Goal: Information Seeking & Learning: Compare options

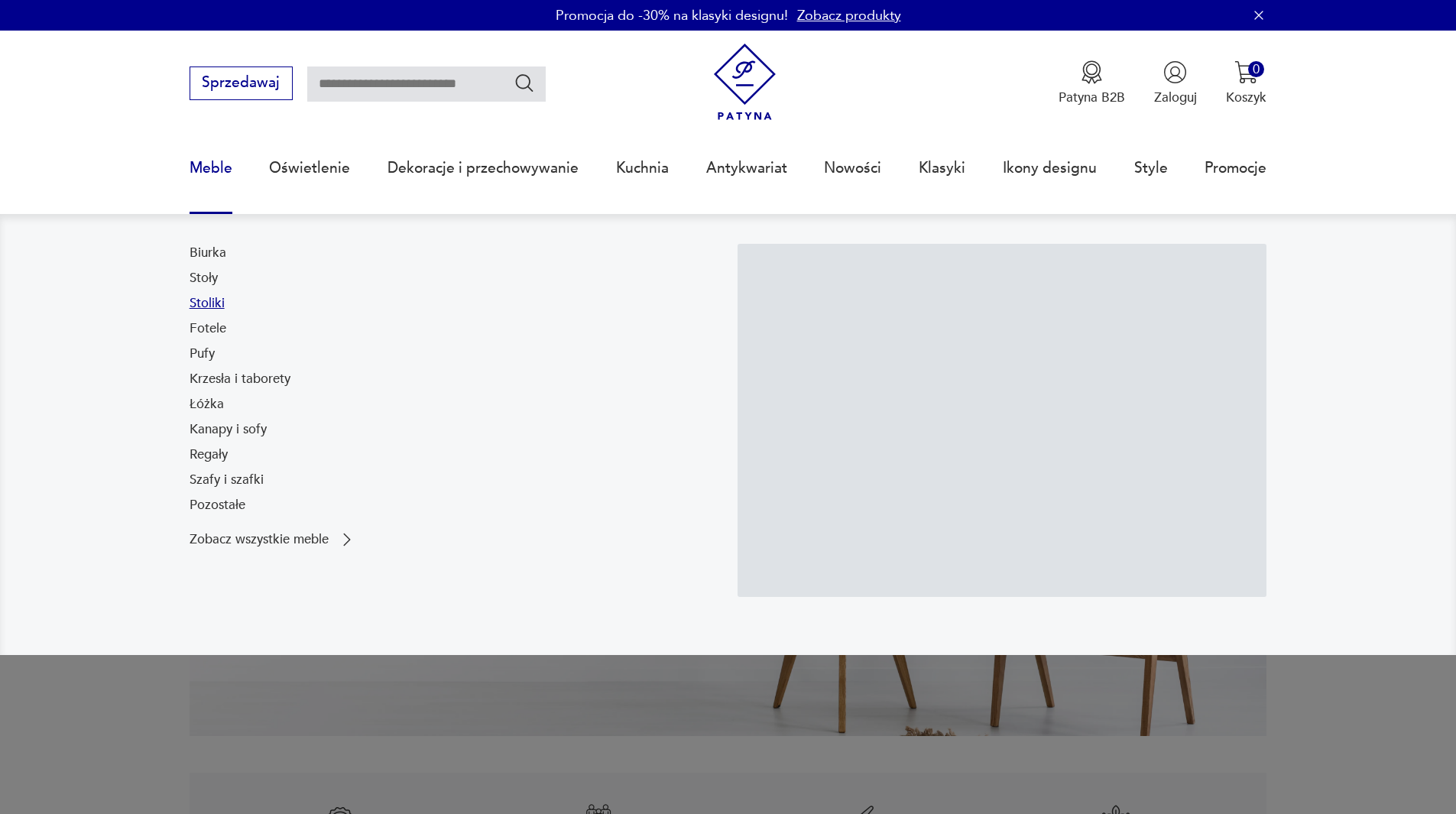
click at [214, 297] on link "Stoliki" at bounding box center [207, 303] width 35 height 18
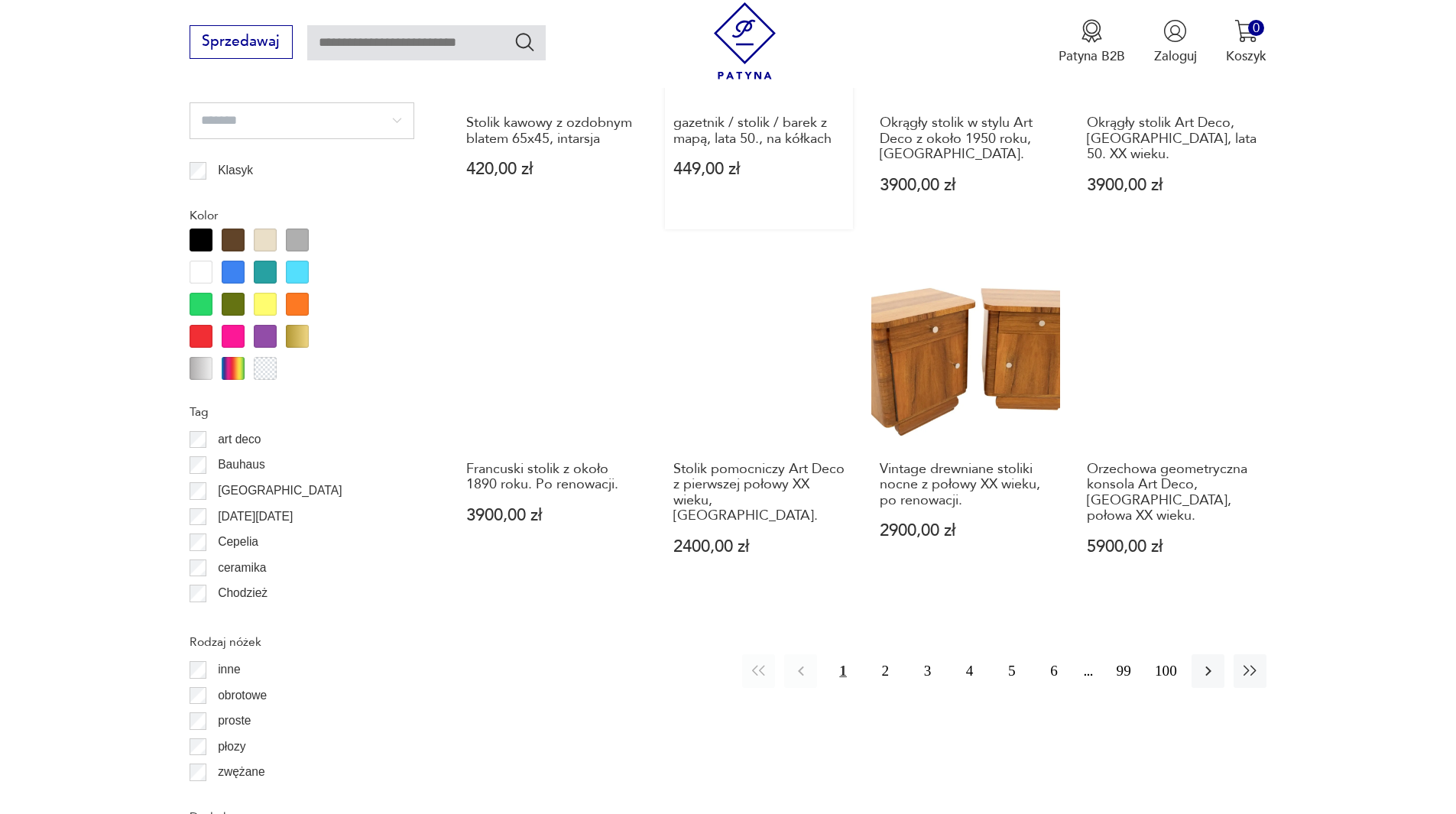
scroll to position [1578, 0]
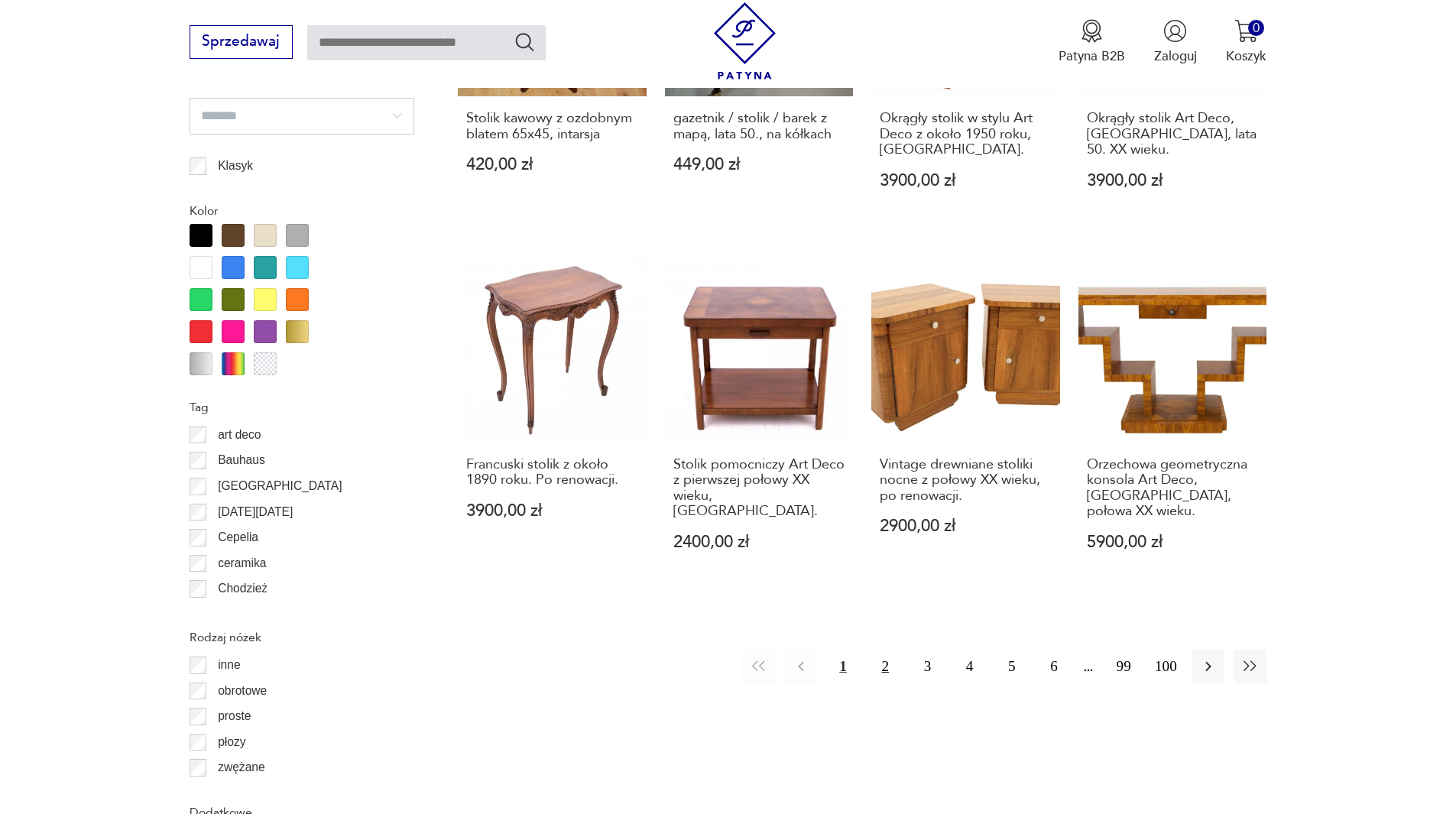
click at [879, 656] on button "2" at bounding box center [885, 665] width 32 height 32
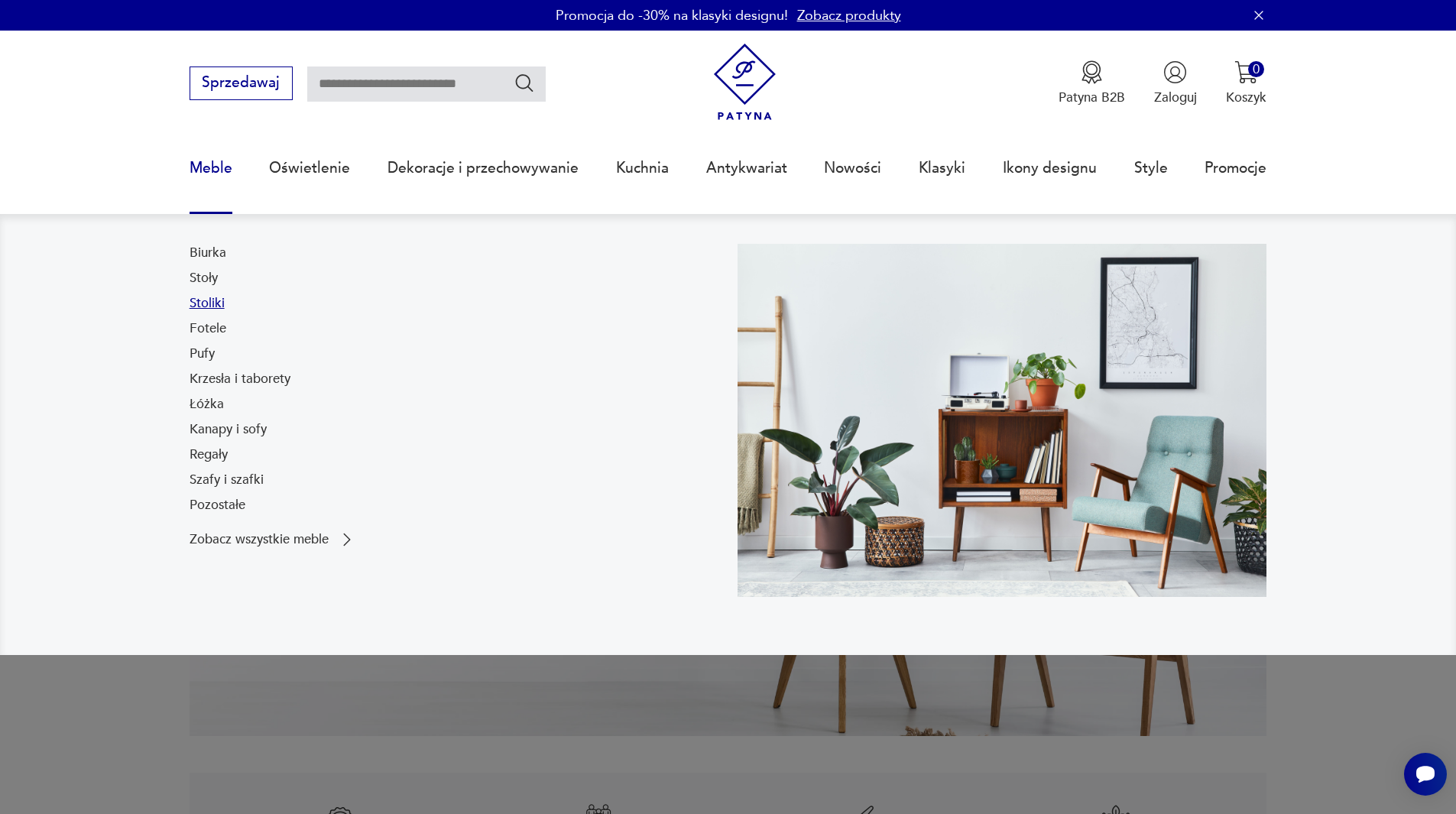
click at [211, 302] on link "Stoliki" at bounding box center [207, 303] width 35 height 18
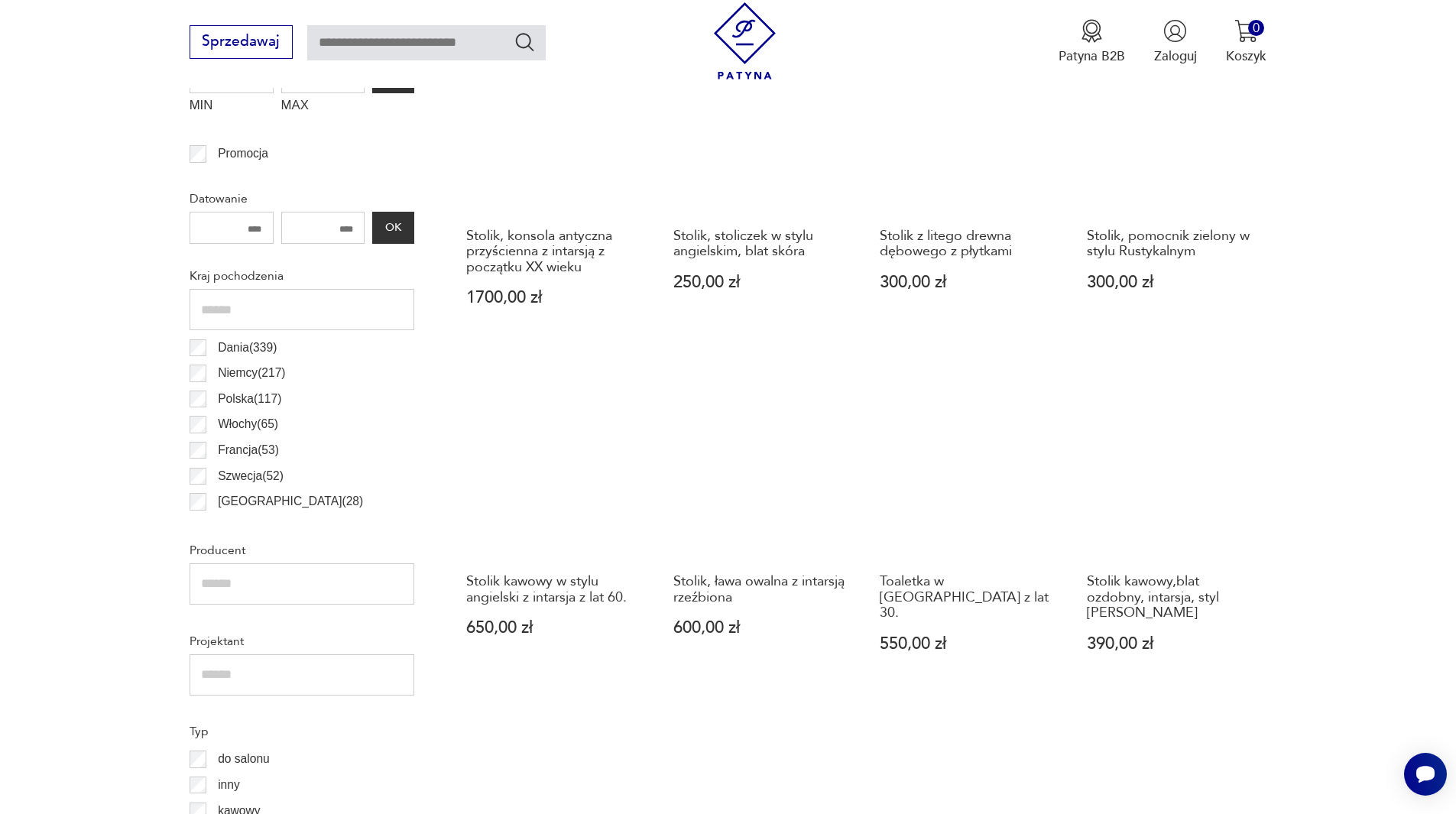
scroll to position [737, 0]
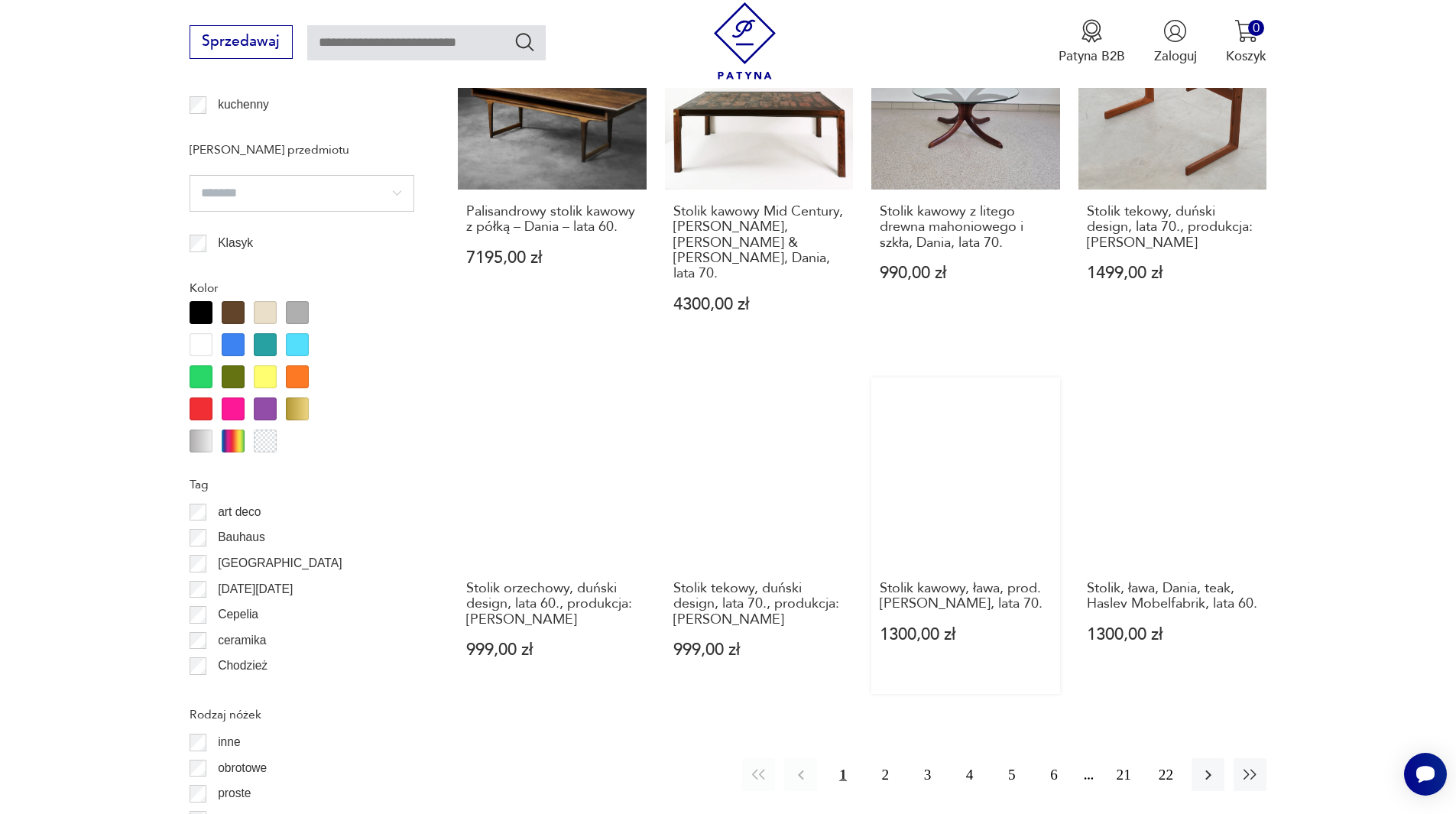
scroll to position [1579, 0]
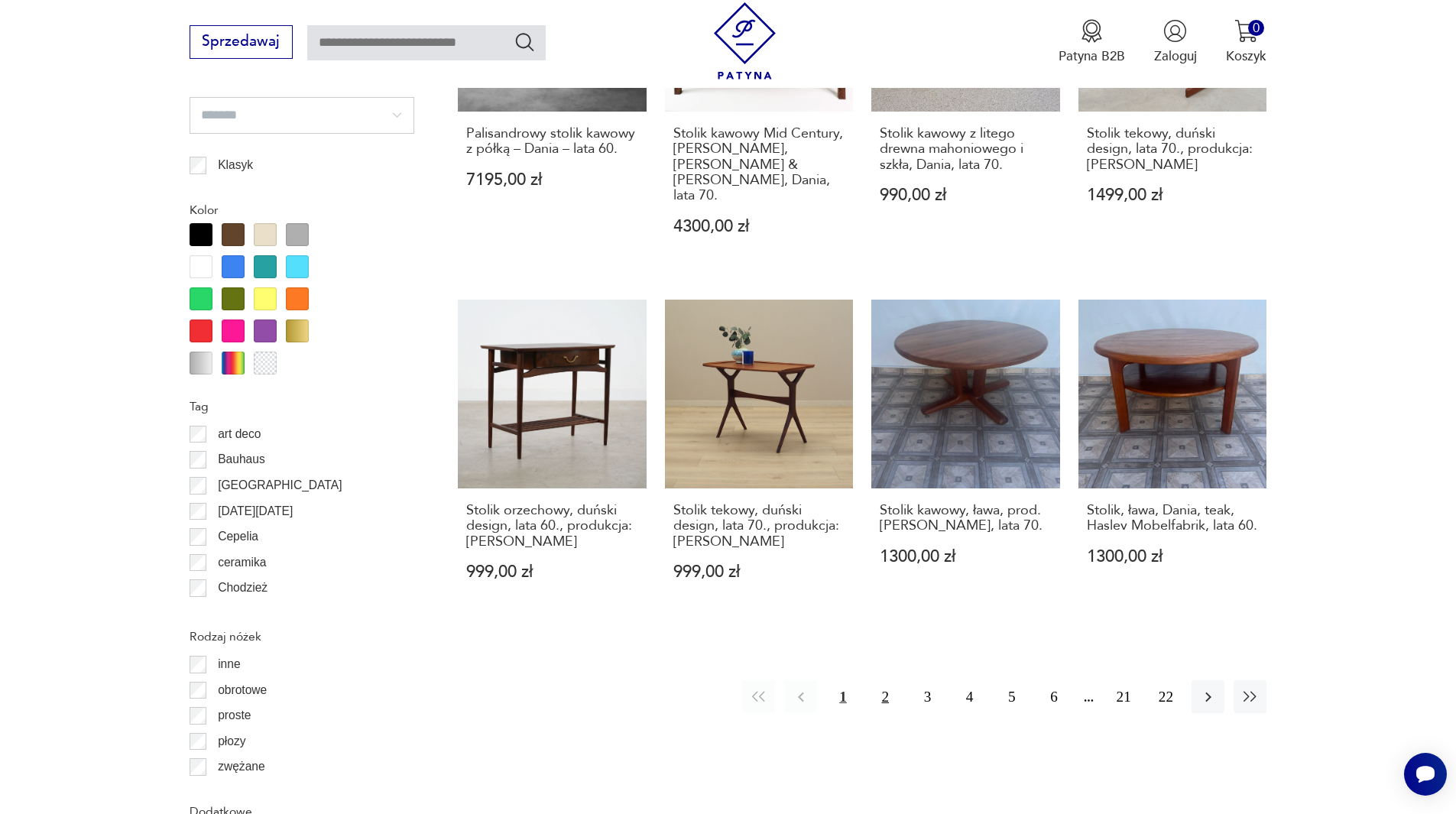
click at [885, 681] on button "2" at bounding box center [885, 696] width 32 height 32
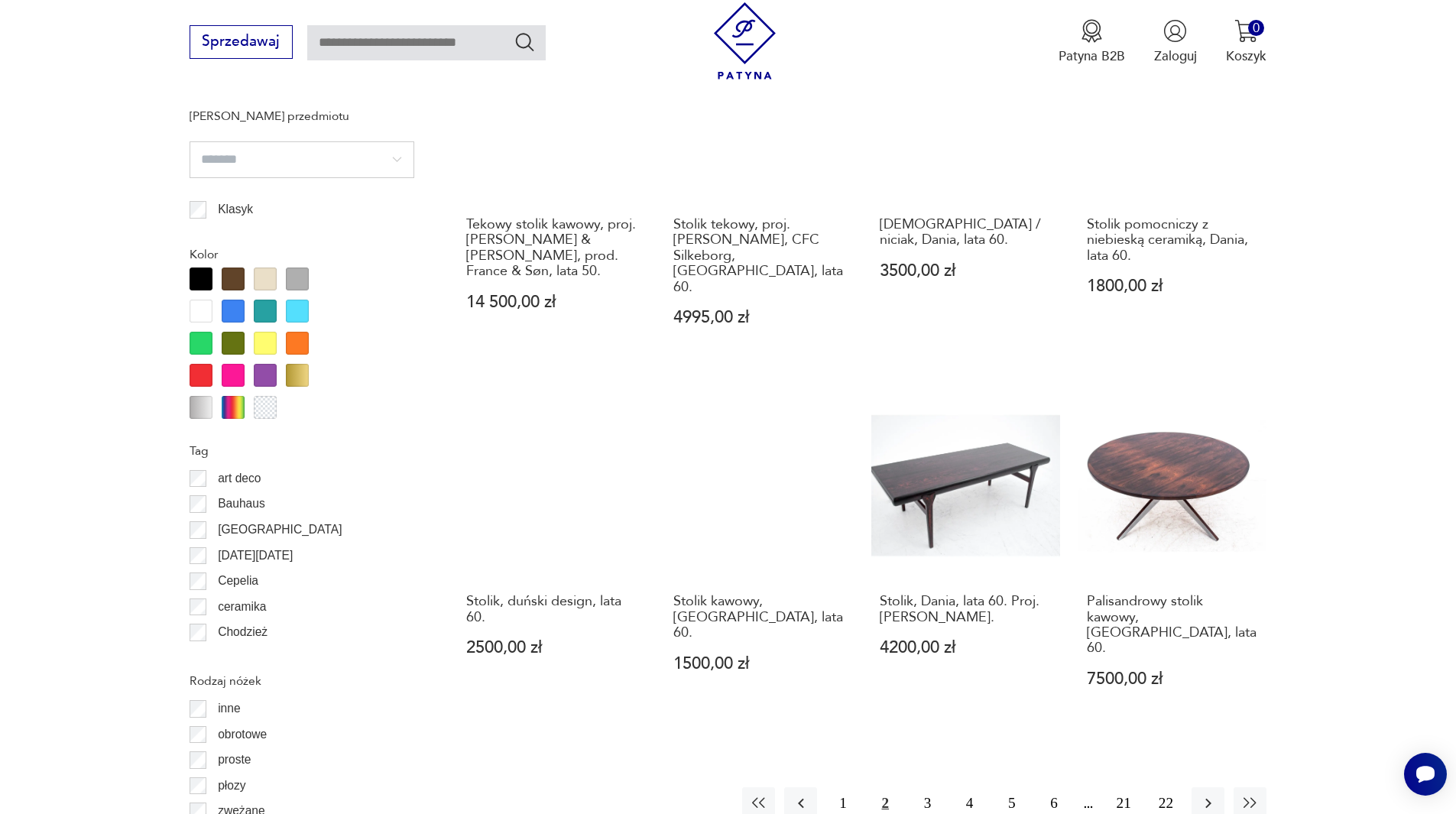
scroll to position [1731, 0]
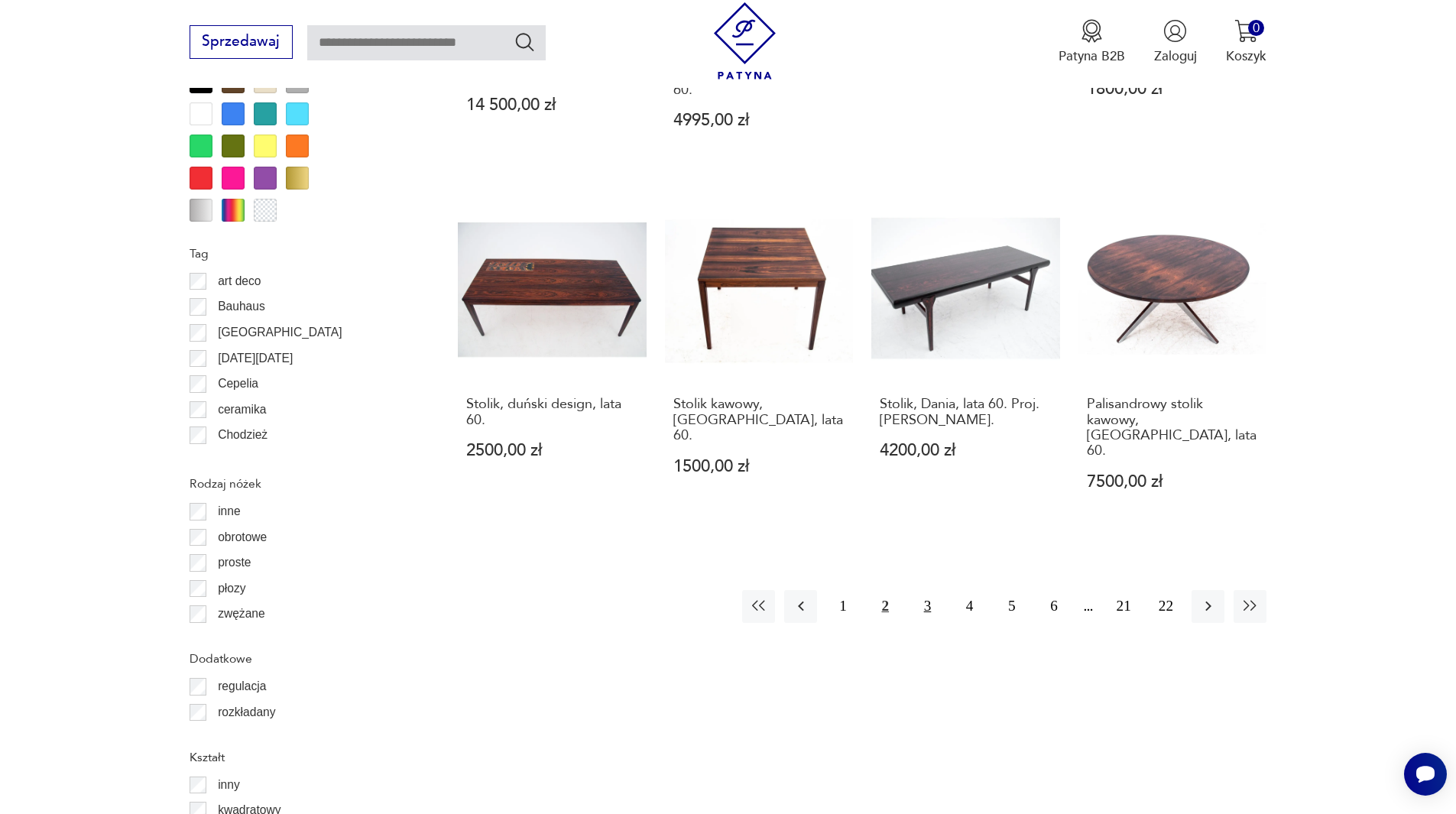
click at [927, 590] on button "3" at bounding box center [927, 606] width 32 height 32
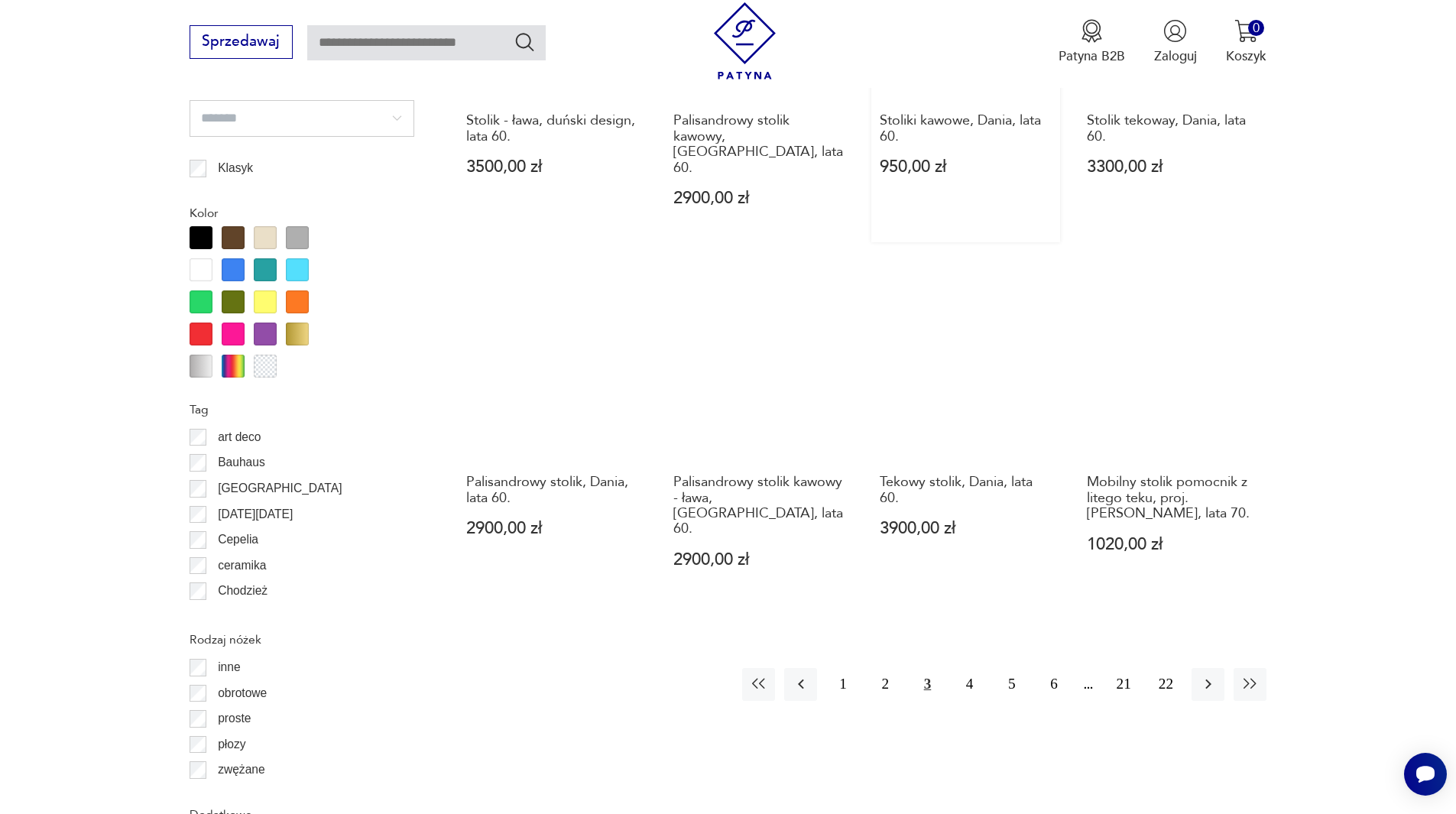
scroll to position [1655, 0]
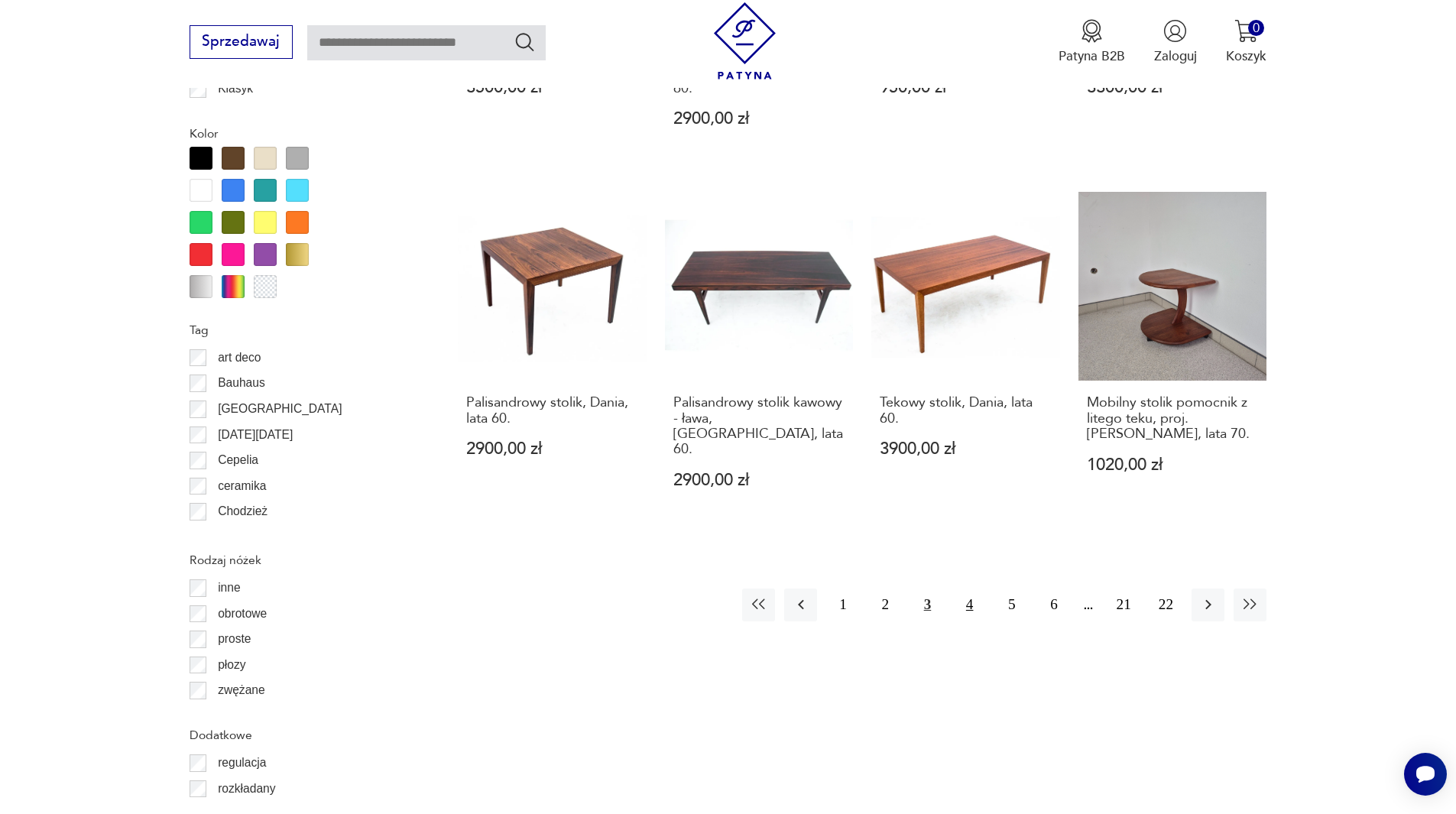
click at [965, 588] on button "4" at bounding box center [969, 604] width 32 height 32
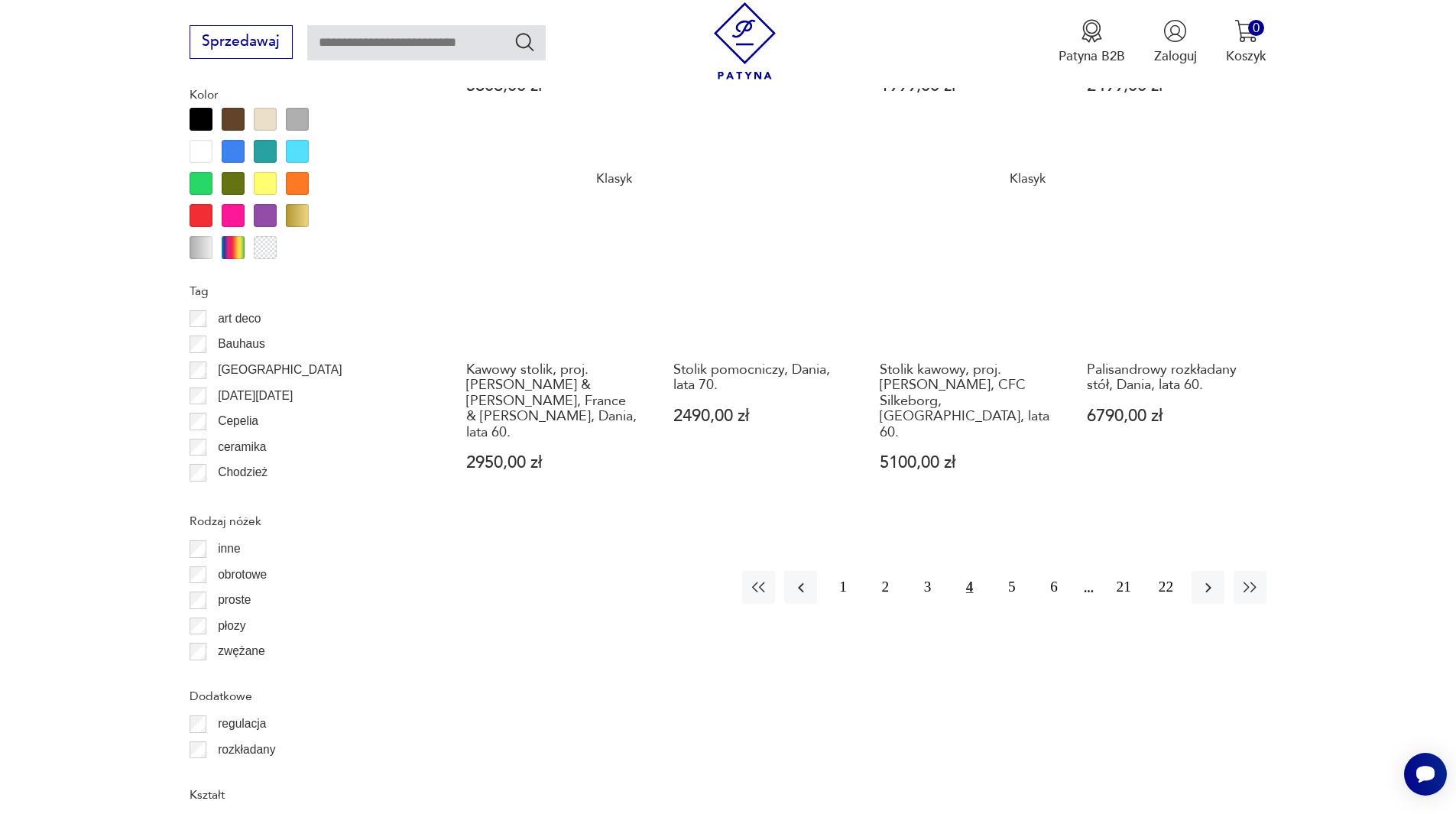
scroll to position [1731, 0]
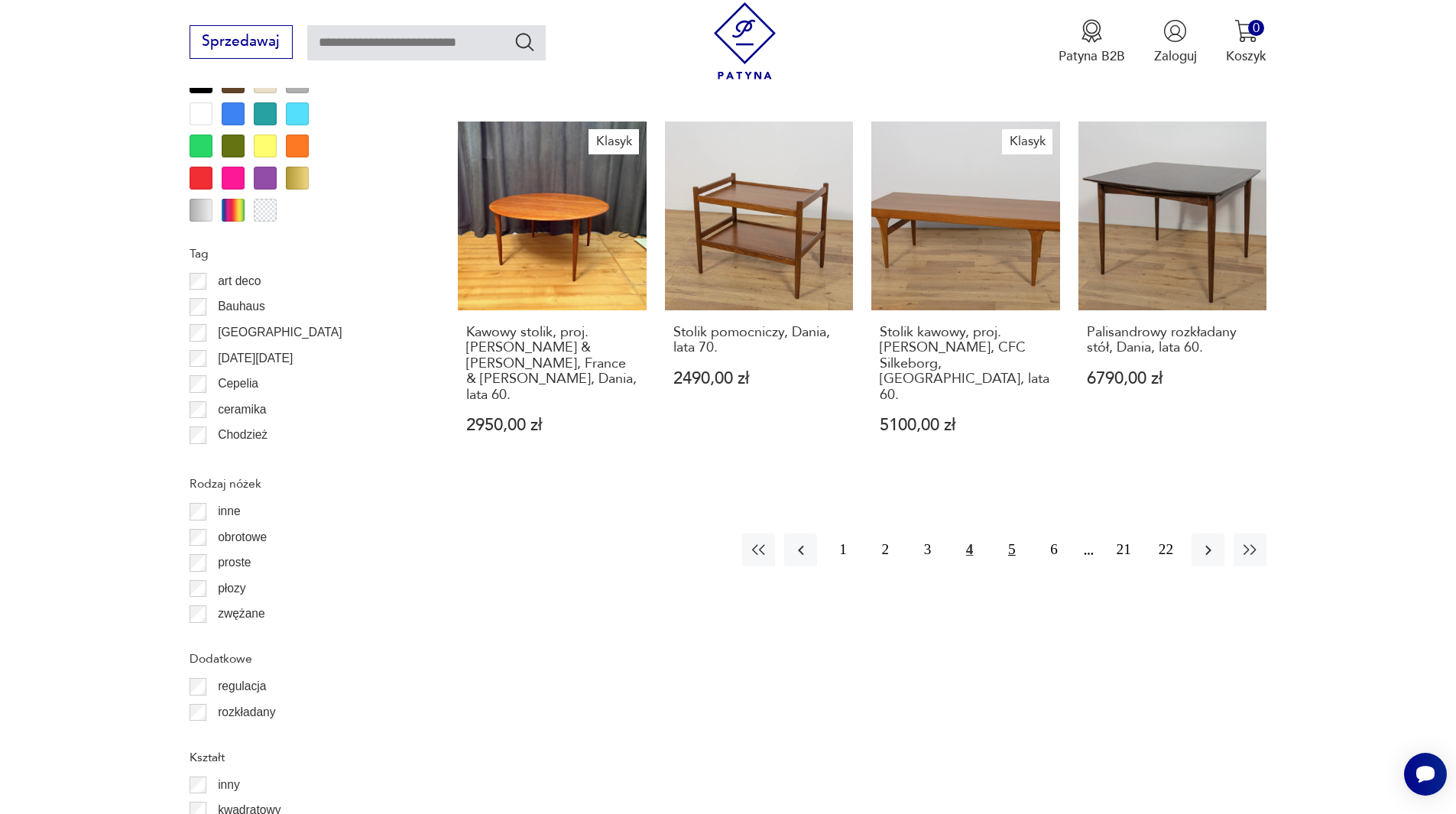
click at [1008, 534] on button "5" at bounding box center [1011, 549] width 32 height 32
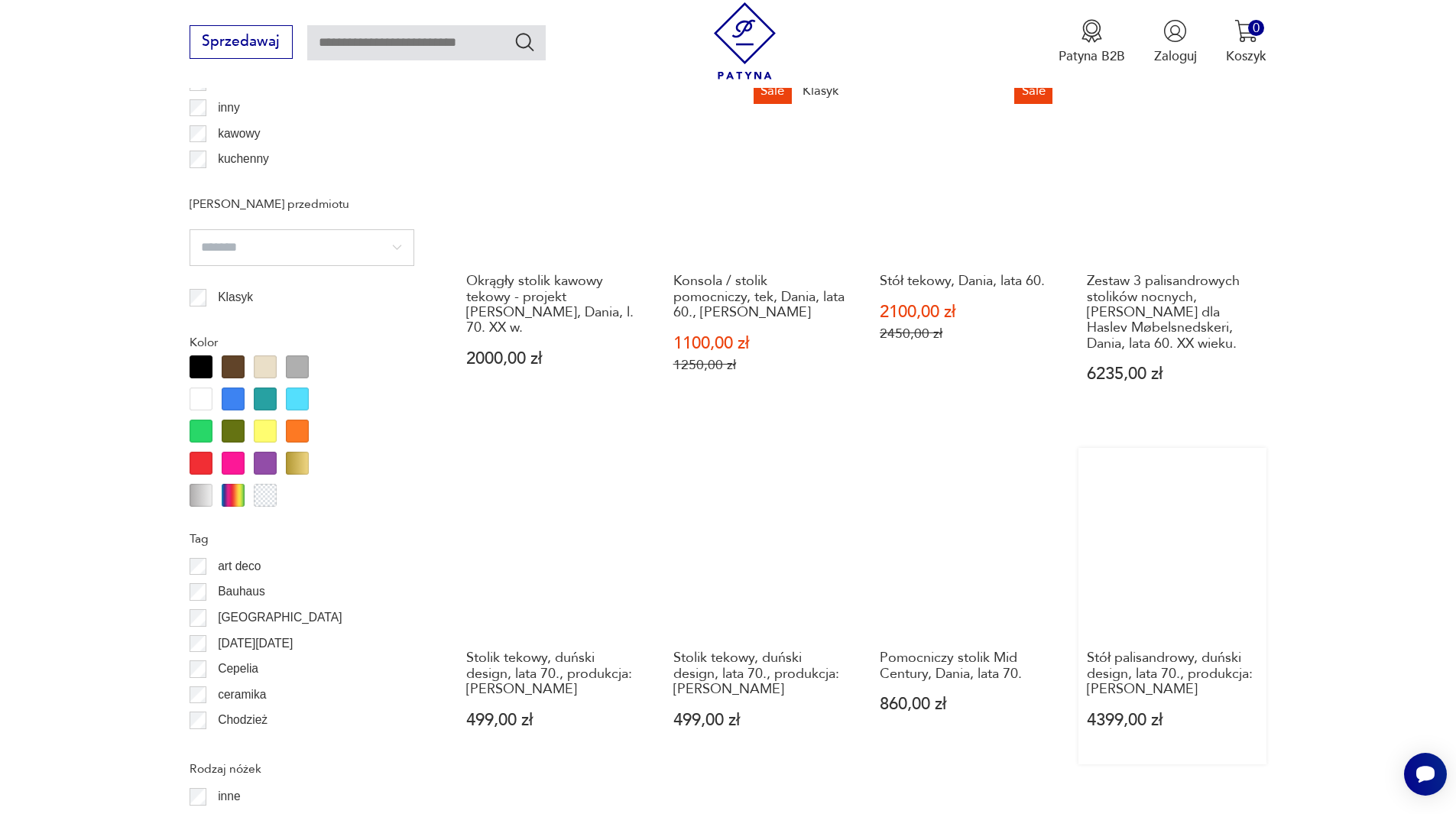
scroll to position [1655, 0]
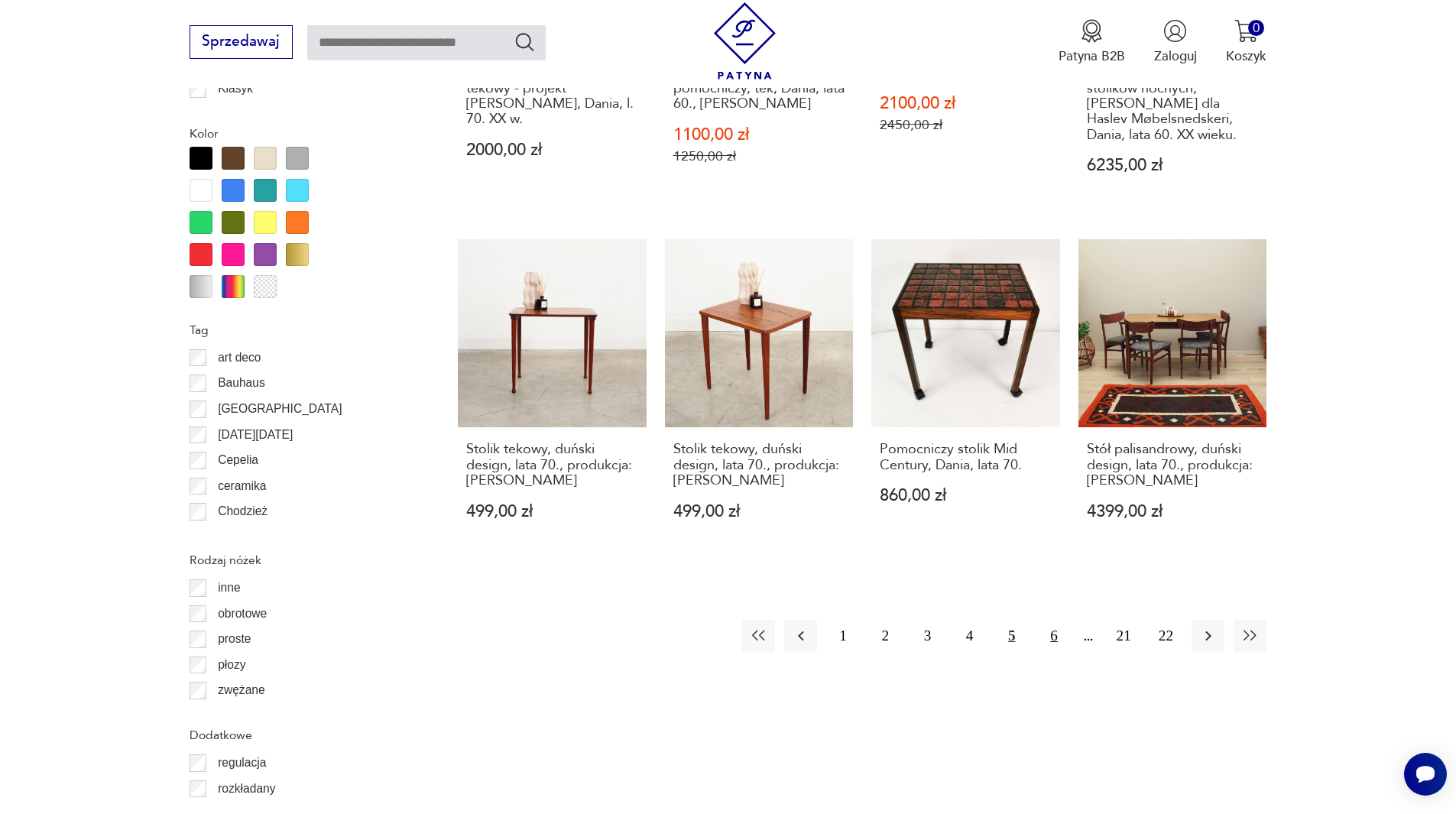
click at [1058, 624] on button "6" at bounding box center [1053, 636] width 32 height 32
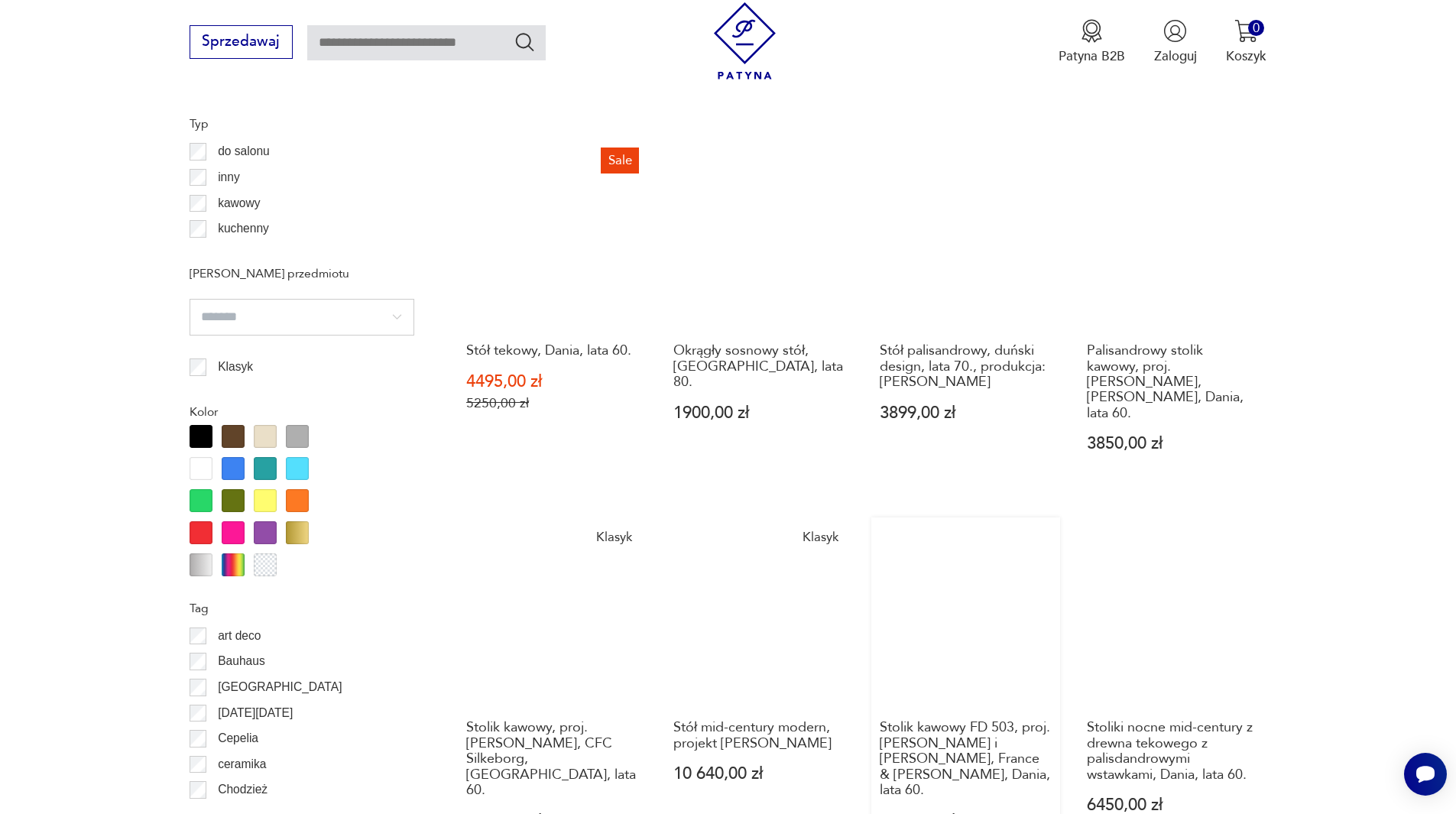
scroll to position [1579, 0]
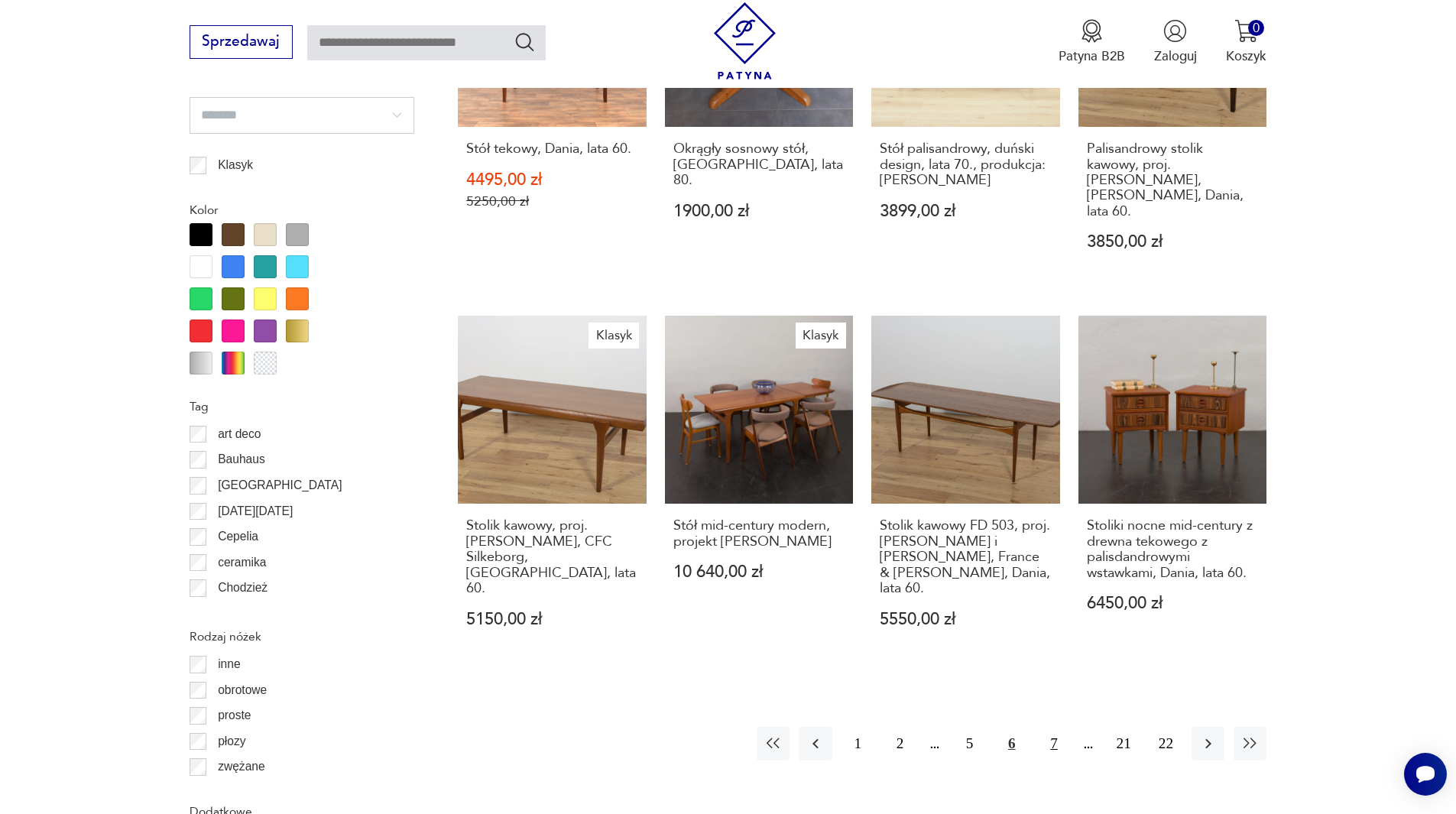
click at [1051, 727] on button "7" at bounding box center [1053, 742] width 32 height 32
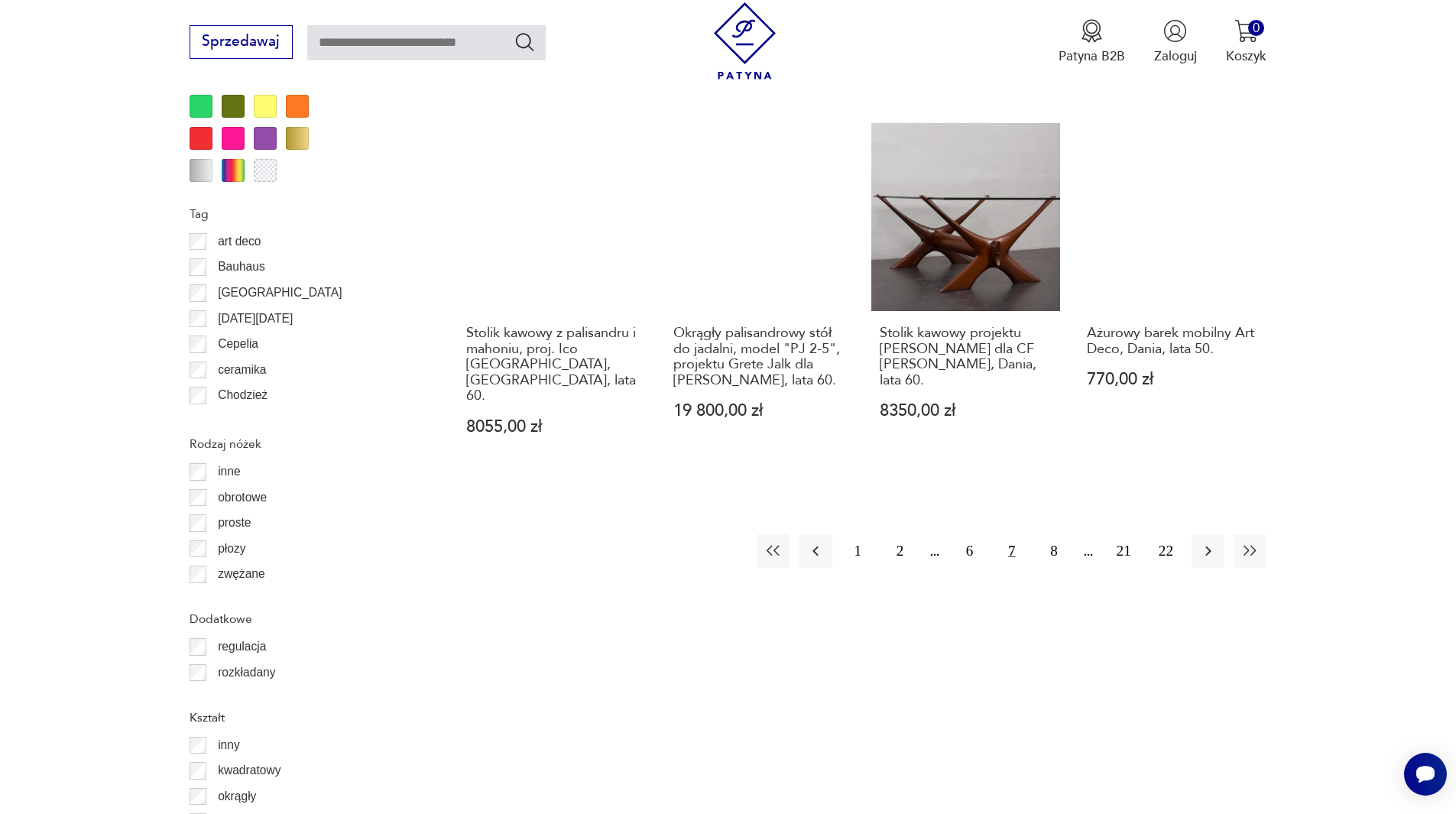
scroll to position [1808, 0]
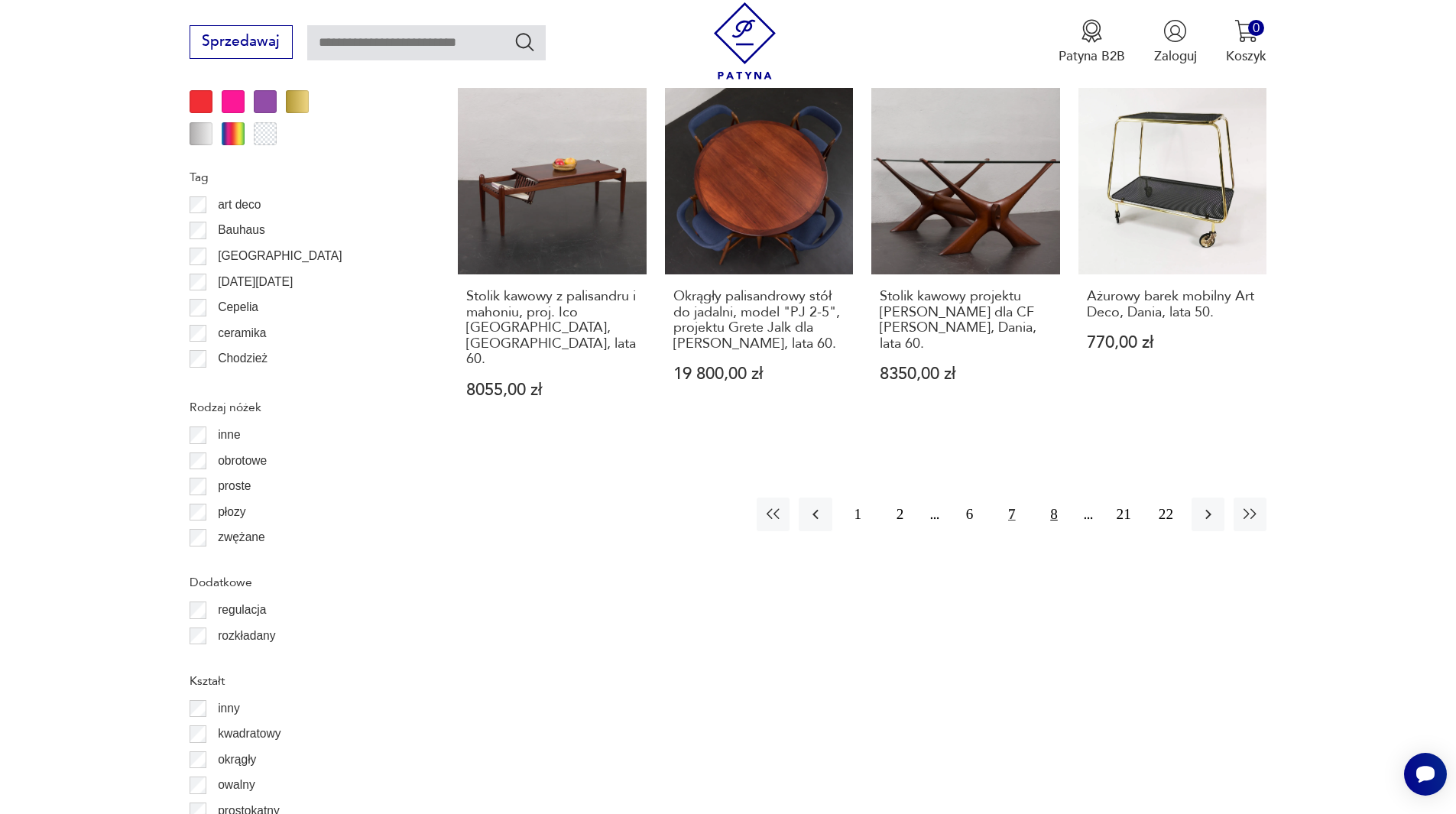
click at [1050, 499] on button "8" at bounding box center [1053, 514] width 32 height 32
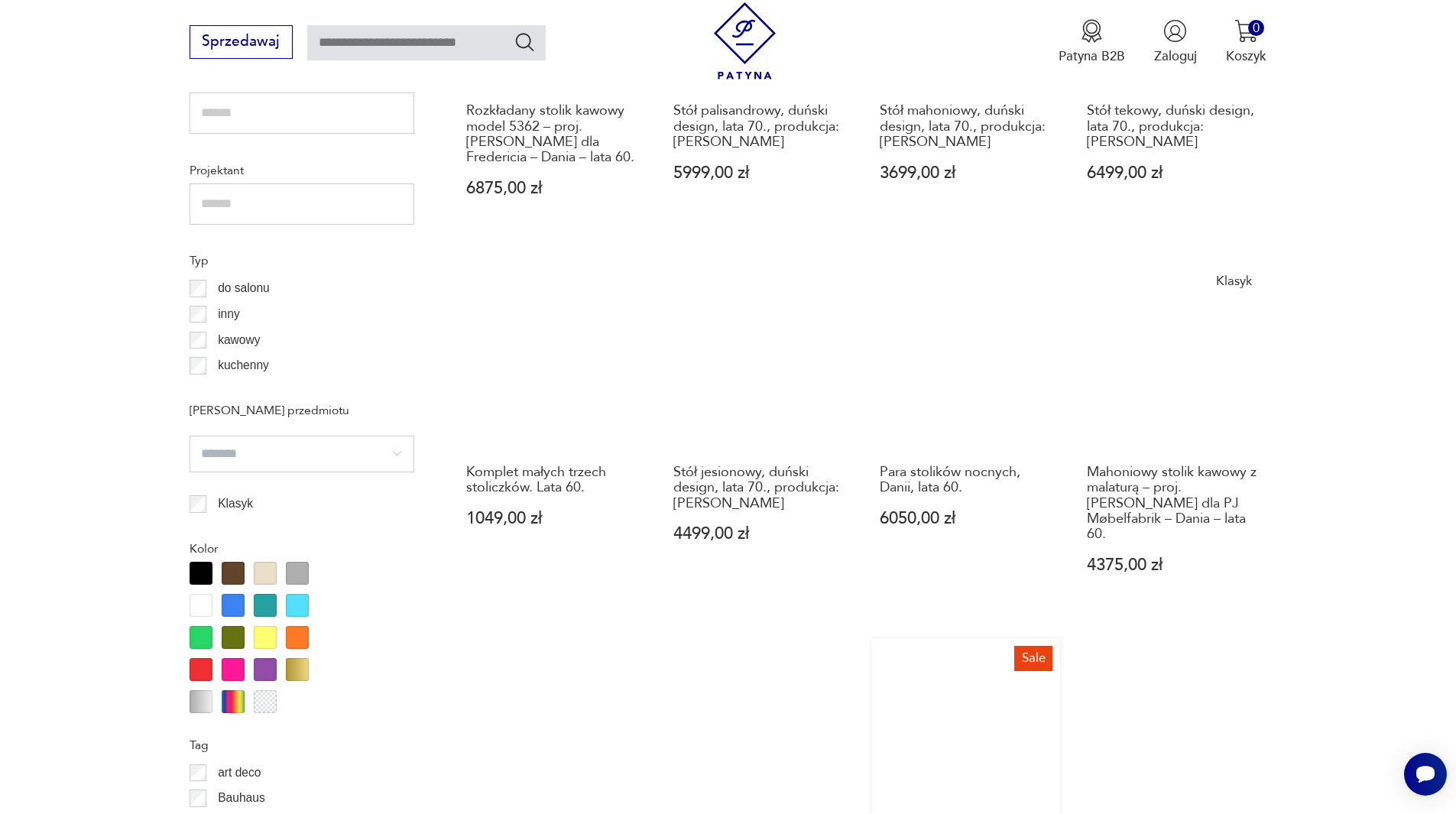
scroll to position [1502, 0]
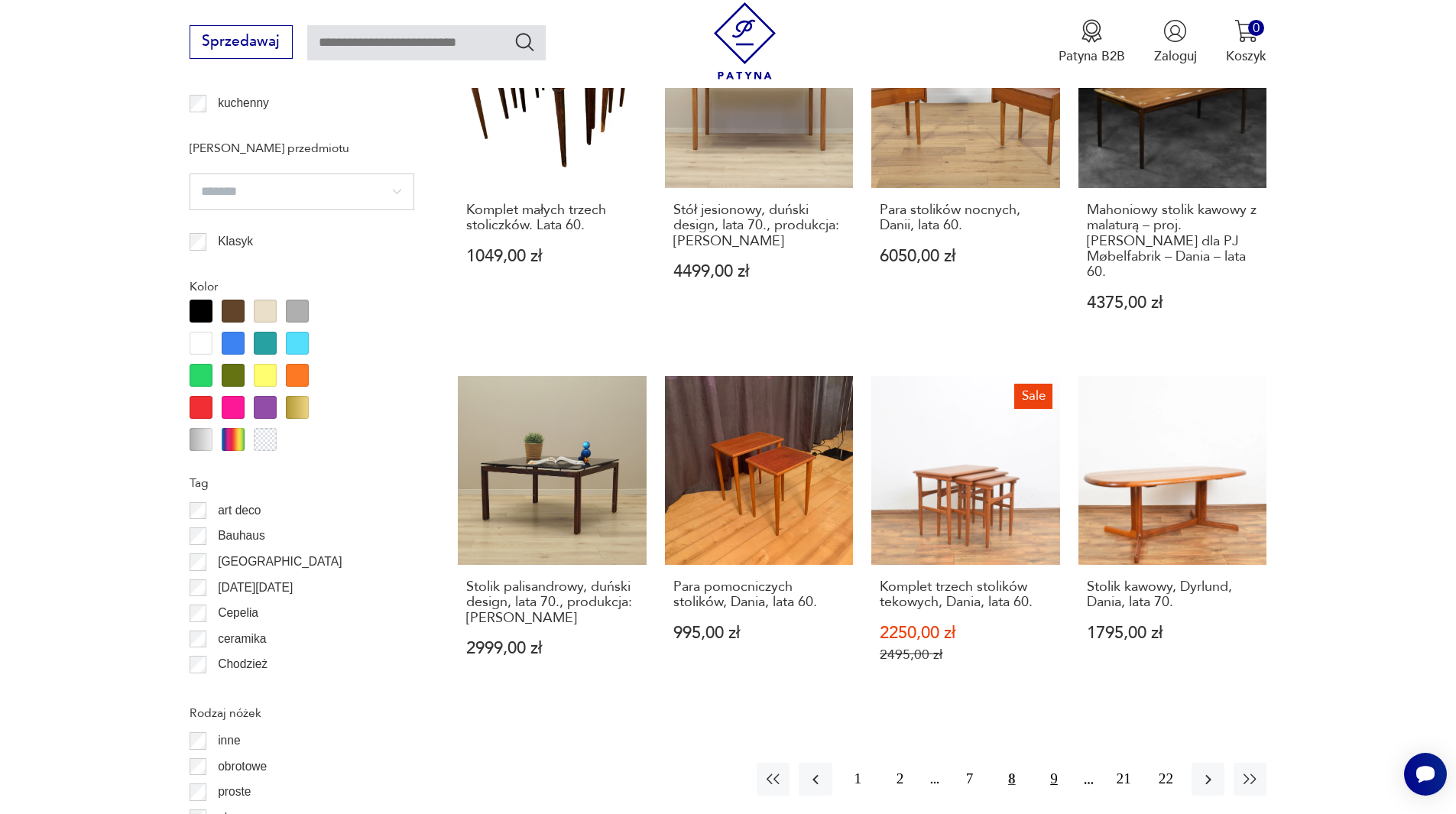
click at [1056, 778] on button "9" at bounding box center [1053, 778] width 32 height 32
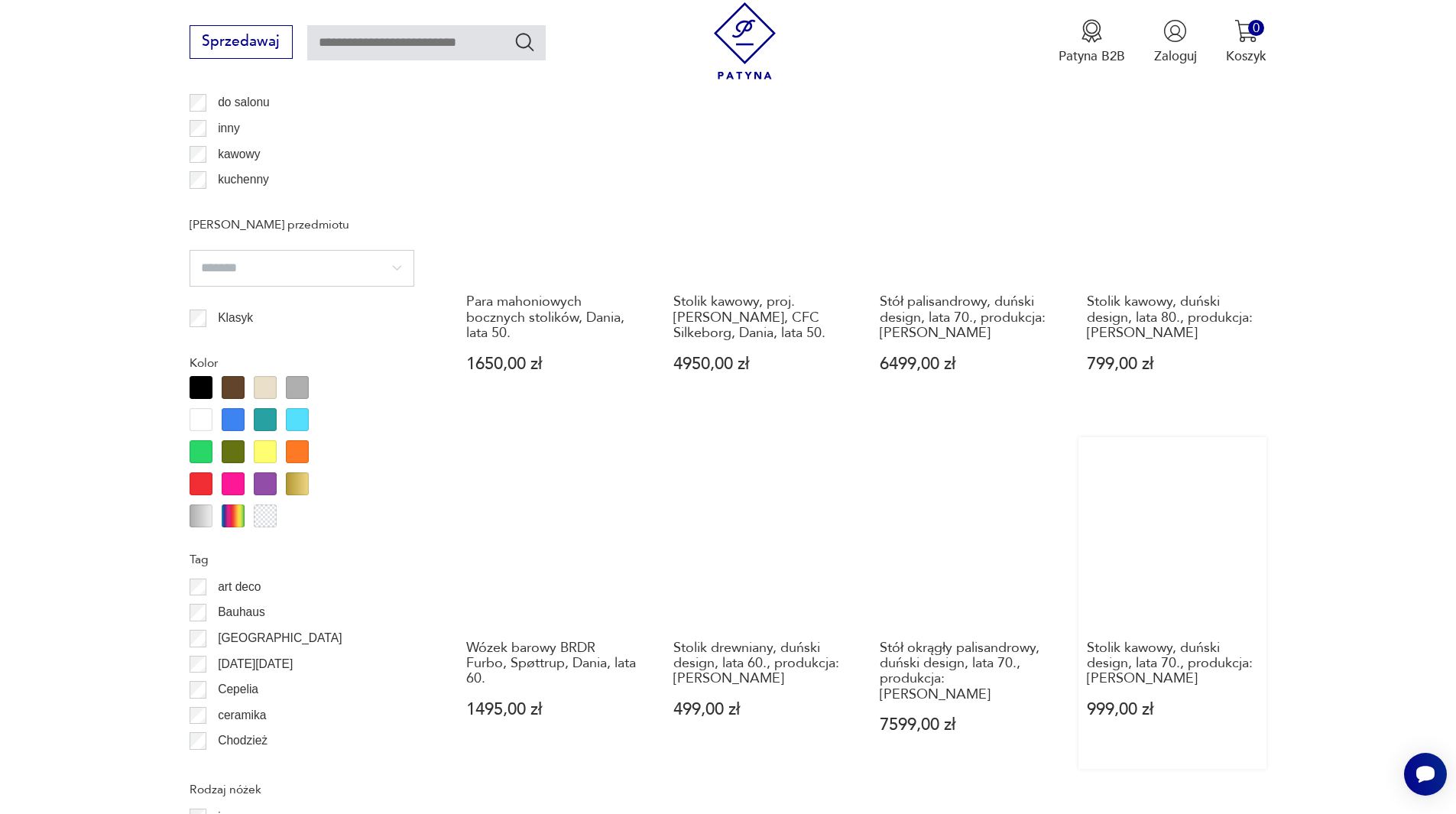
scroll to position [1655, 0]
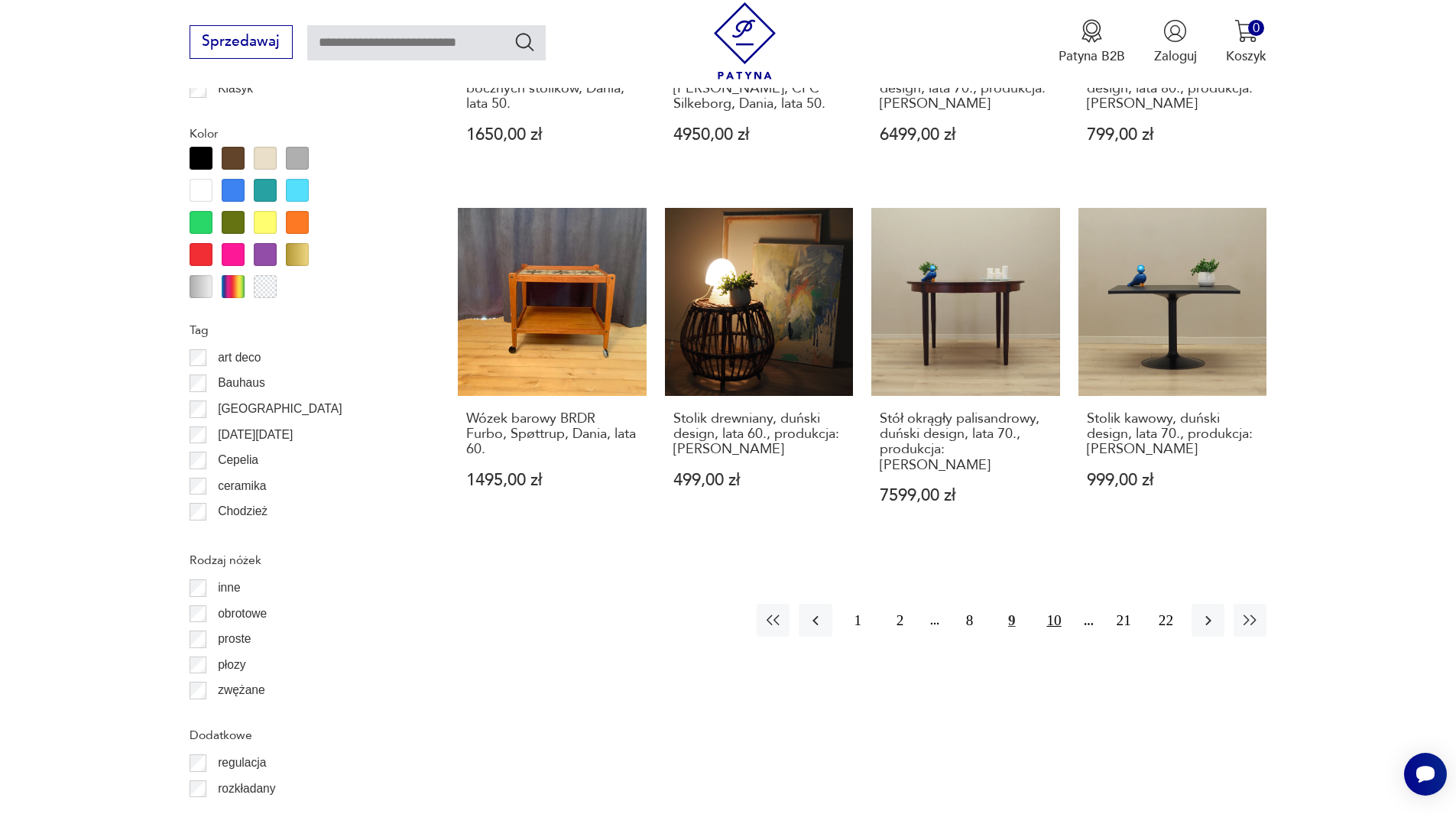
click at [1056, 603] on button "10" at bounding box center [1053, 619] width 32 height 32
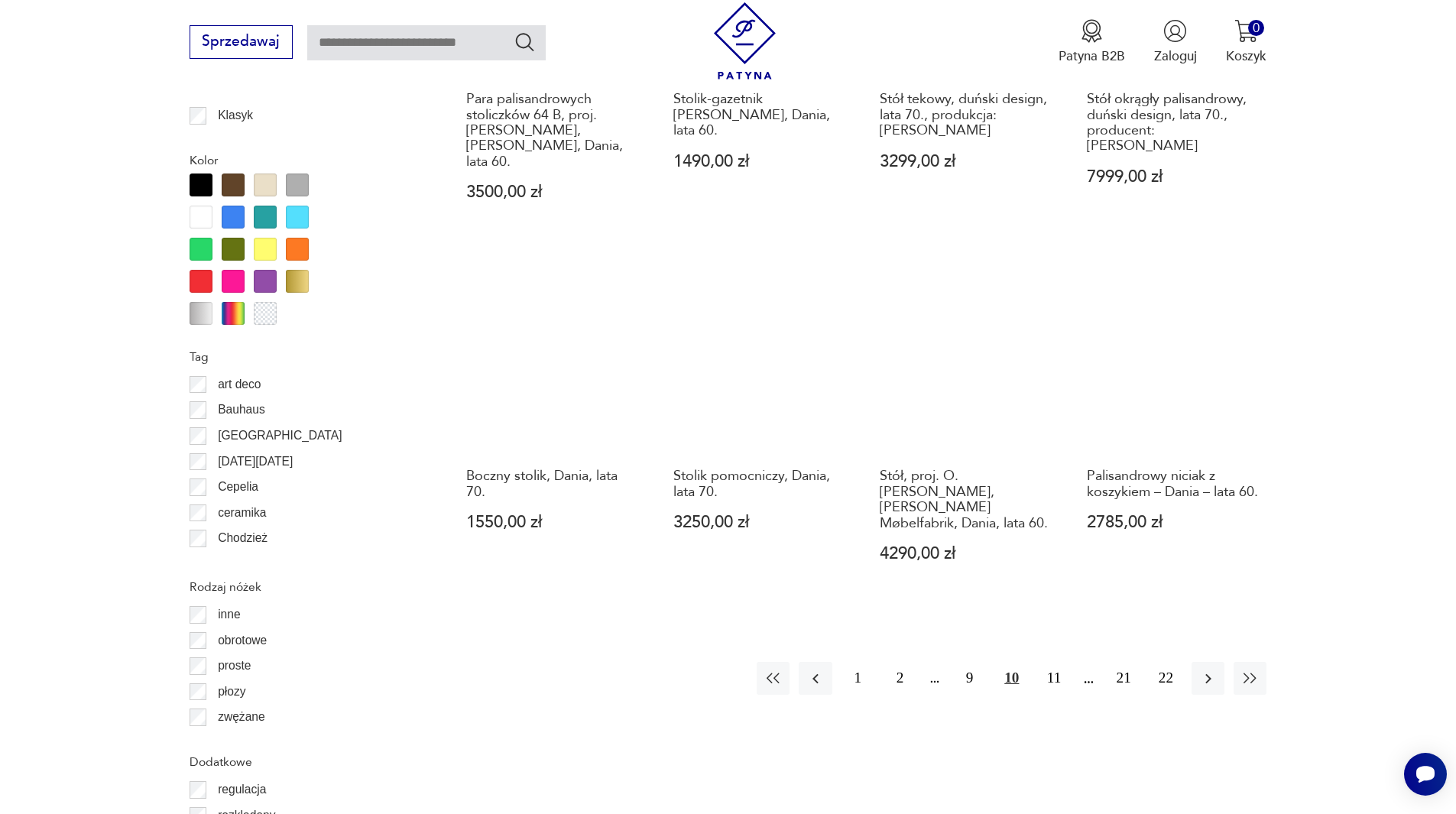
scroll to position [1655, 0]
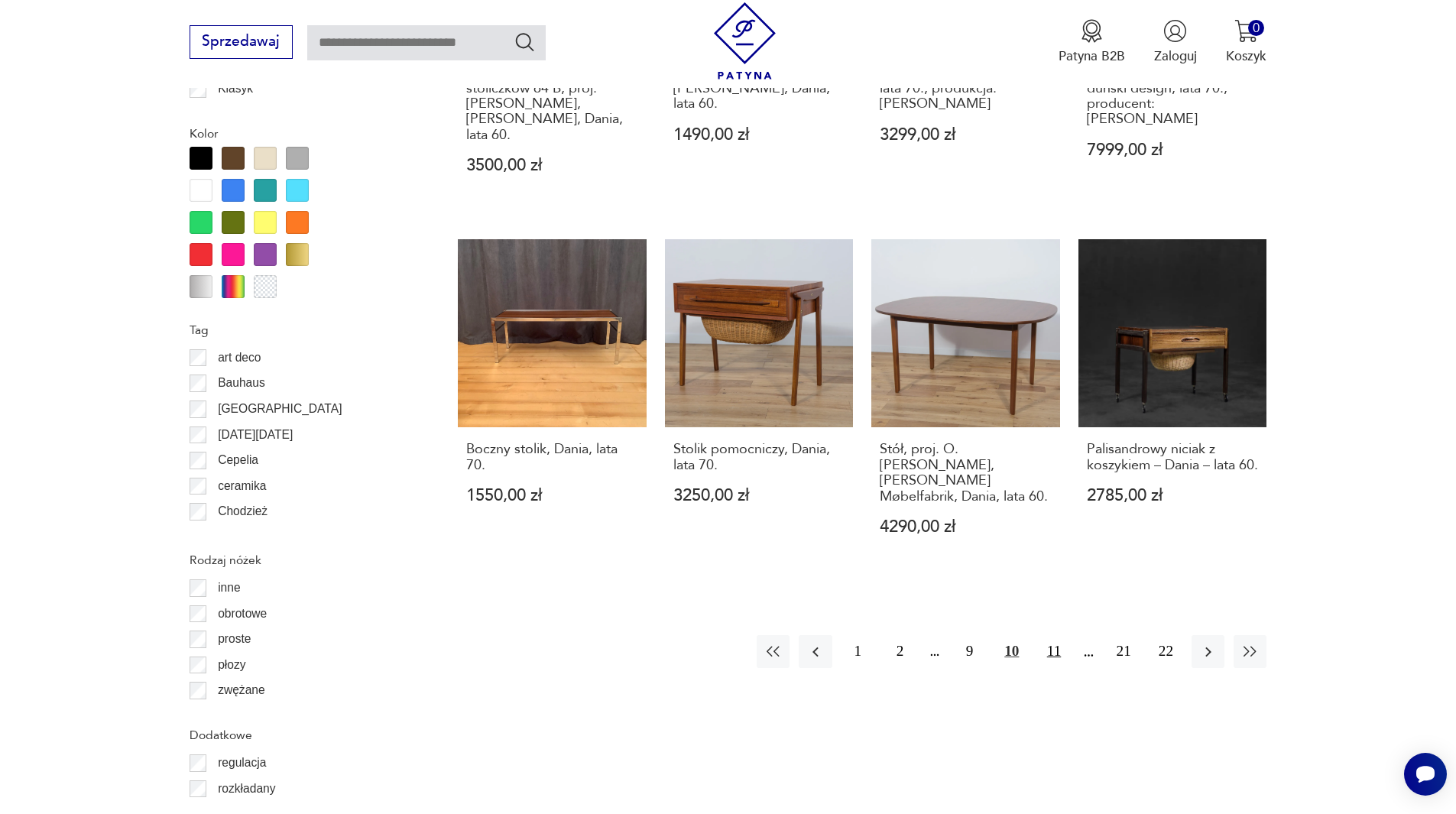
click at [1047, 635] on button "11" at bounding box center [1053, 651] width 32 height 32
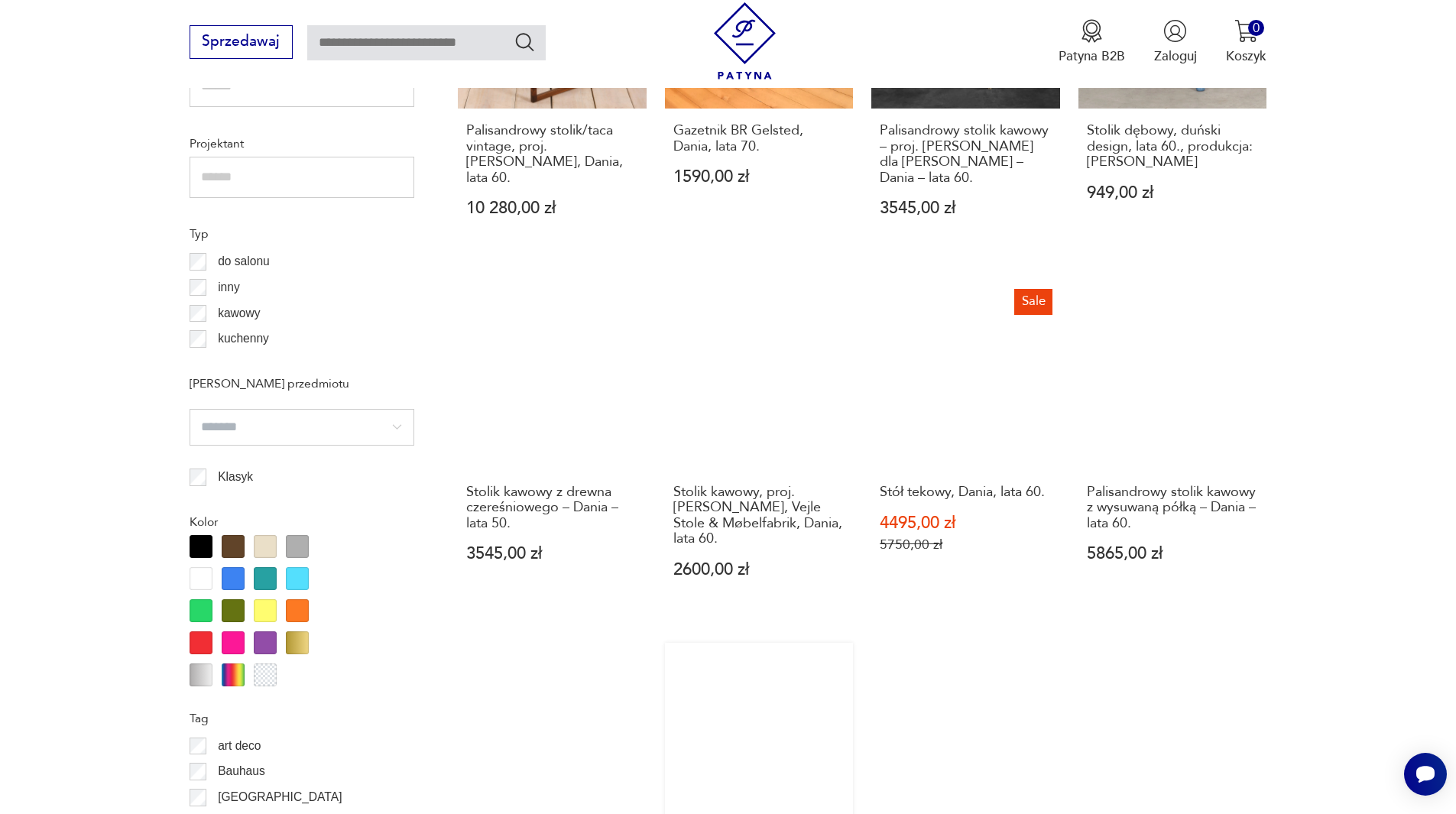
scroll to position [1579, 0]
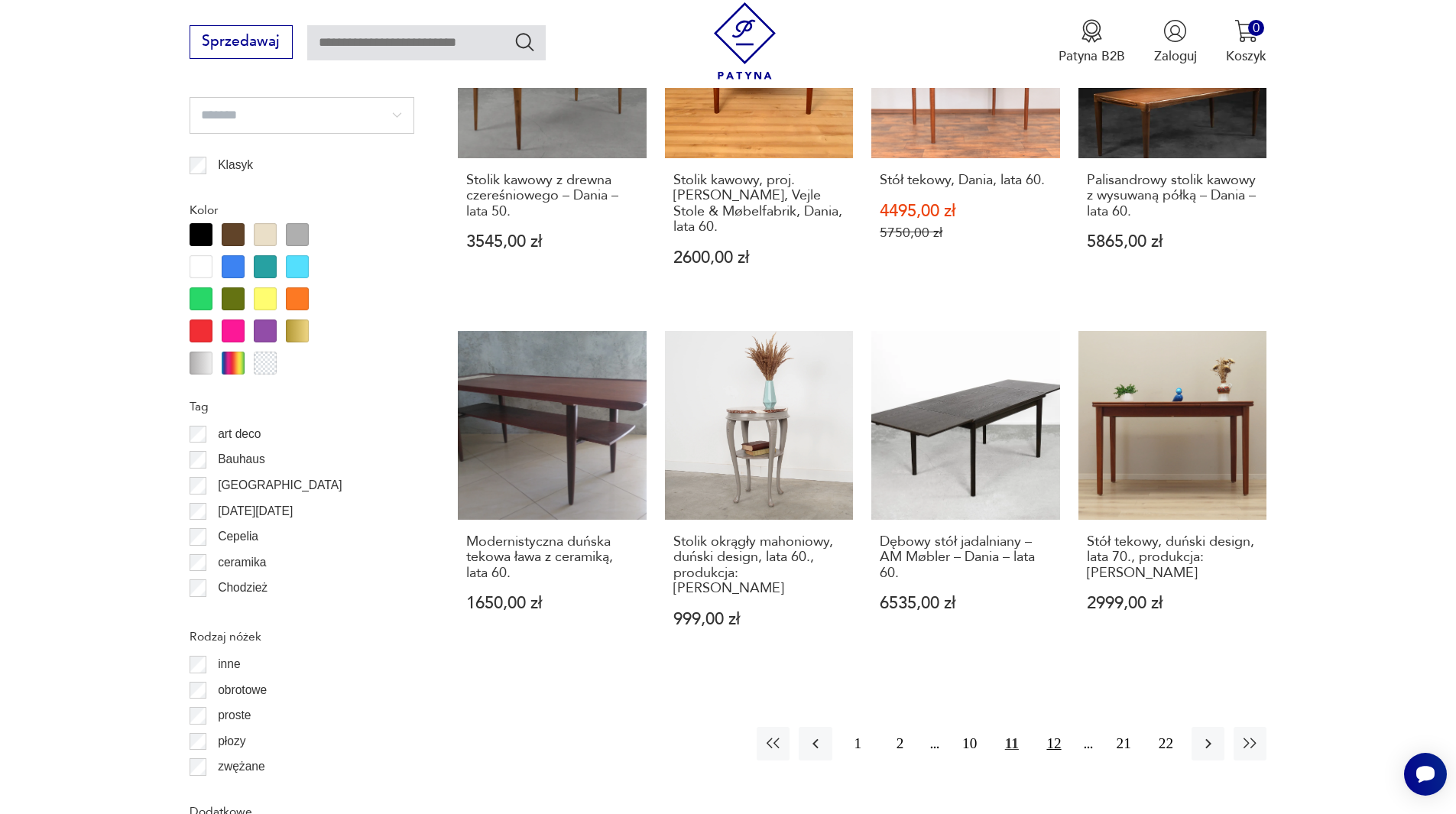
click at [1060, 727] on button "12" at bounding box center [1053, 742] width 32 height 32
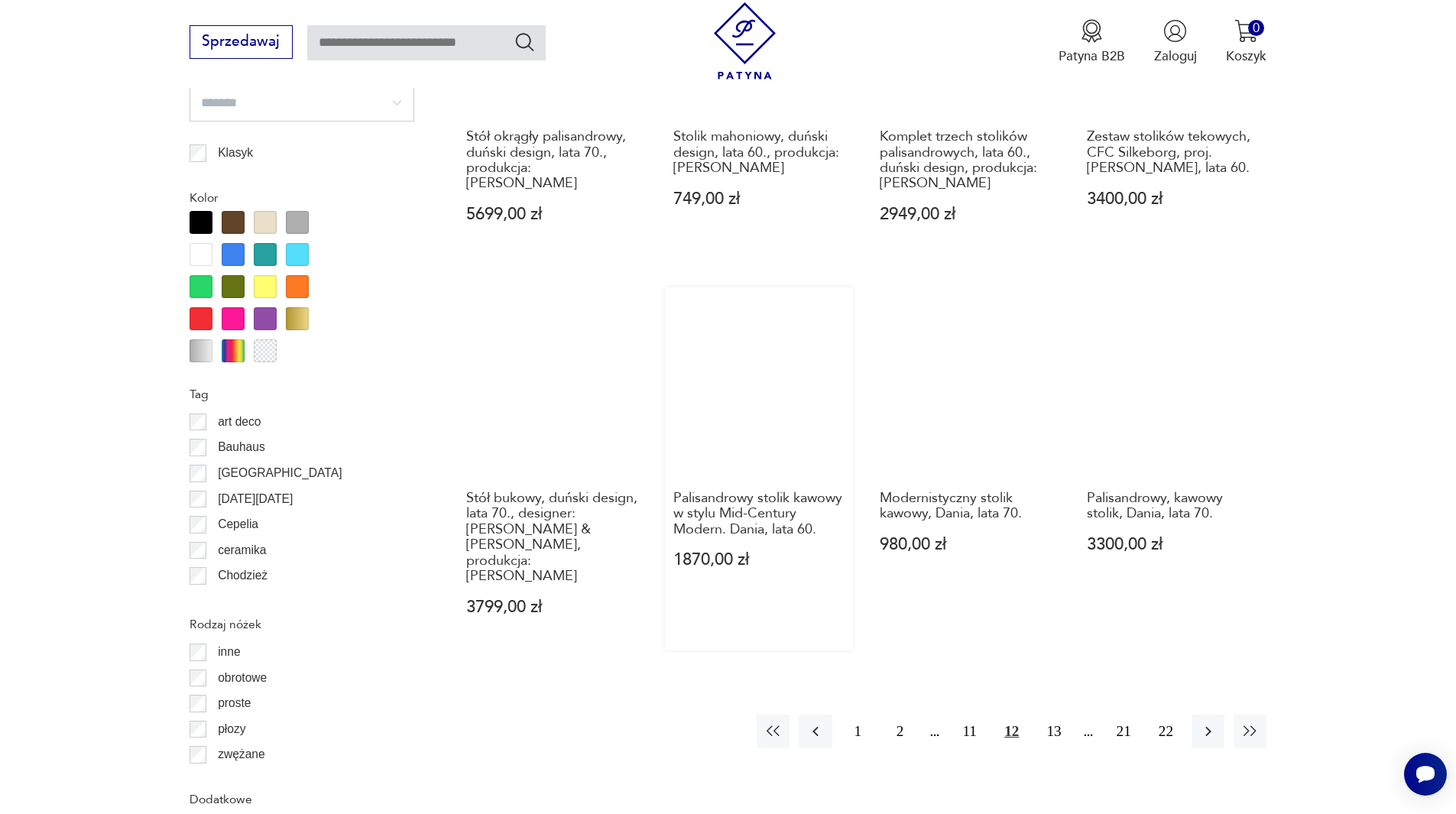
scroll to position [1655, 0]
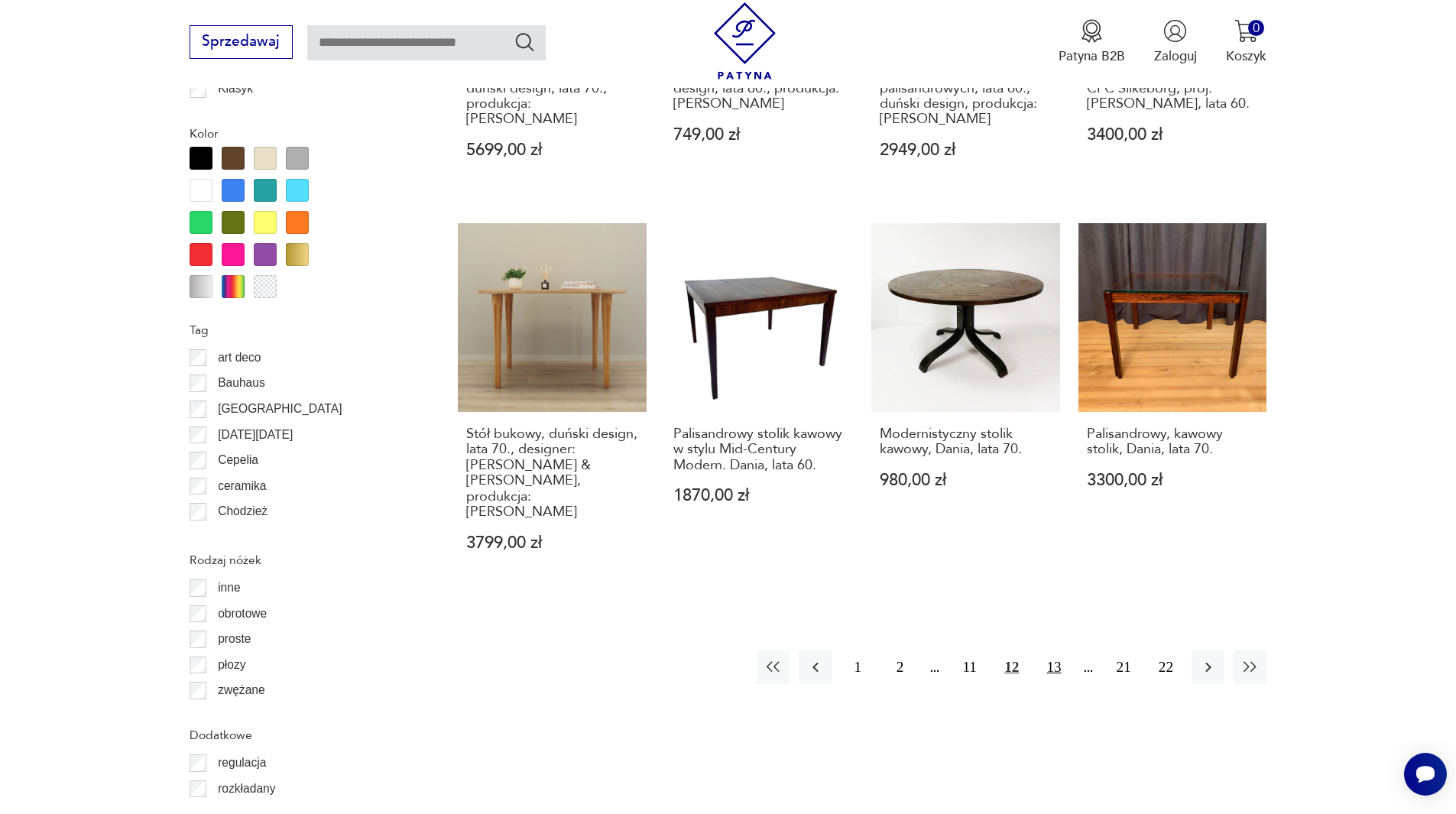
click at [1049, 650] on button "13" at bounding box center [1053, 666] width 32 height 32
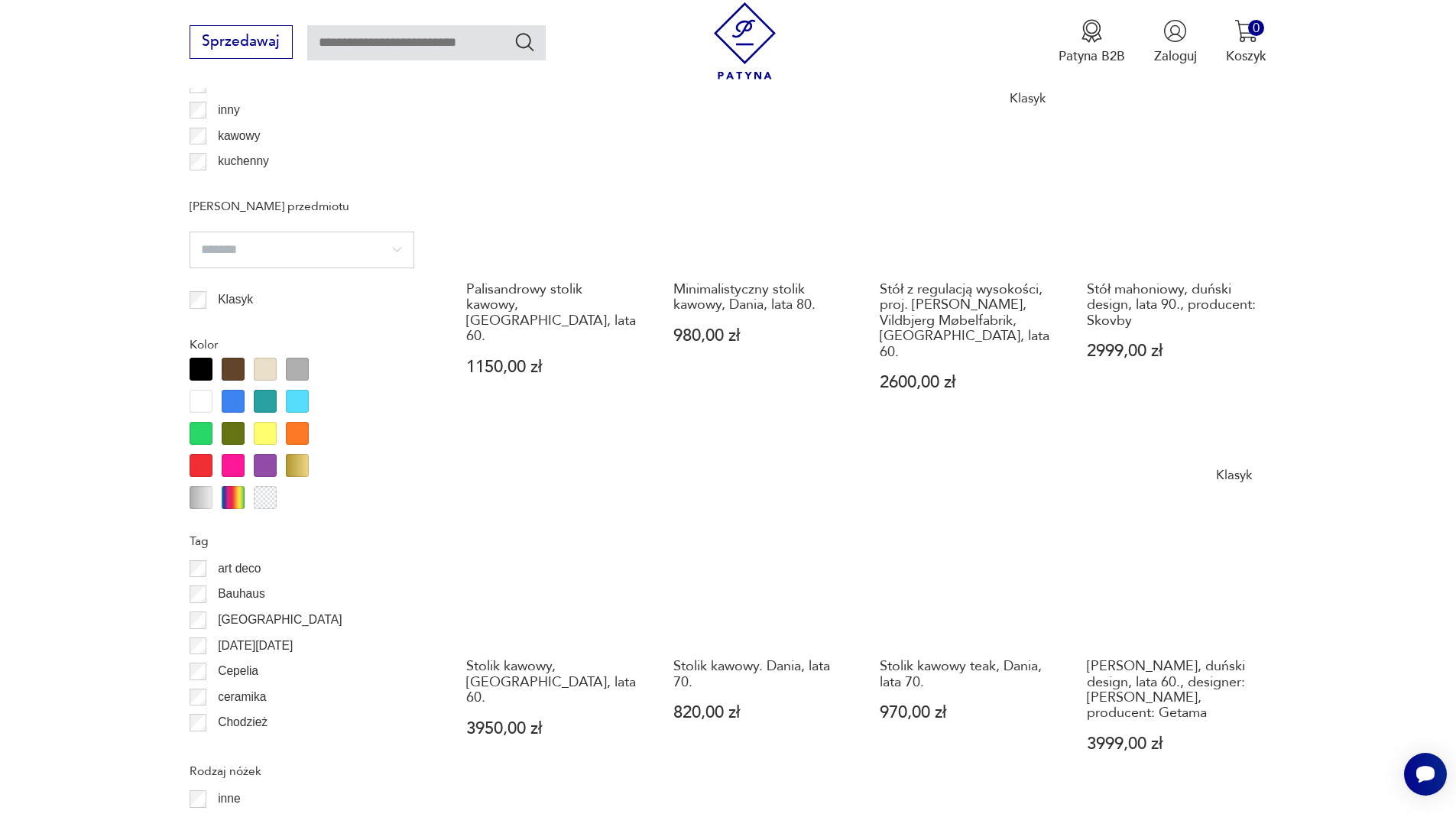
scroll to position [1655, 0]
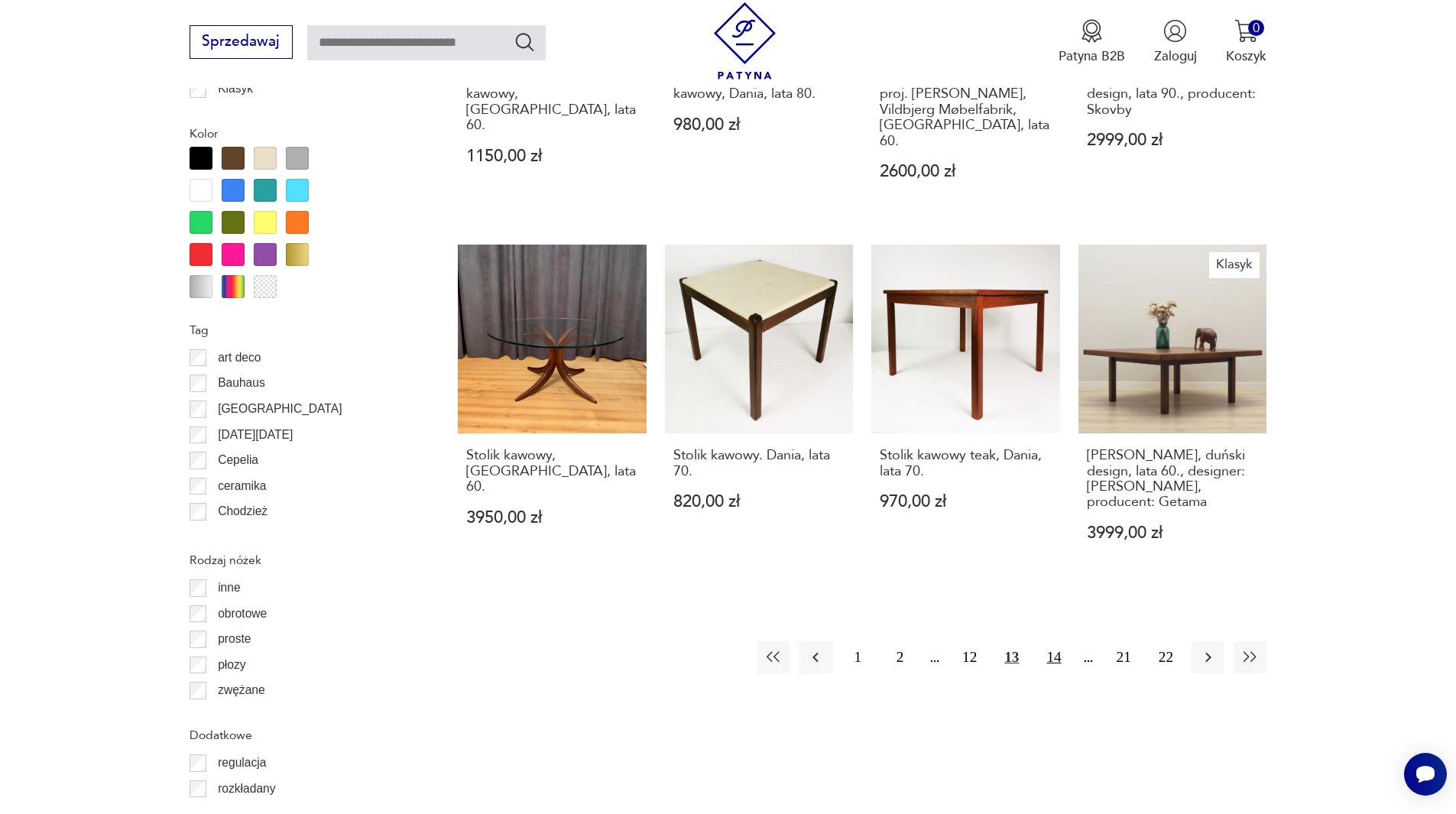
click at [1061, 641] on button "14" at bounding box center [1053, 657] width 32 height 32
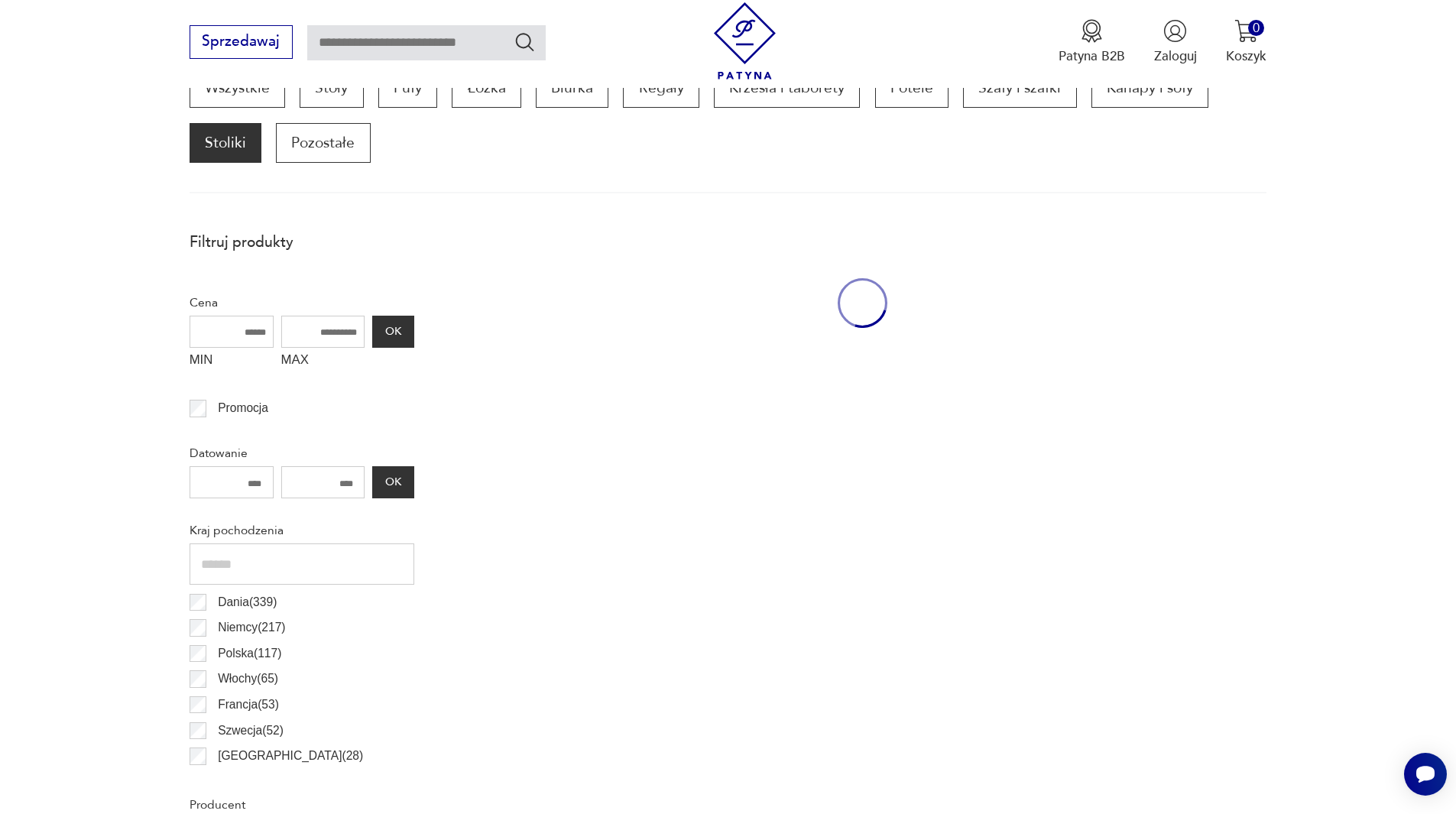
scroll to position [509, 0]
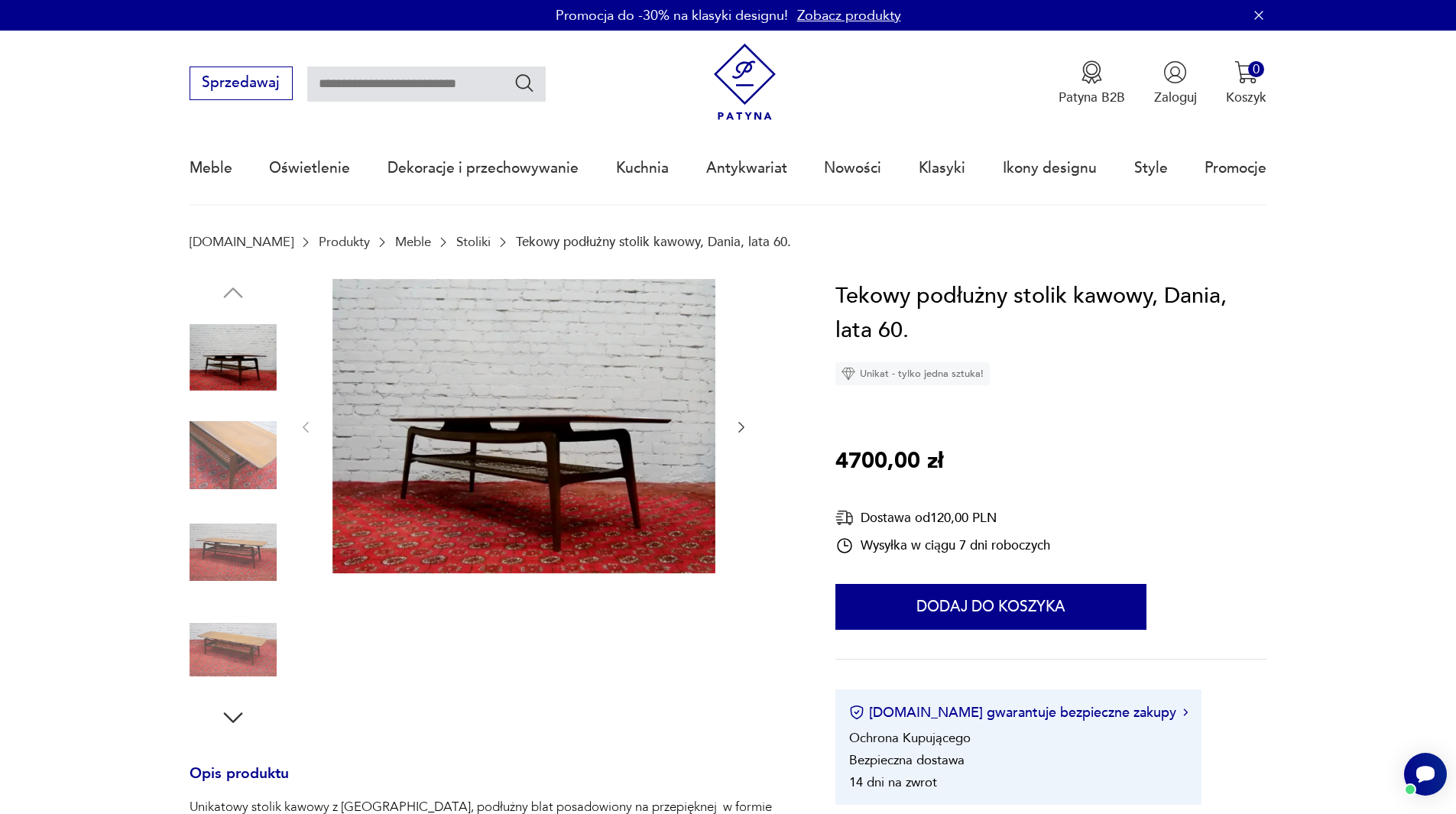
click at [236, 453] on img at bounding box center [233, 454] width 87 height 87
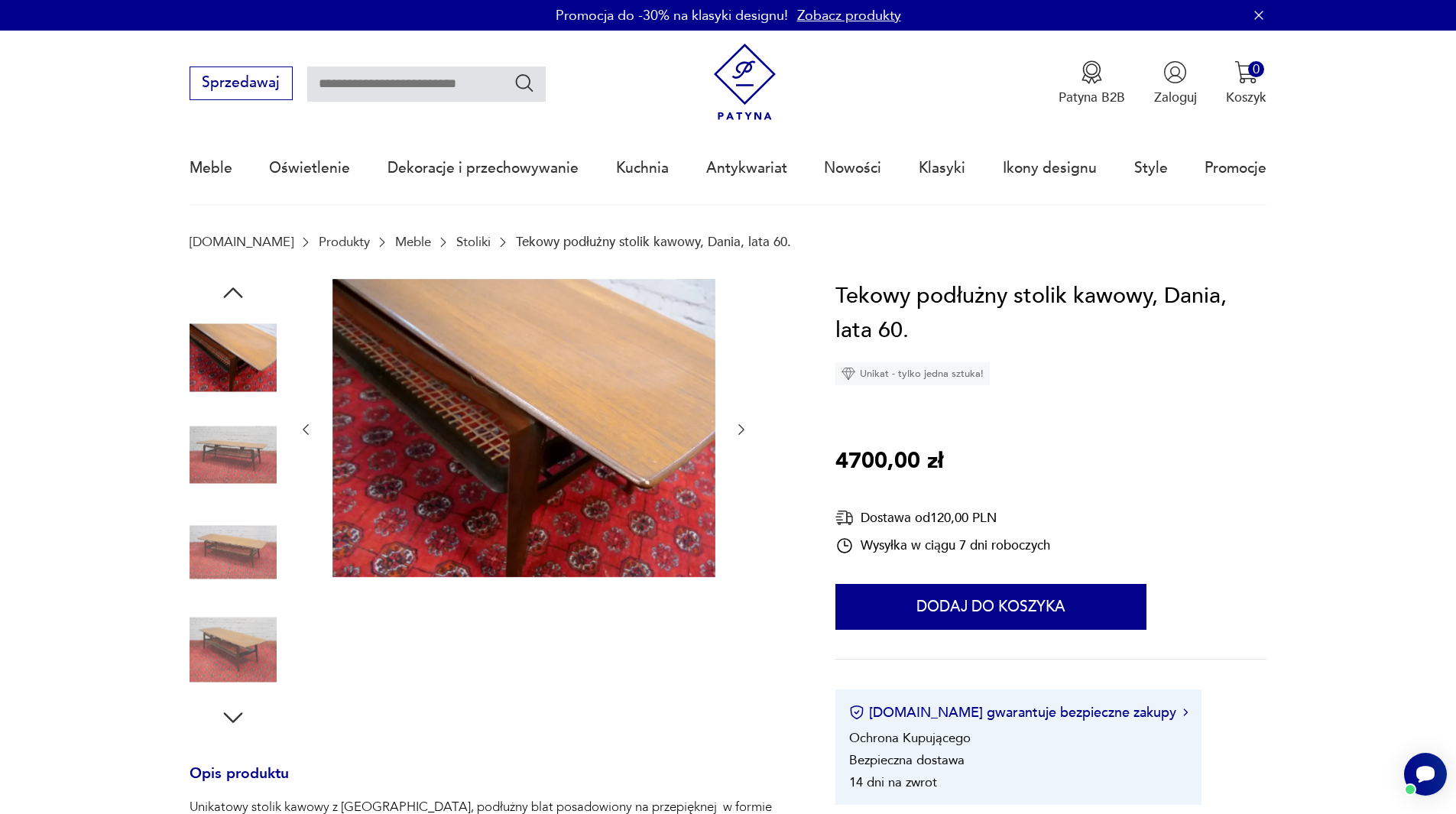
click at [221, 529] on img at bounding box center [233, 552] width 87 height 87
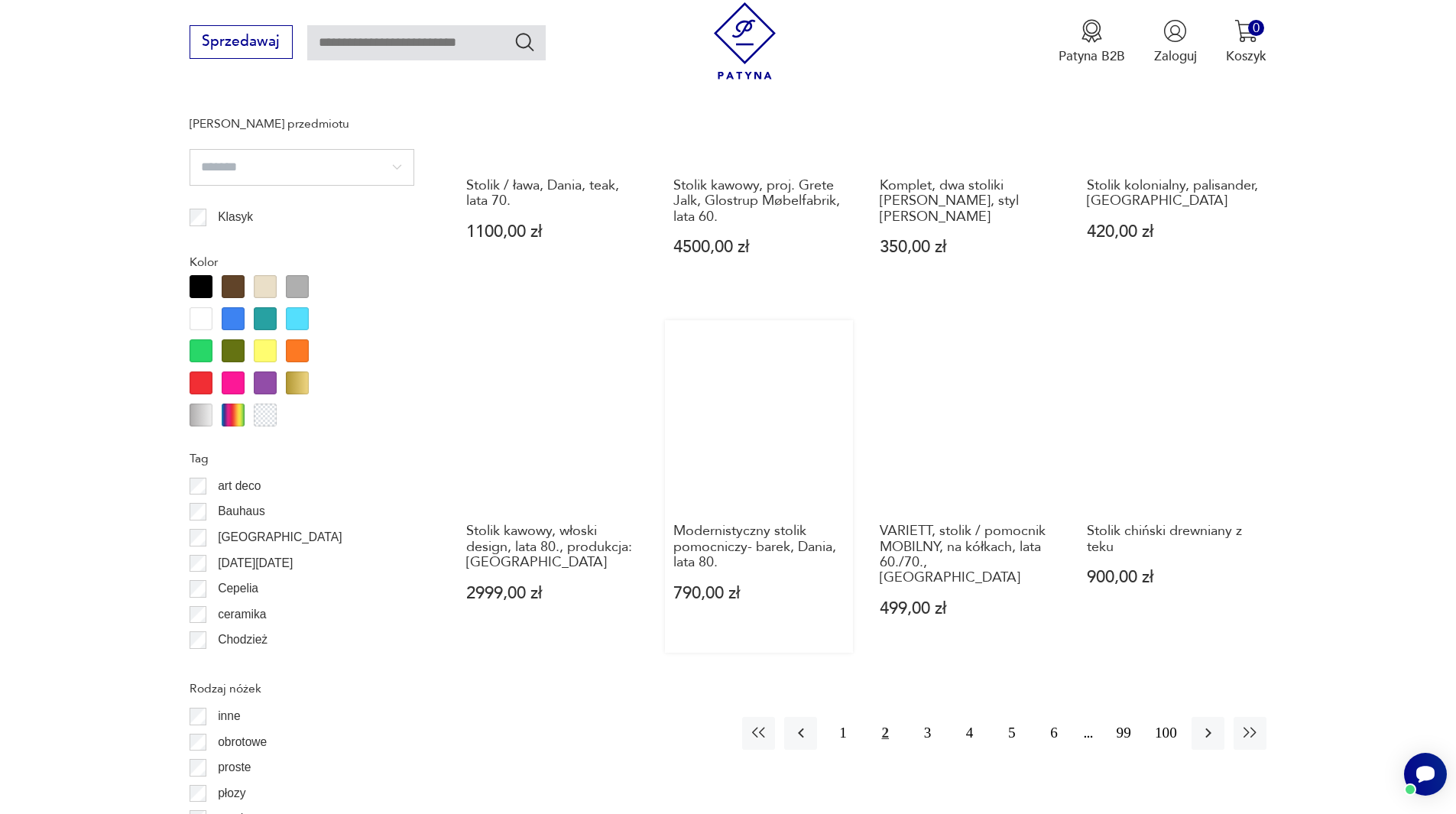
scroll to position [1528, 0]
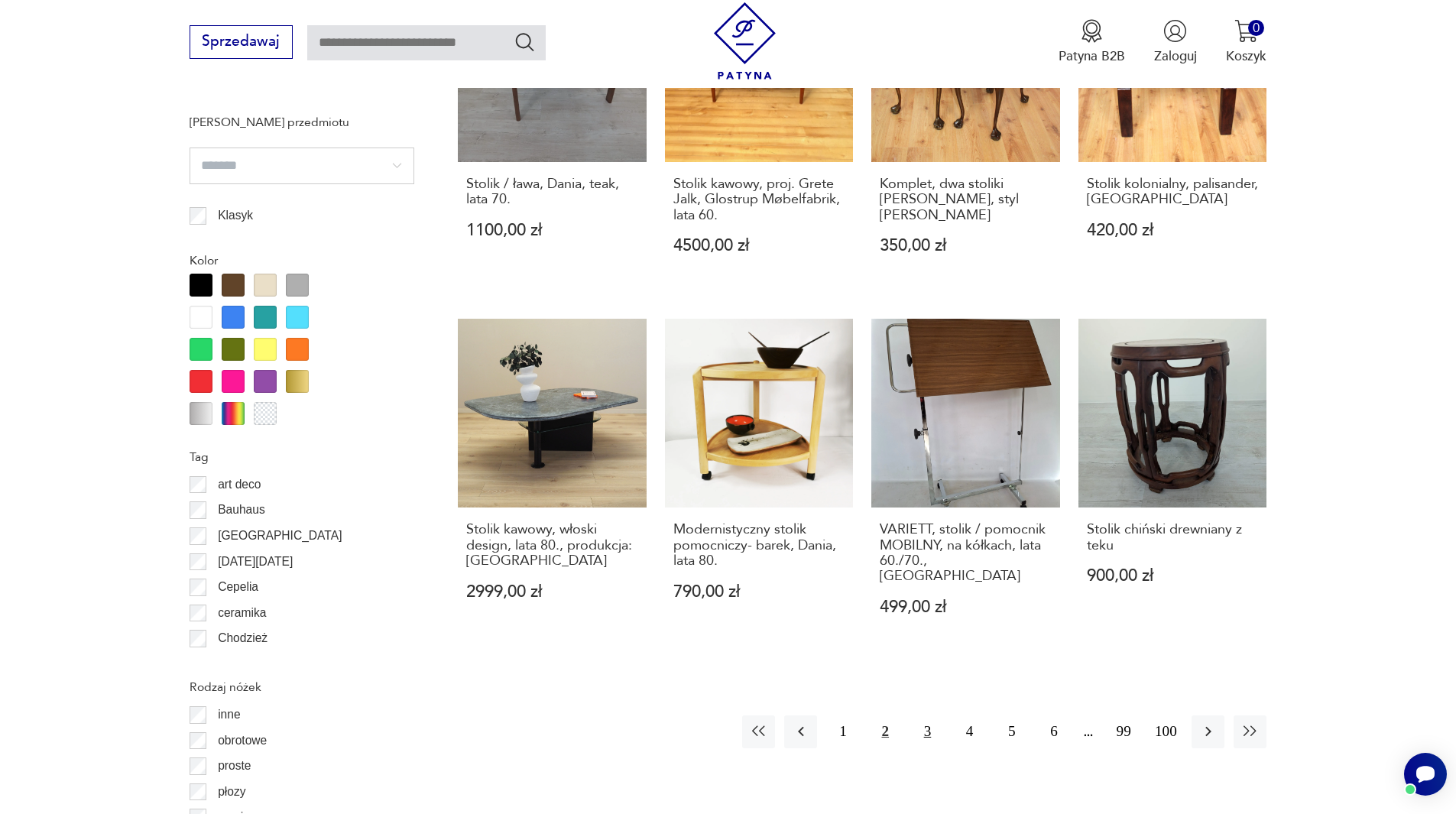
click at [934, 715] on button "3" at bounding box center [927, 731] width 32 height 32
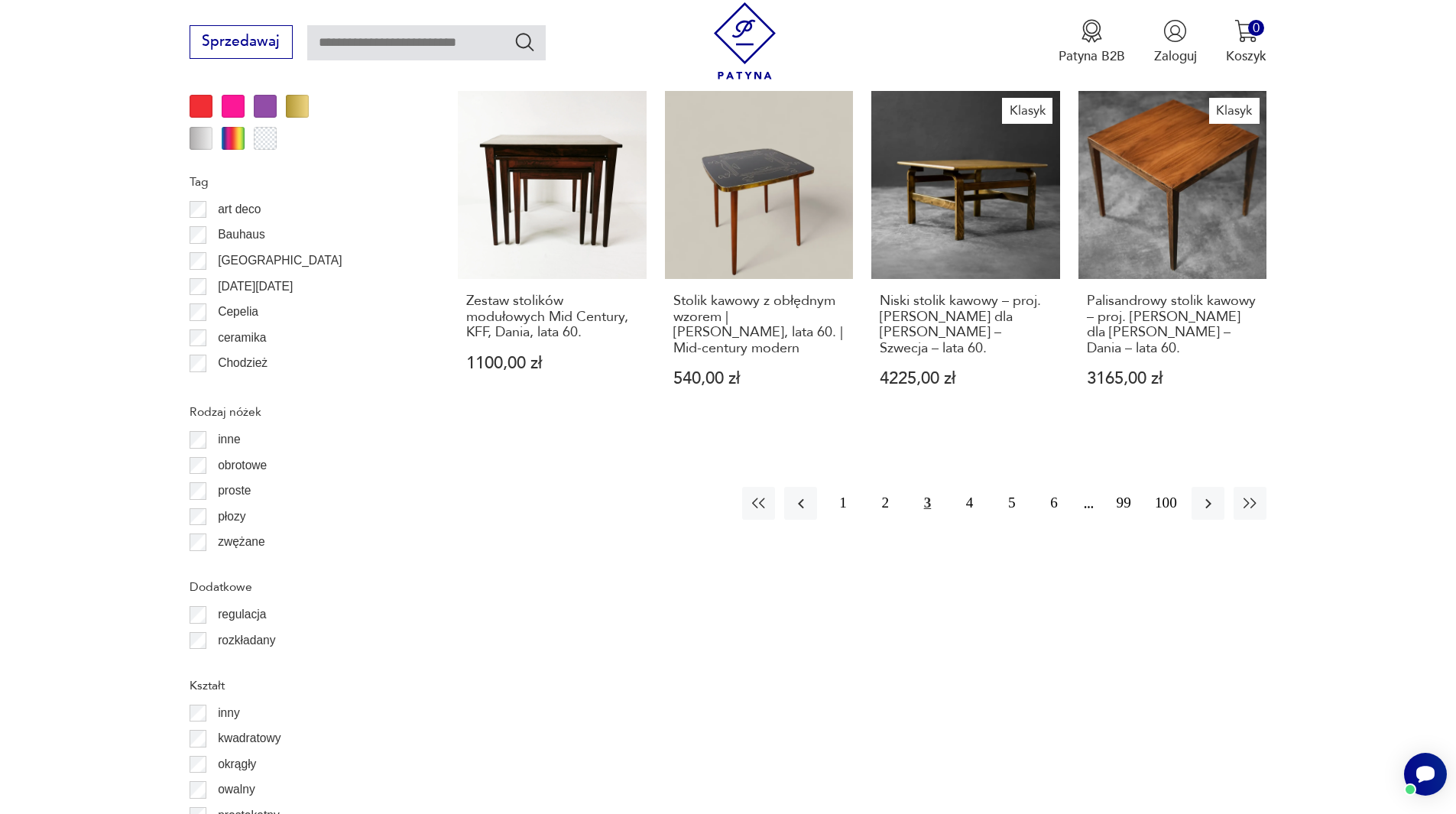
scroll to position [1808, 0]
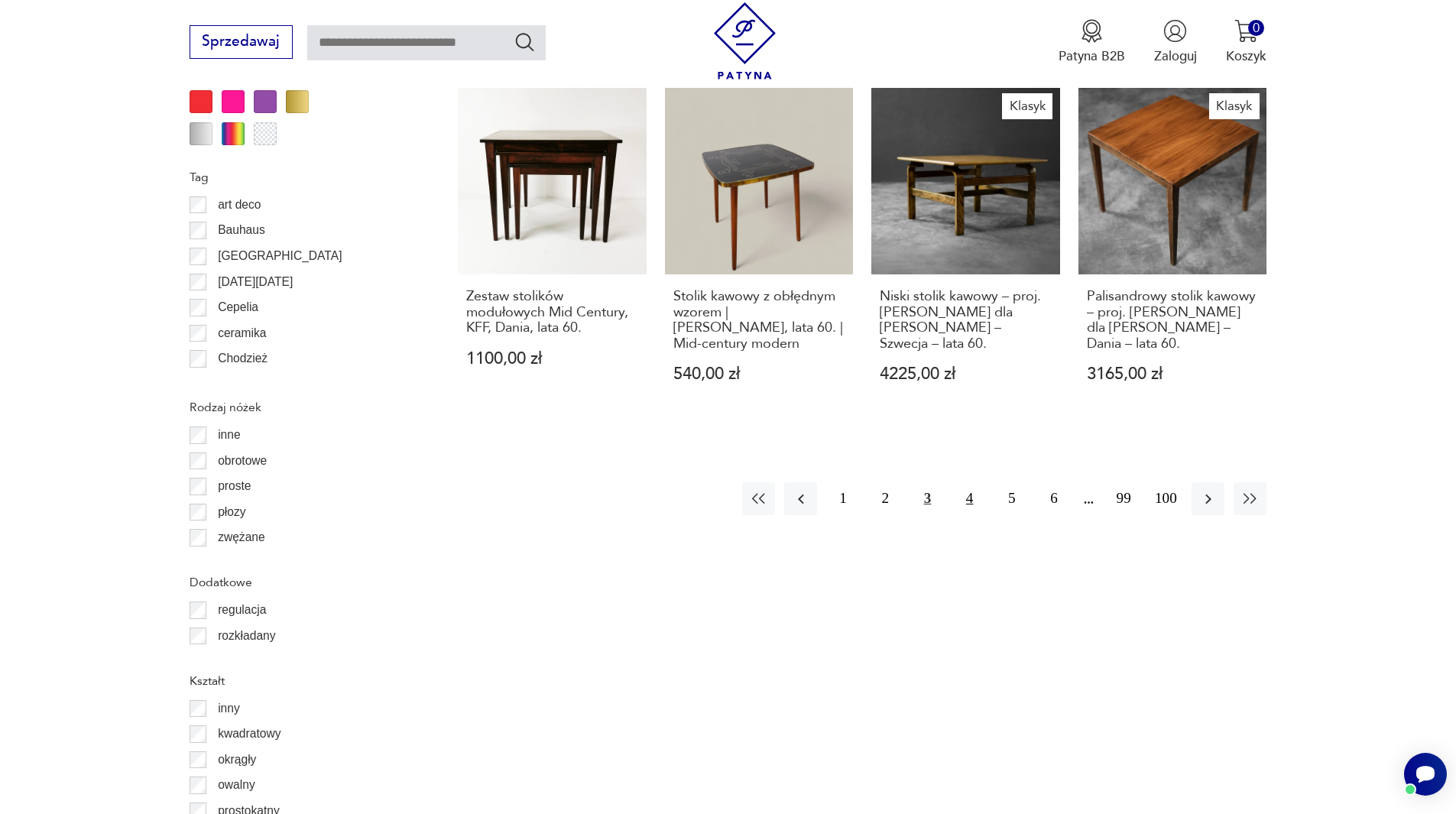
click at [980, 482] on button "4" at bounding box center [969, 498] width 32 height 32
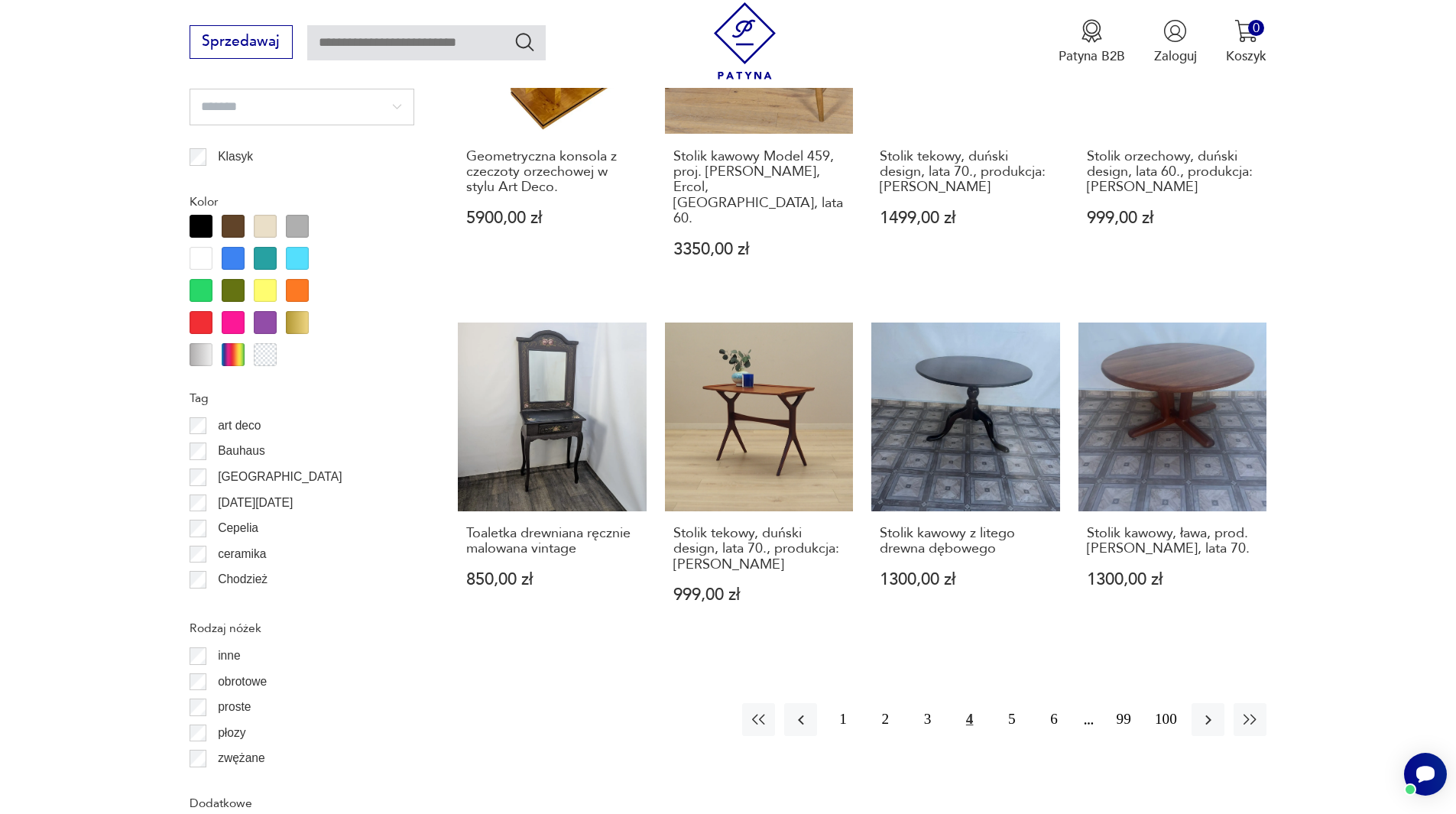
scroll to position [1731, 0]
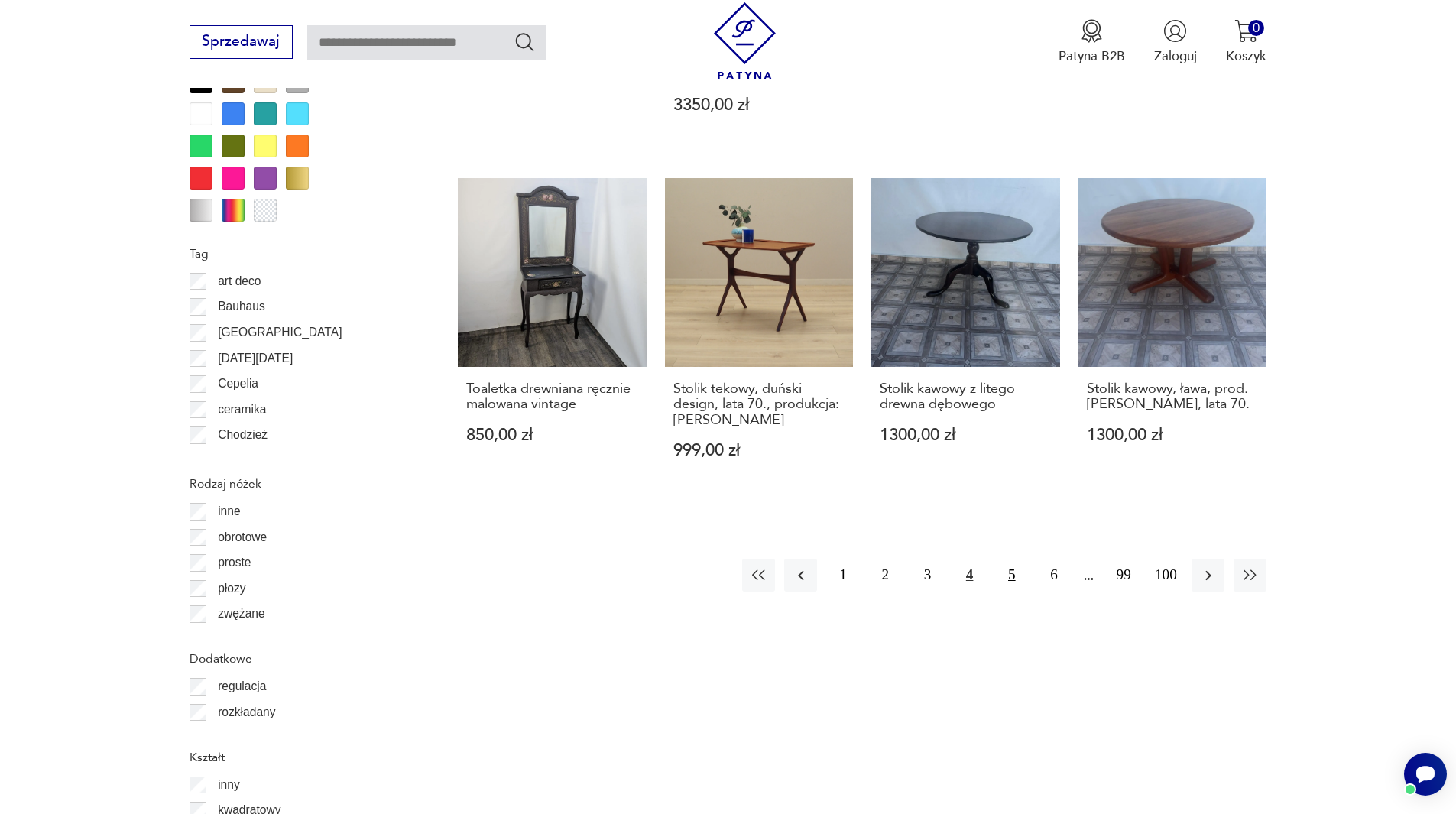
click at [1010, 558] on button "5" at bounding box center [1011, 574] width 32 height 32
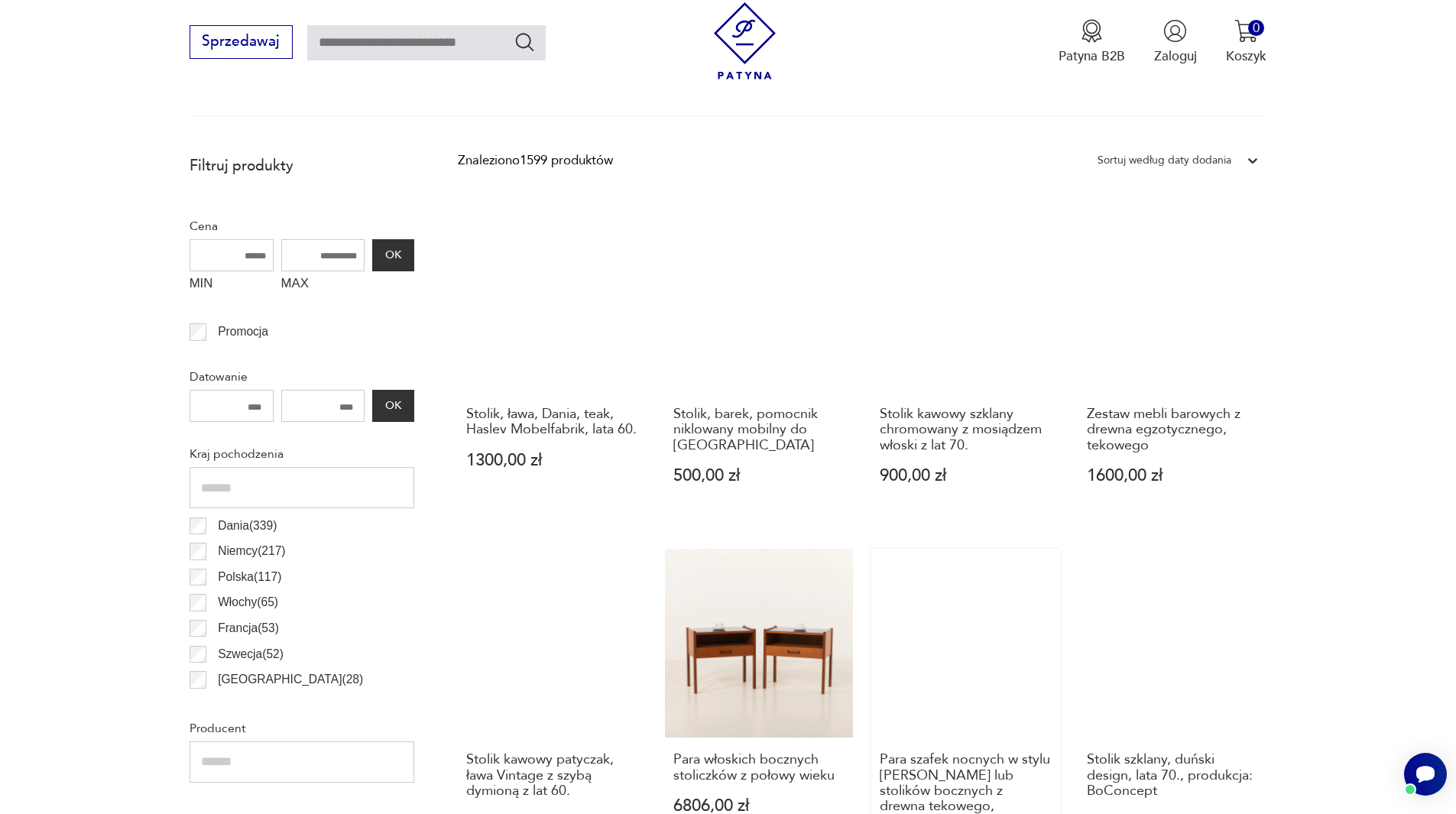
scroll to position [815, 0]
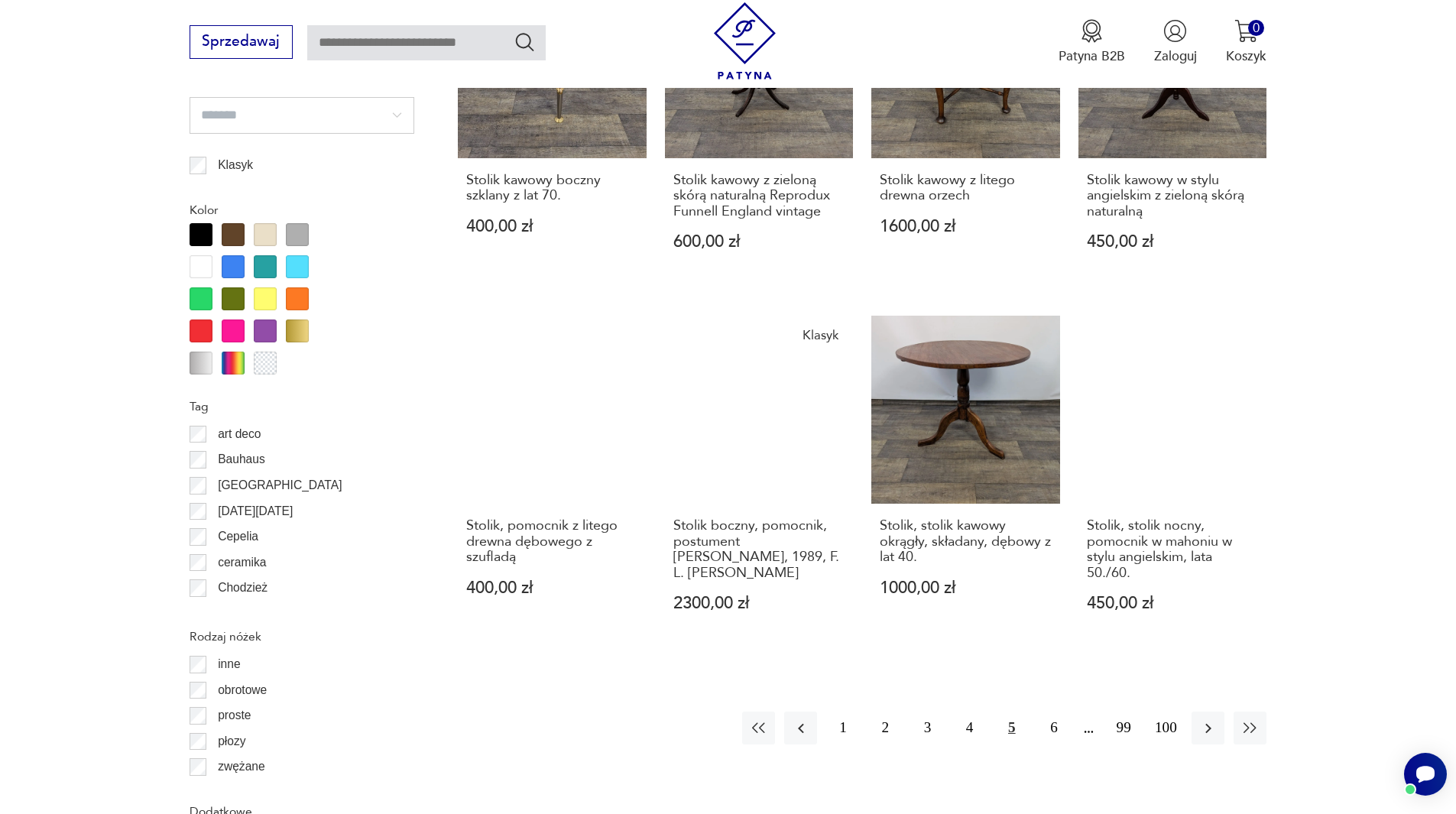
scroll to position [1808, 0]
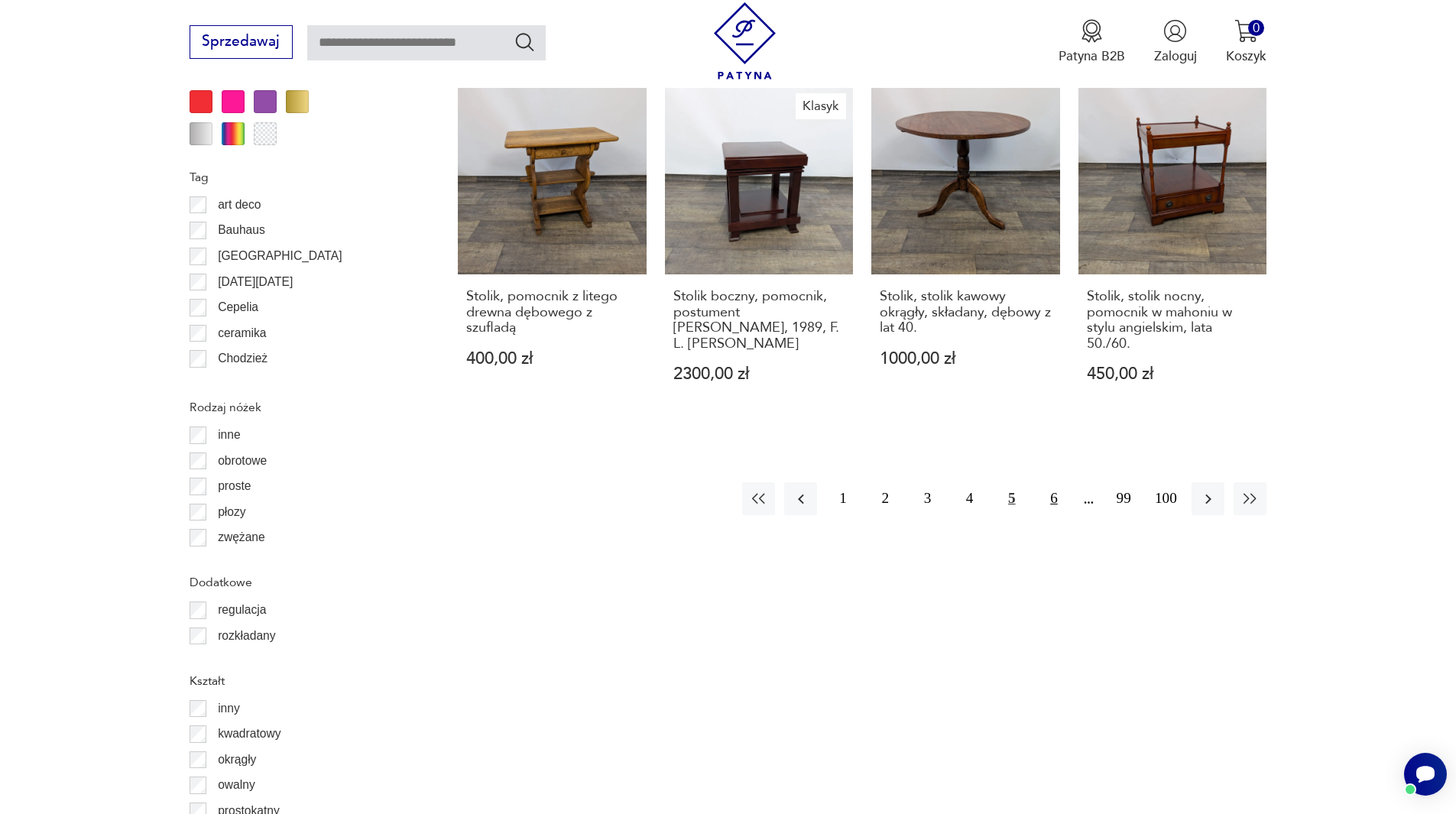
click at [1047, 482] on button "6" at bounding box center [1053, 498] width 32 height 32
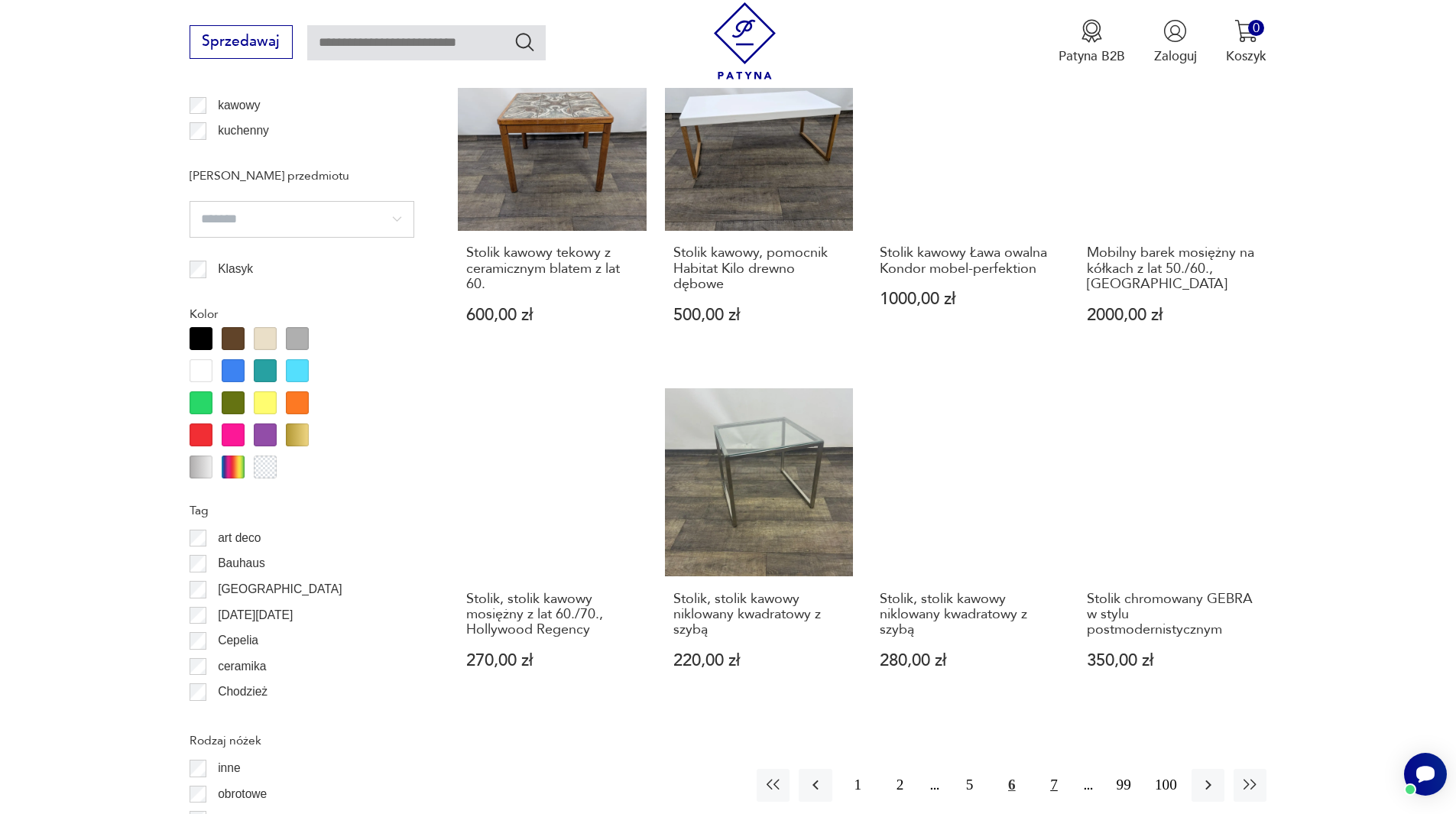
scroll to position [1502, 0]
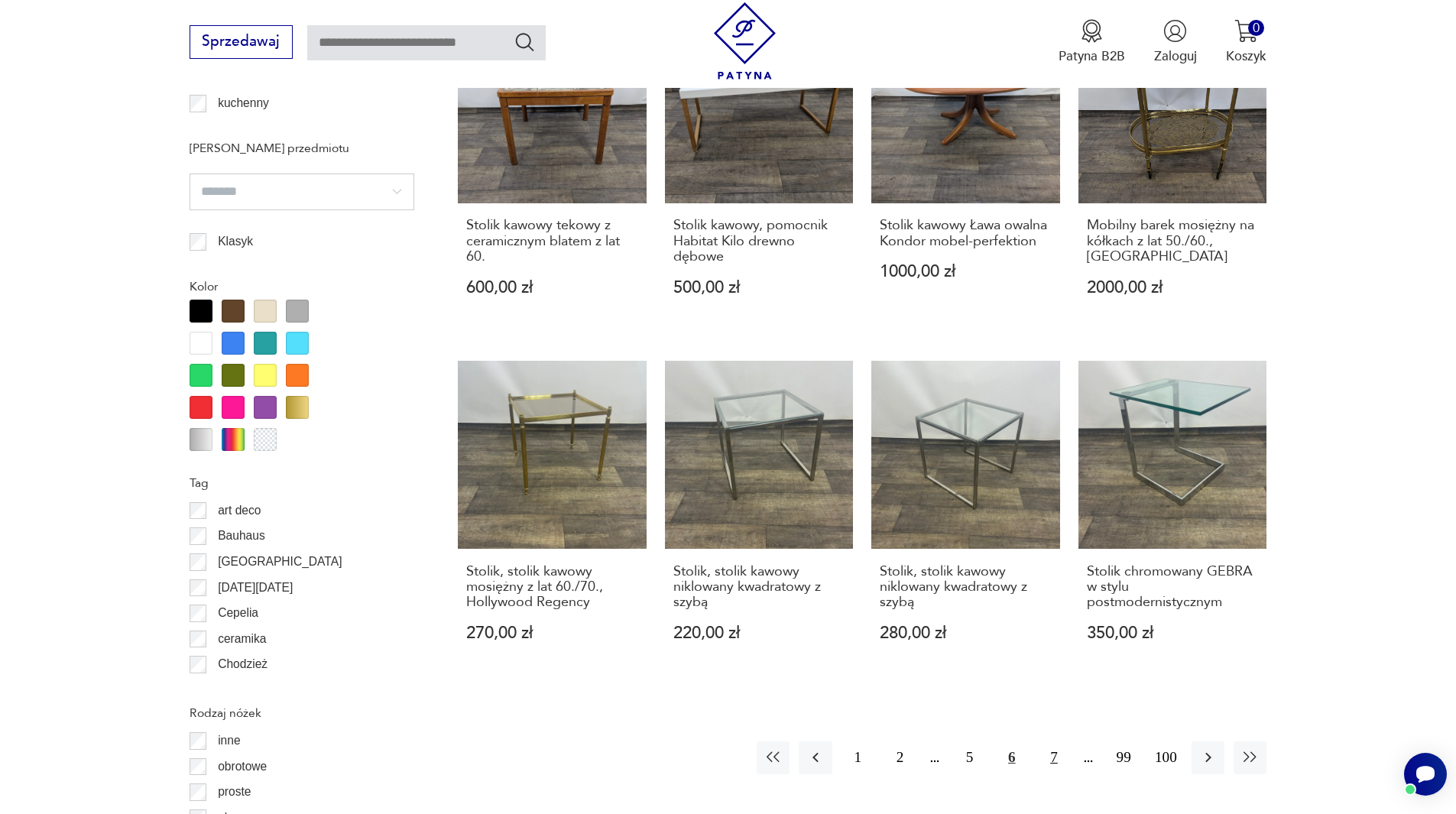
click at [1057, 741] on button "7" at bounding box center [1053, 757] width 32 height 32
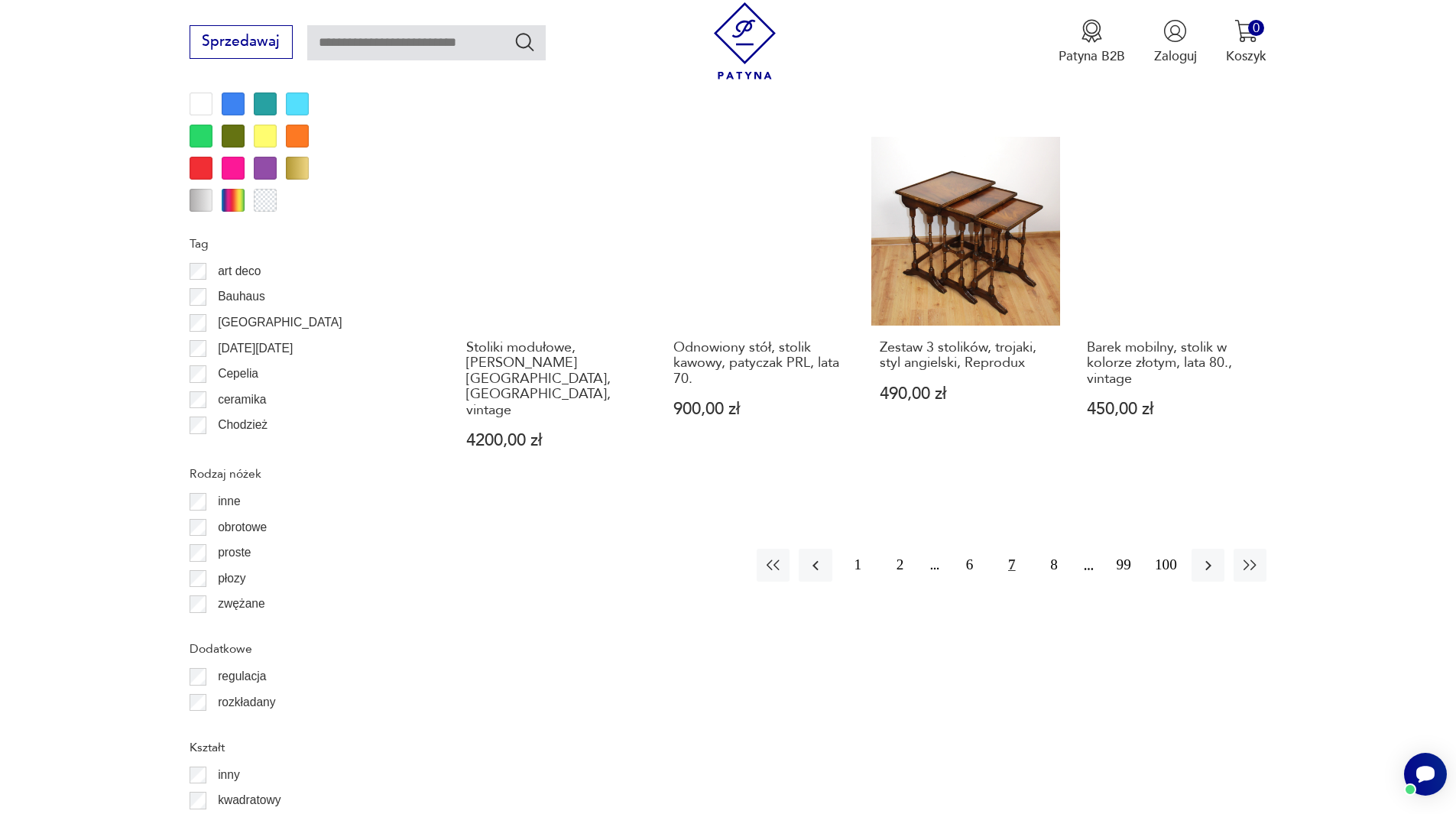
scroll to position [1808, 0]
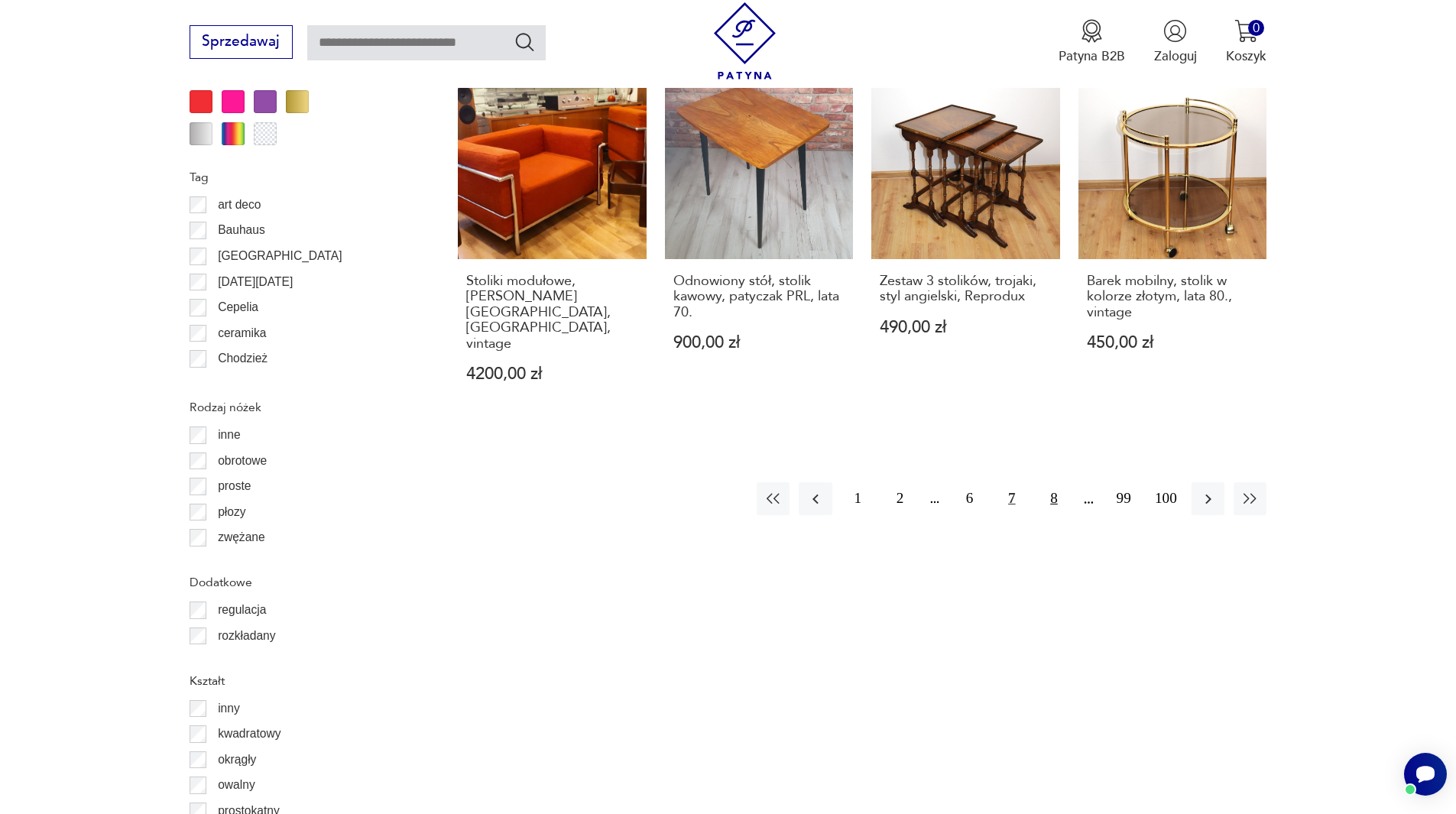
click at [1061, 482] on button "8" at bounding box center [1053, 498] width 32 height 32
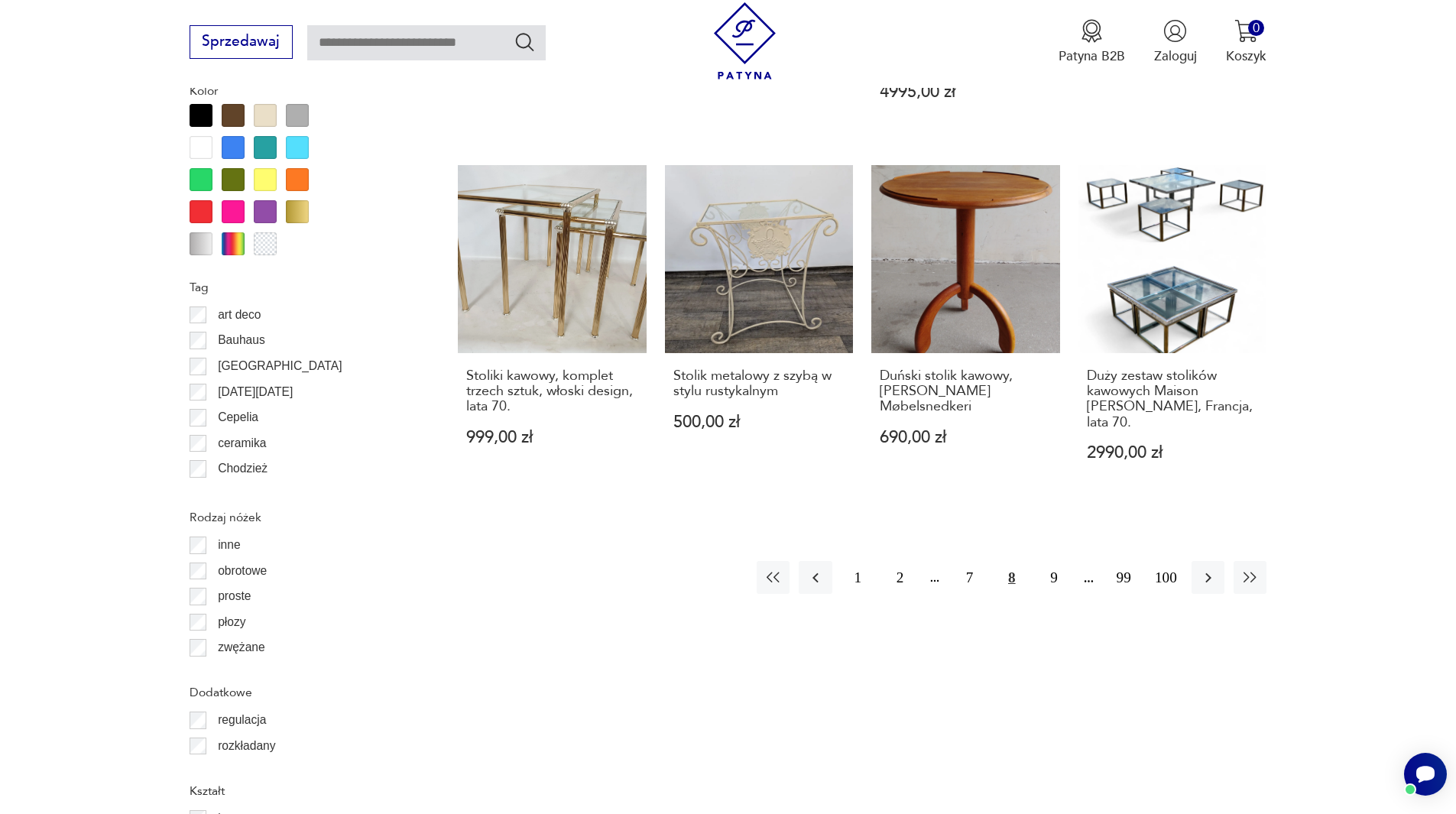
scroll to position [1655, 0]
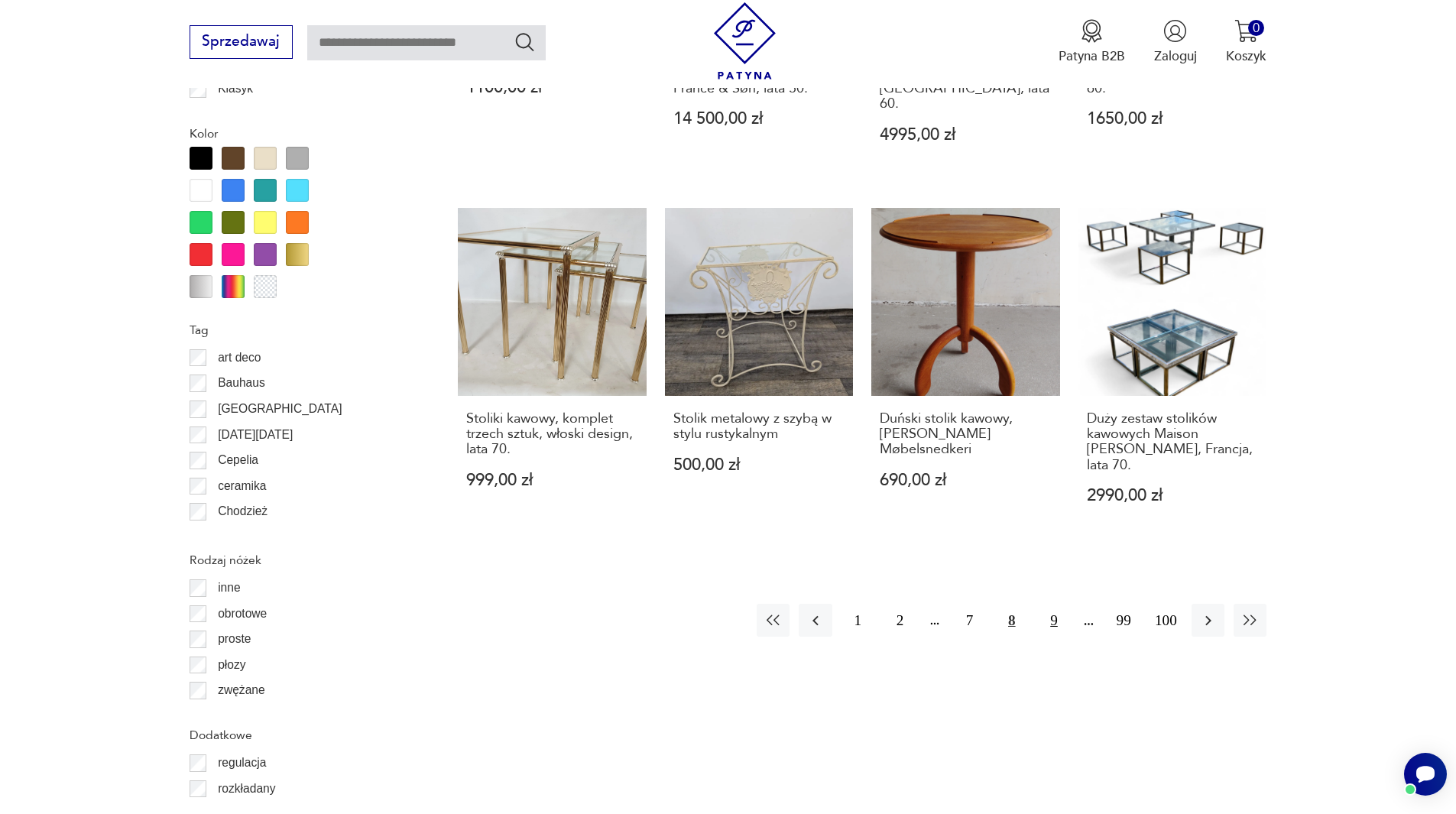
click at [1052, 603] on button "9" at bounding box center [1053, 619] width 32 height 32
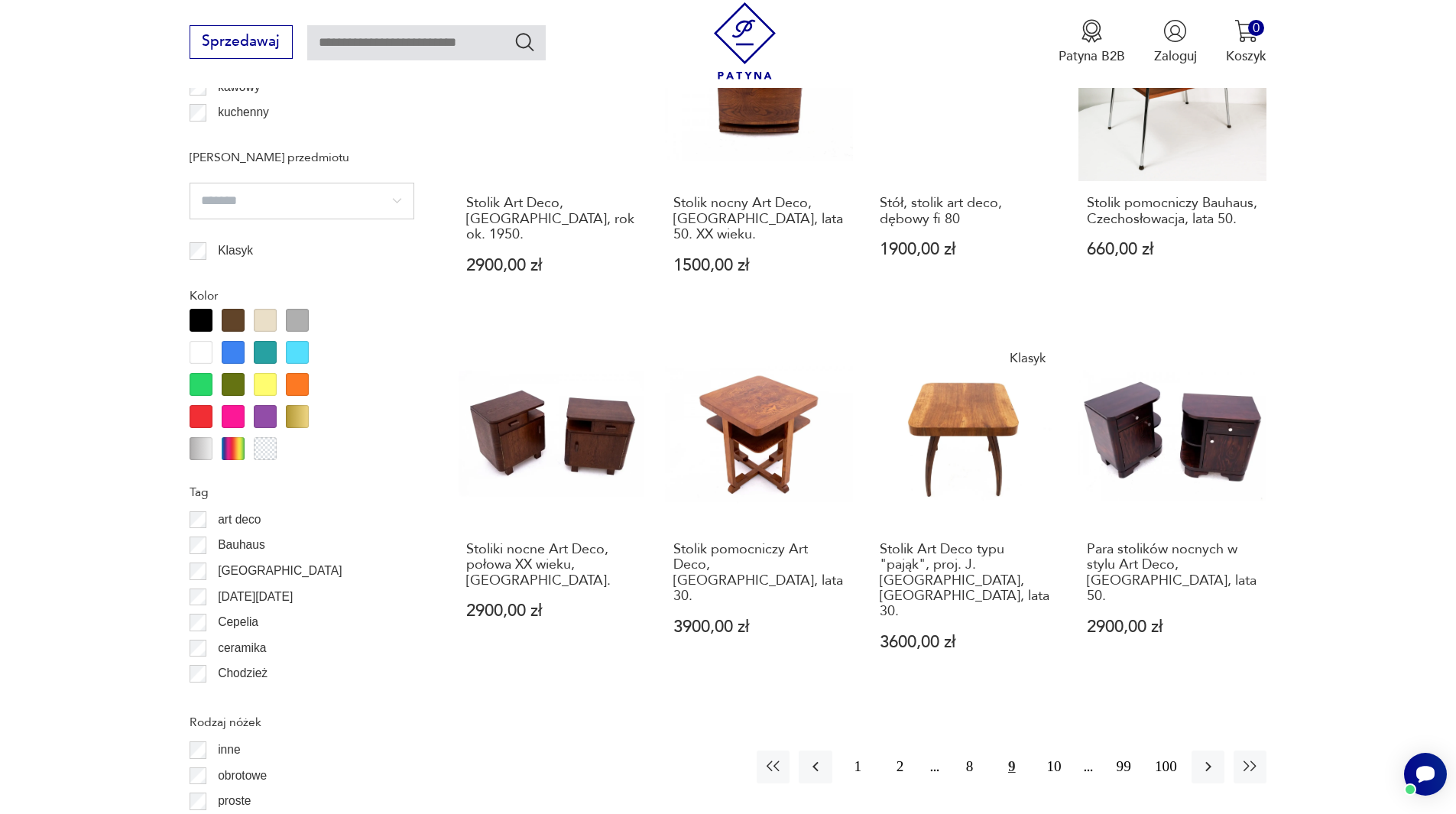
scroll to position [1579, 0]
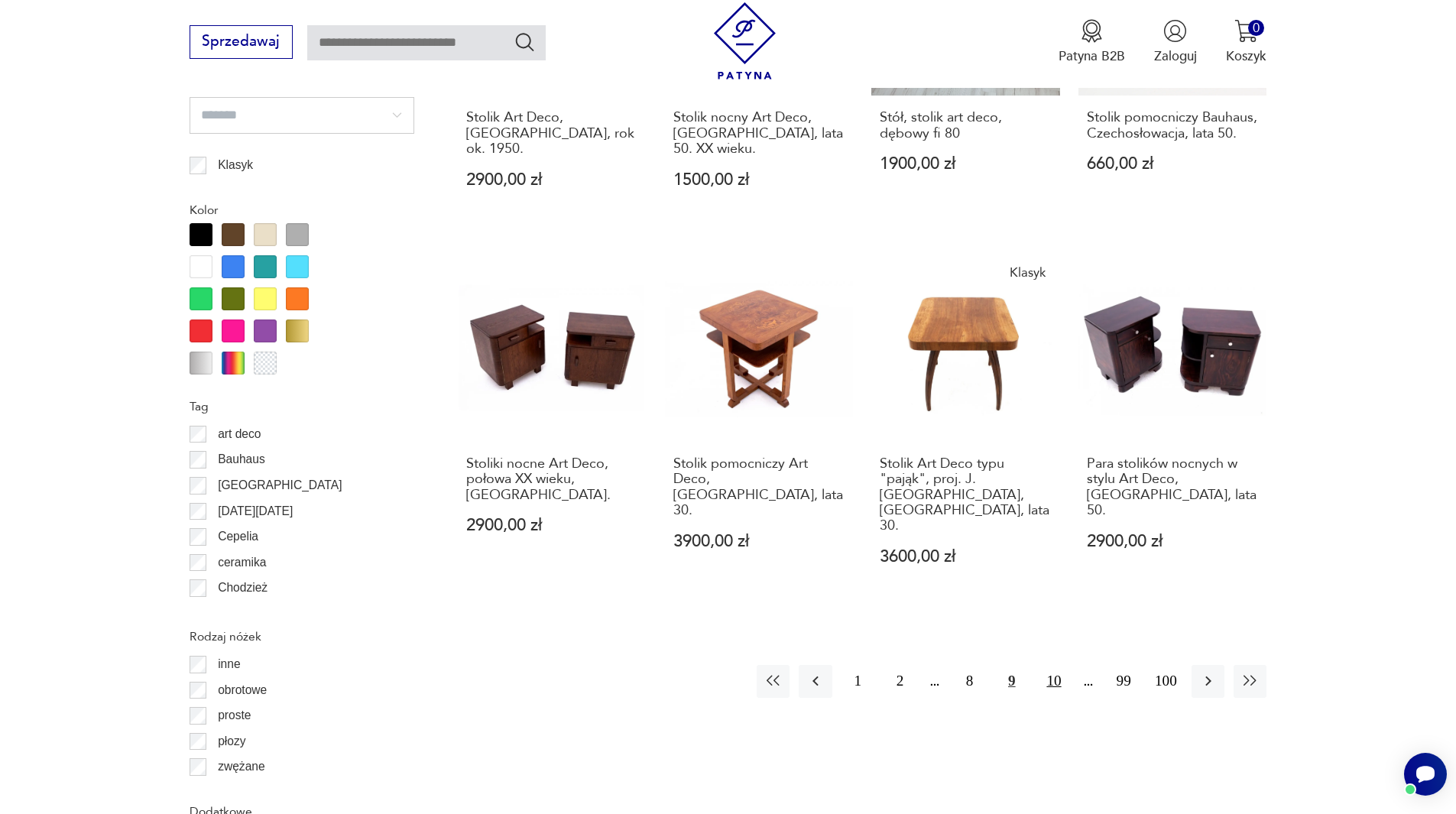
click at [1055, 665] on button "10" at bounding box center [1053, 681] width 32 height 32
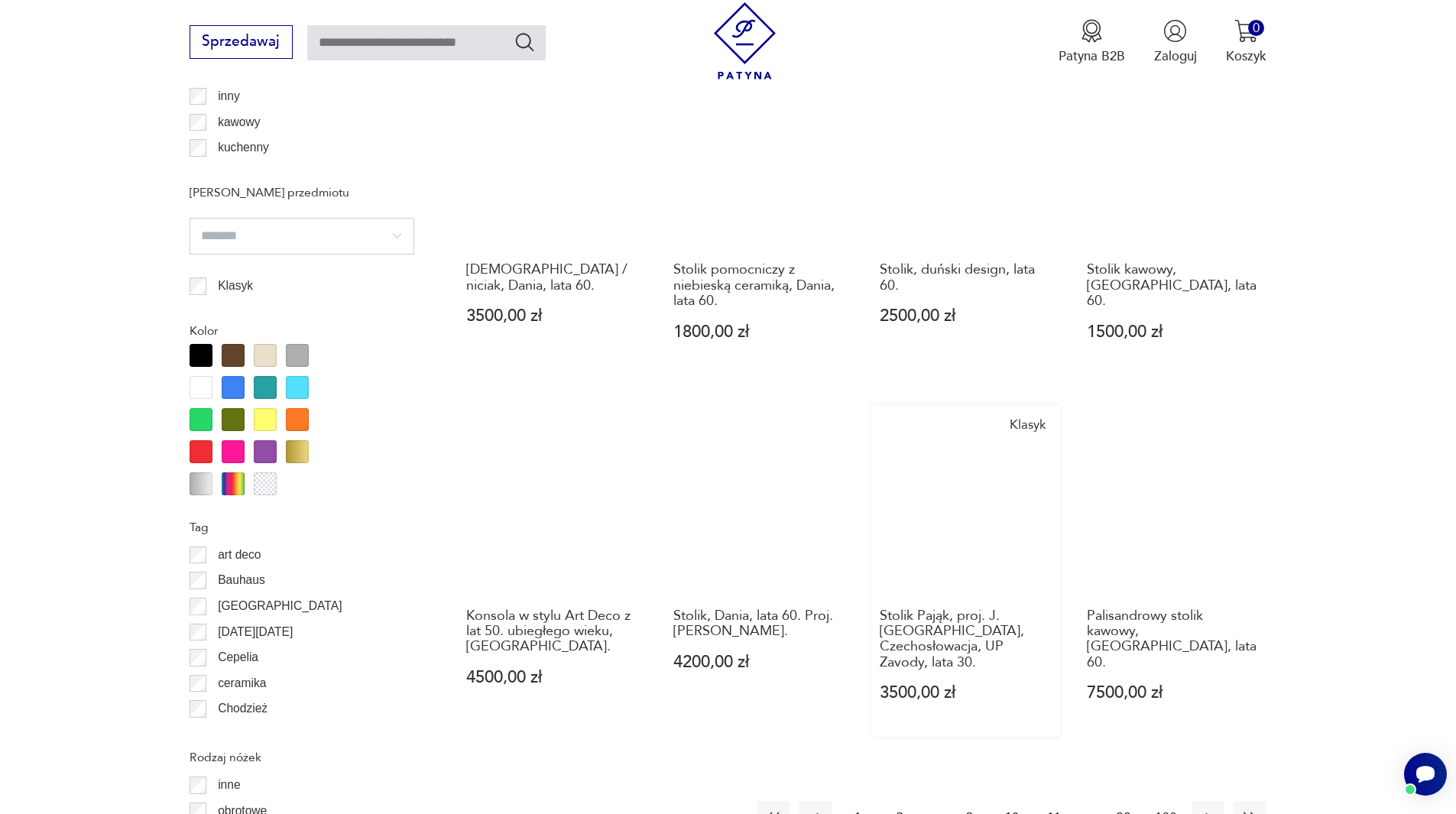
scroll to position [1502, 0]
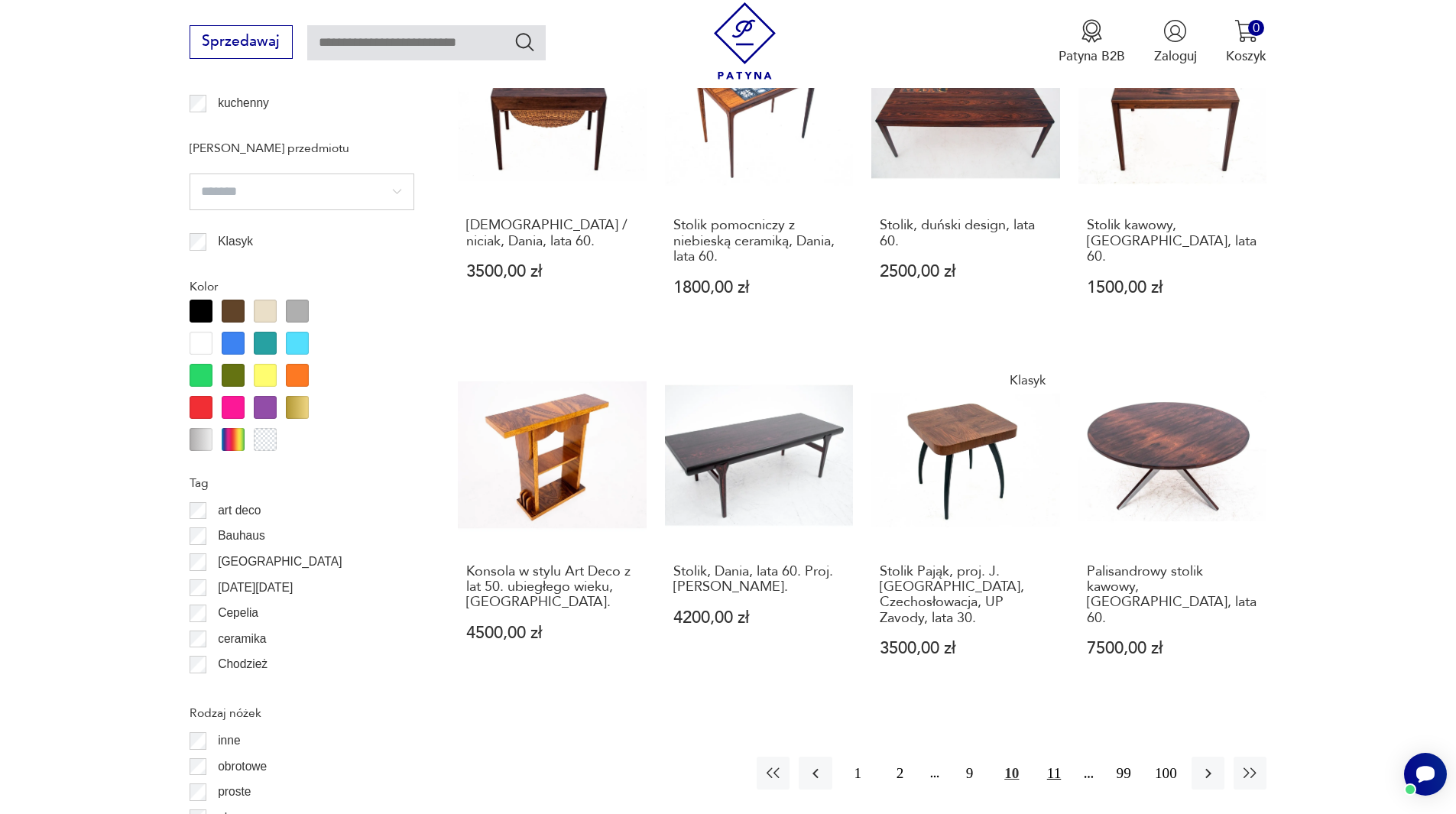
click at [1049, 757] on button "11" at bounding box center [1053, 772] width 32 height 32
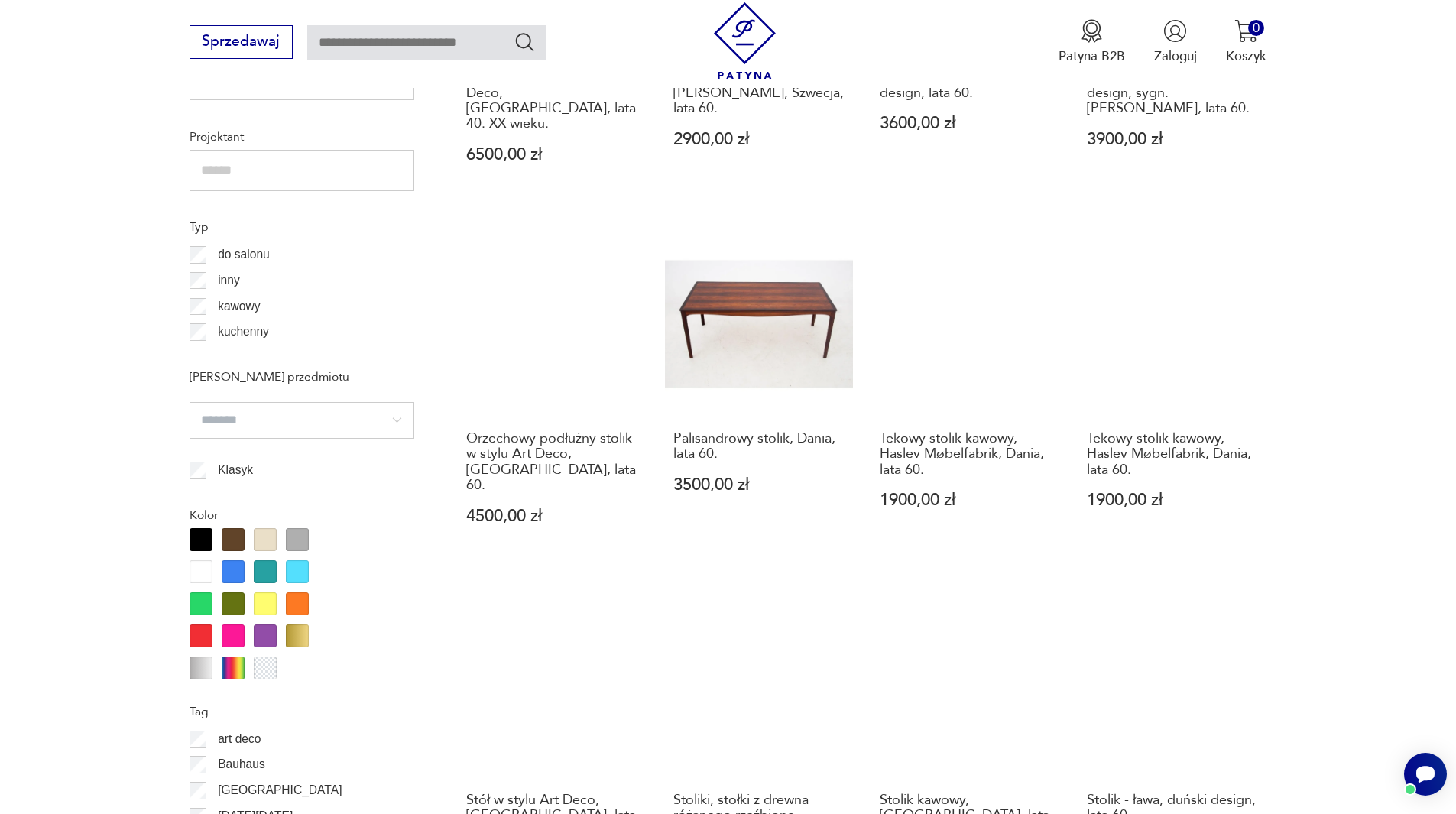
scroll to position [1579, 0]
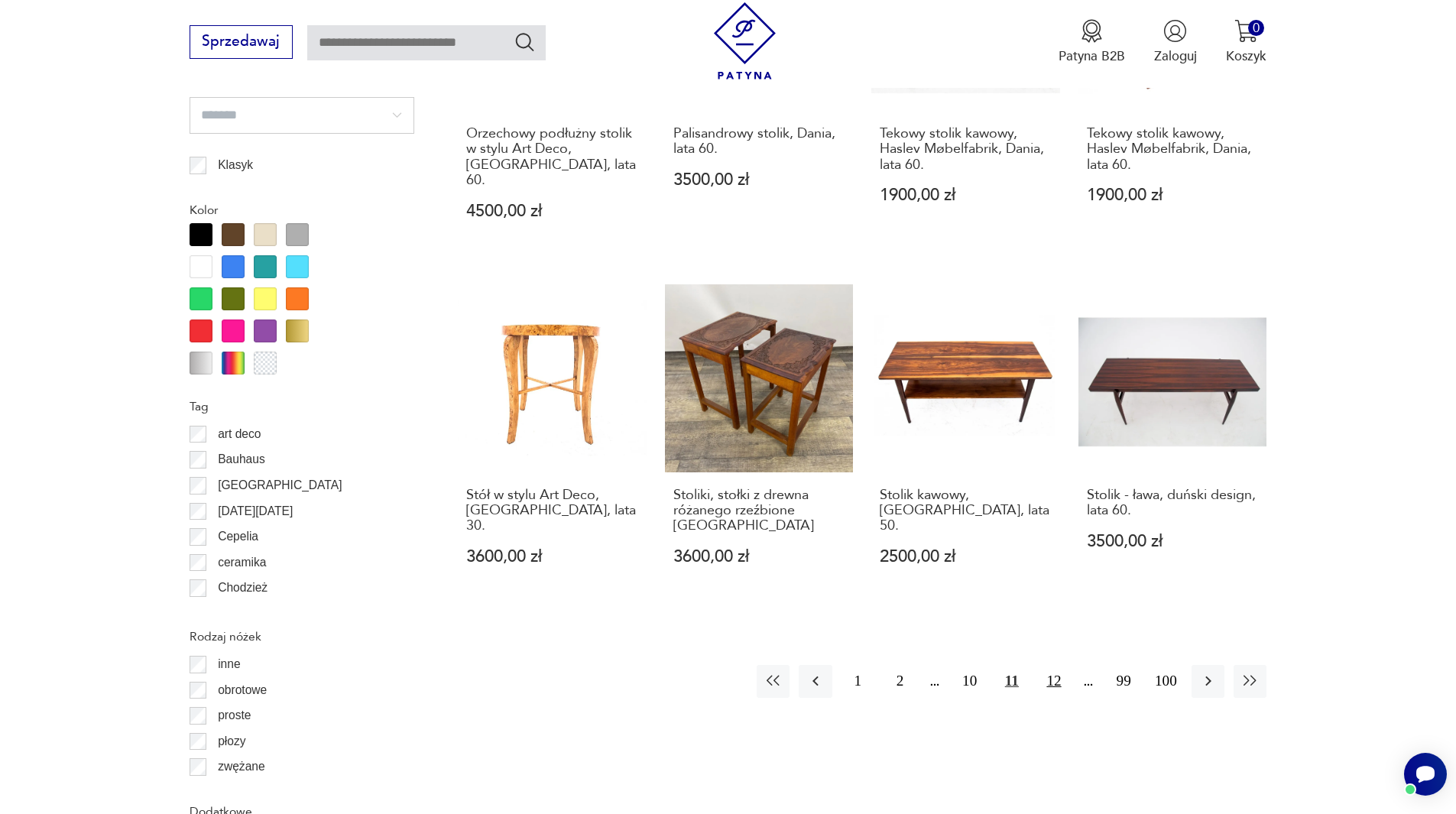
click at [1055, 665] on button "12" at bounding box center [1053, 681] width 32 height 32
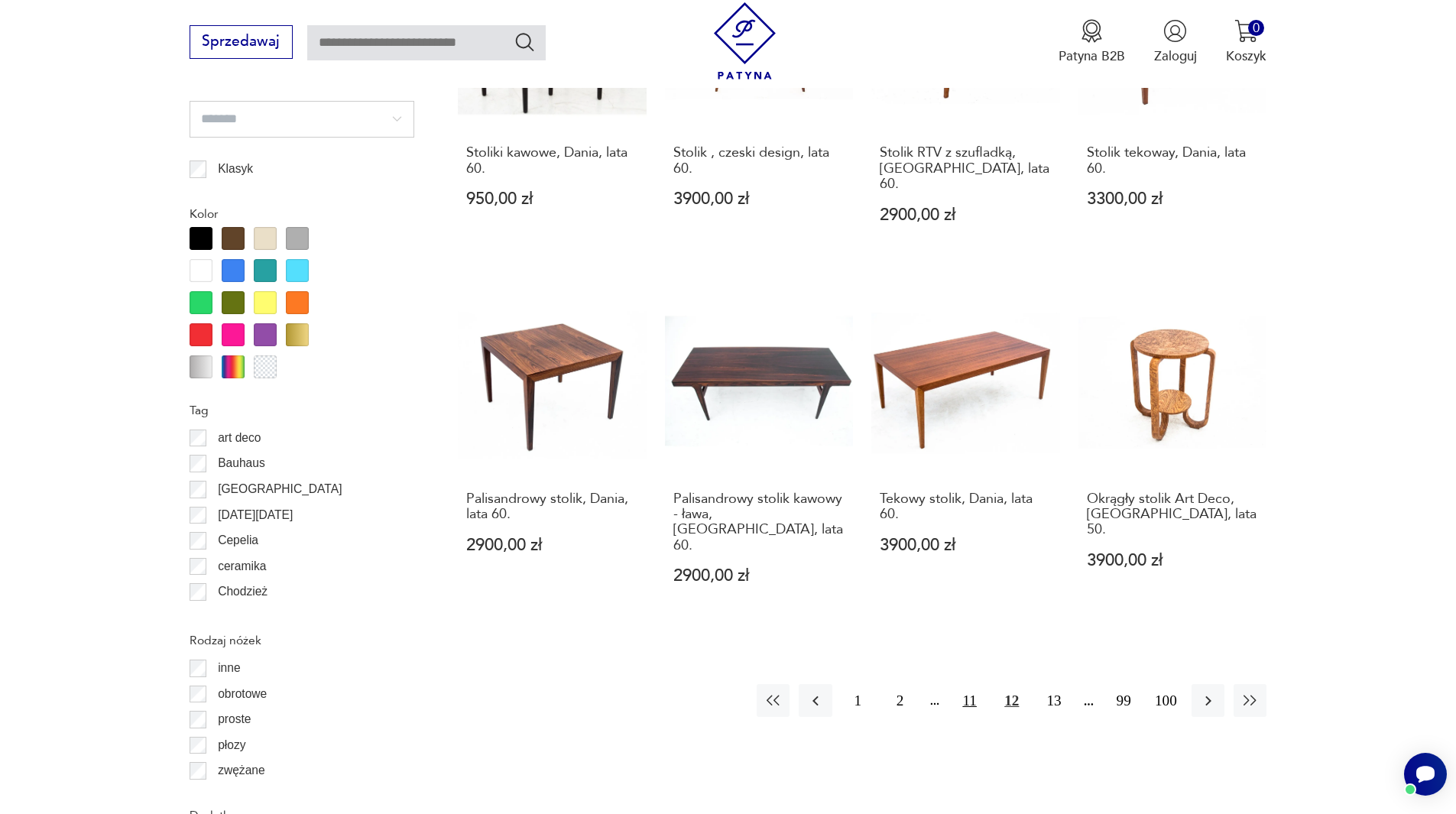
scroll to position [1579, 0]
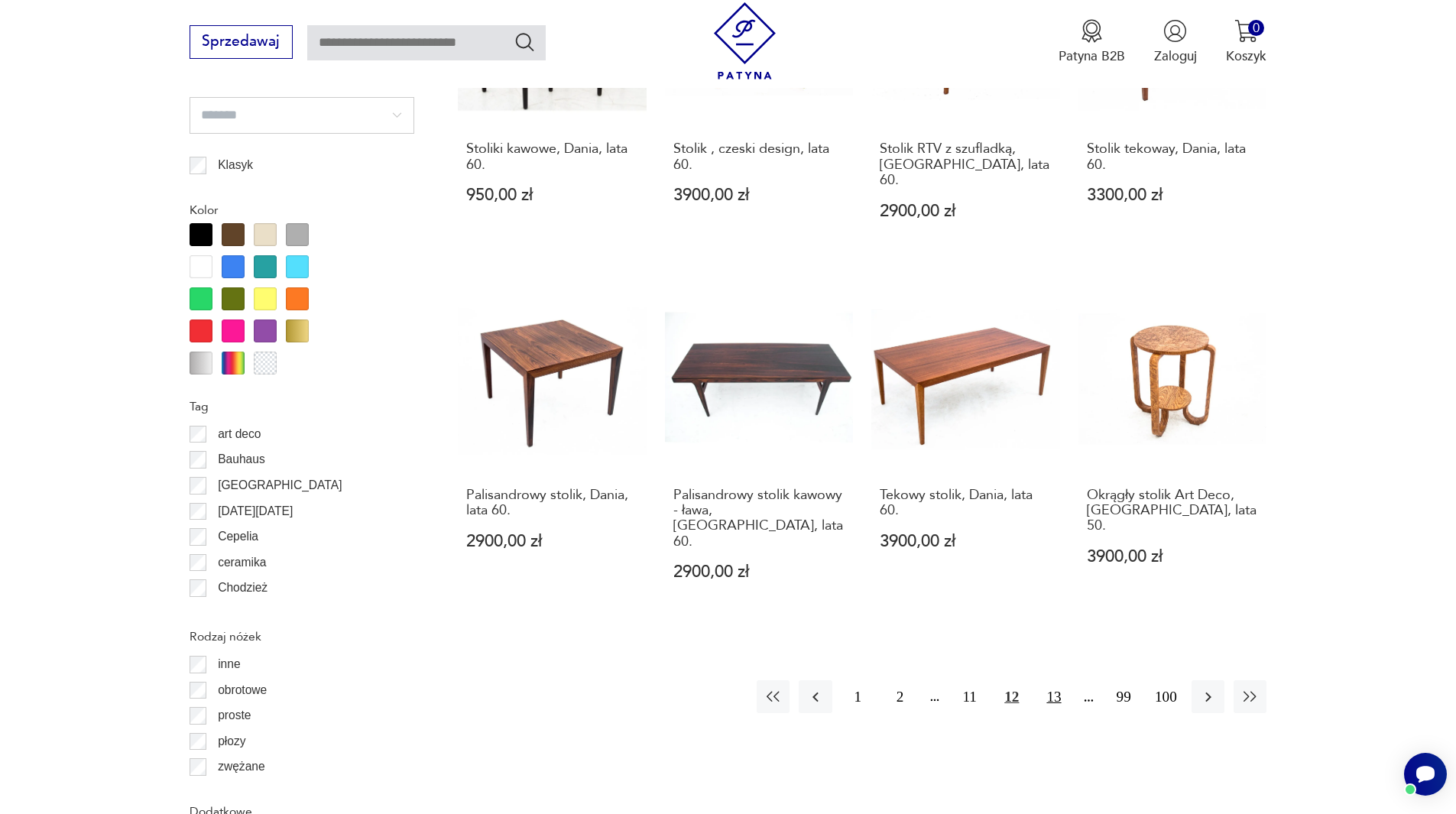
click at [1050, 680] on button "13" at bounding box center [1053, 696] width 32 height 32
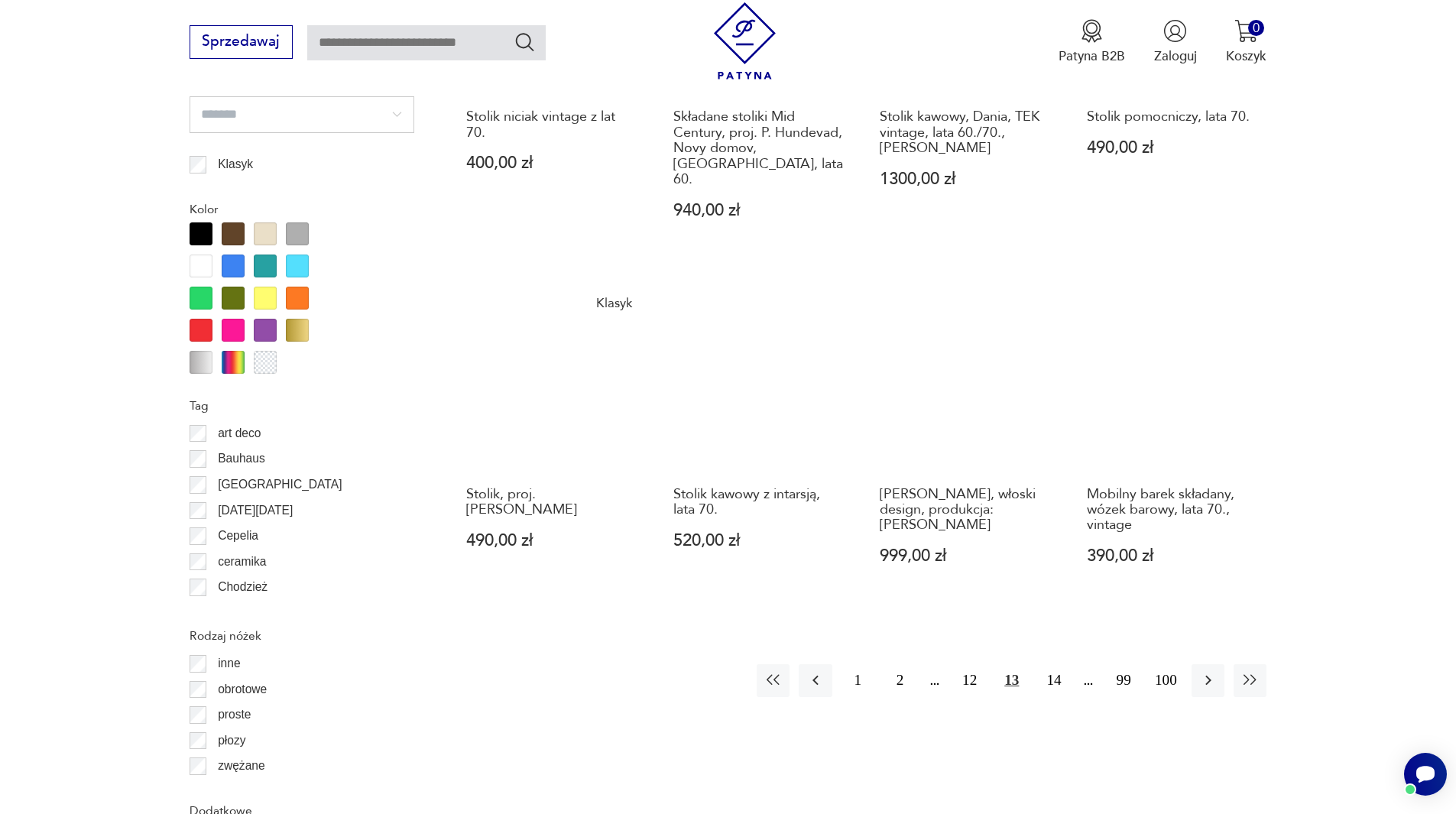
scroll to position [1884, 0]
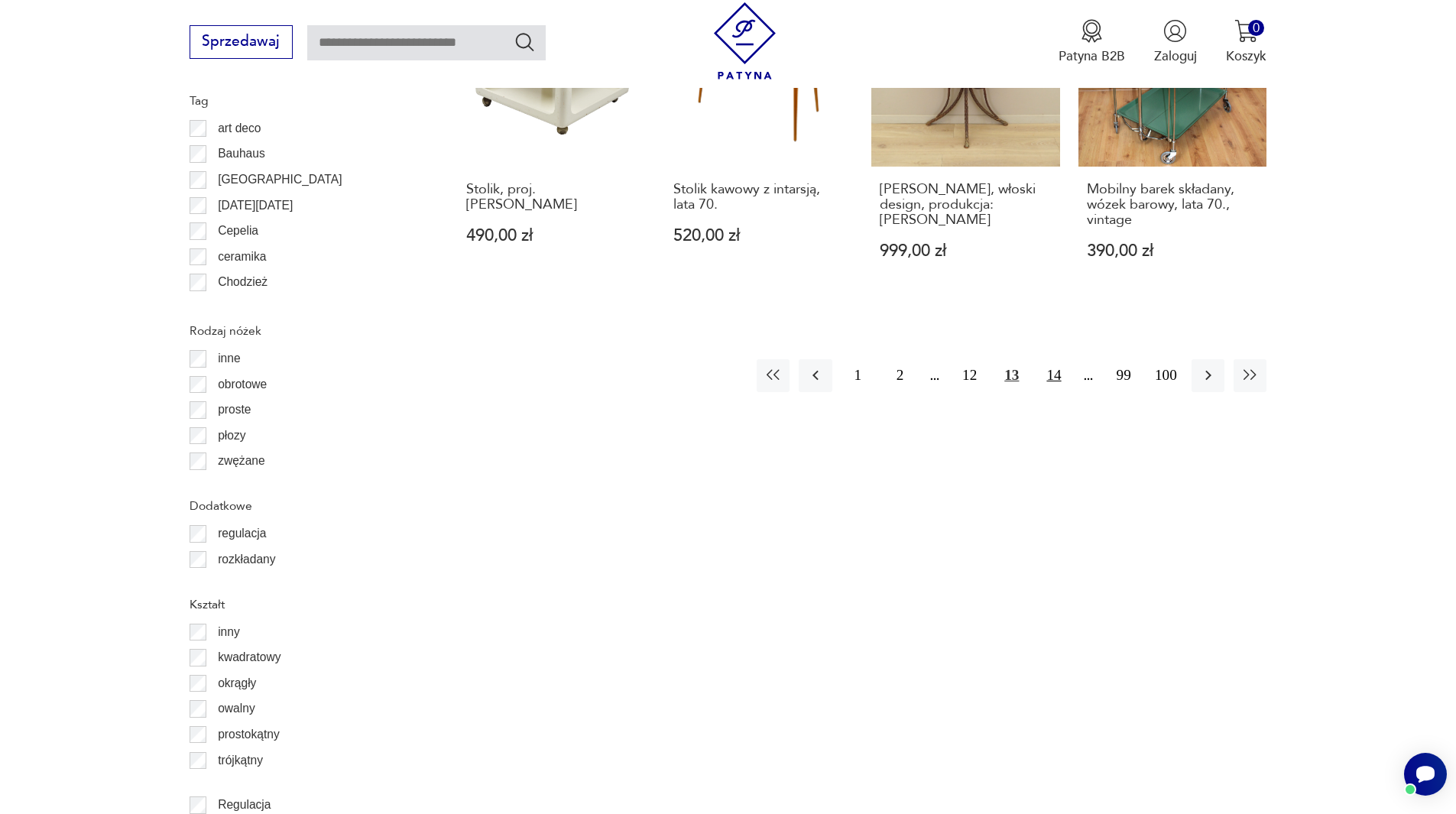
click at [1045, 359] on button "14" at bounding box center [1053, 375] width 32 height 32
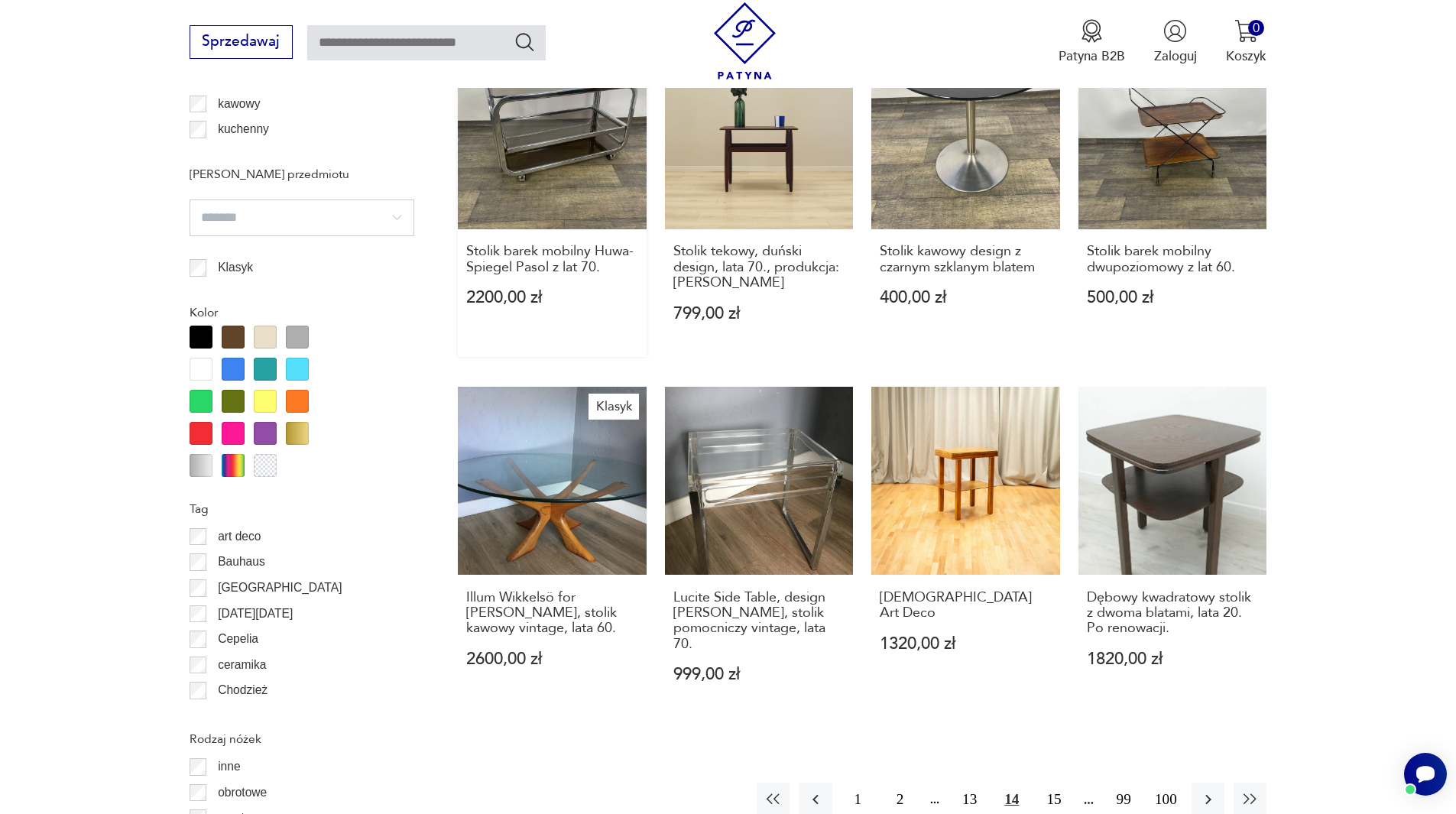
scroll to position [1502, 0]
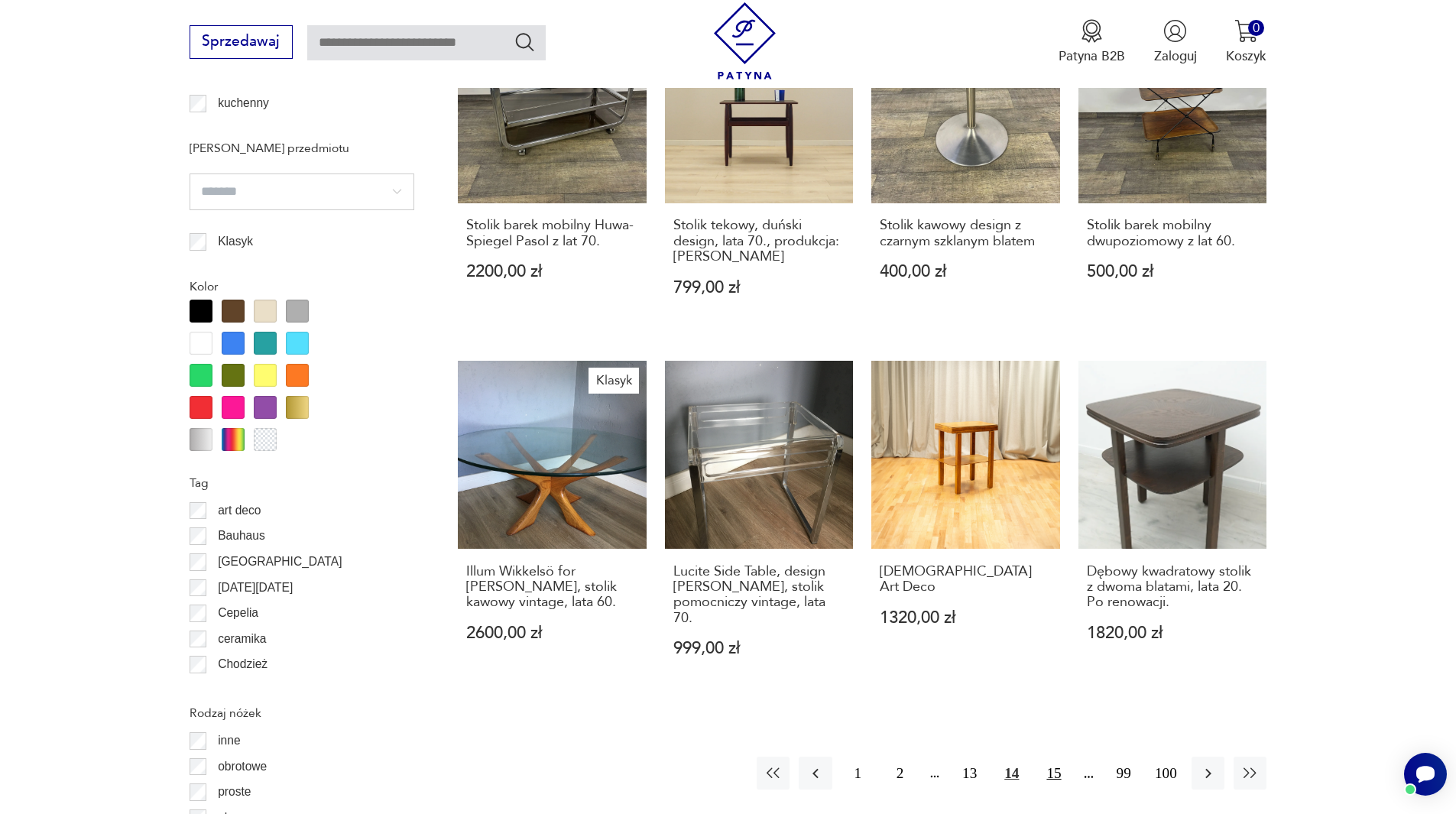
click at [1062, 757] on button "15" at bounding box center [1053, 772] width 32 height 32
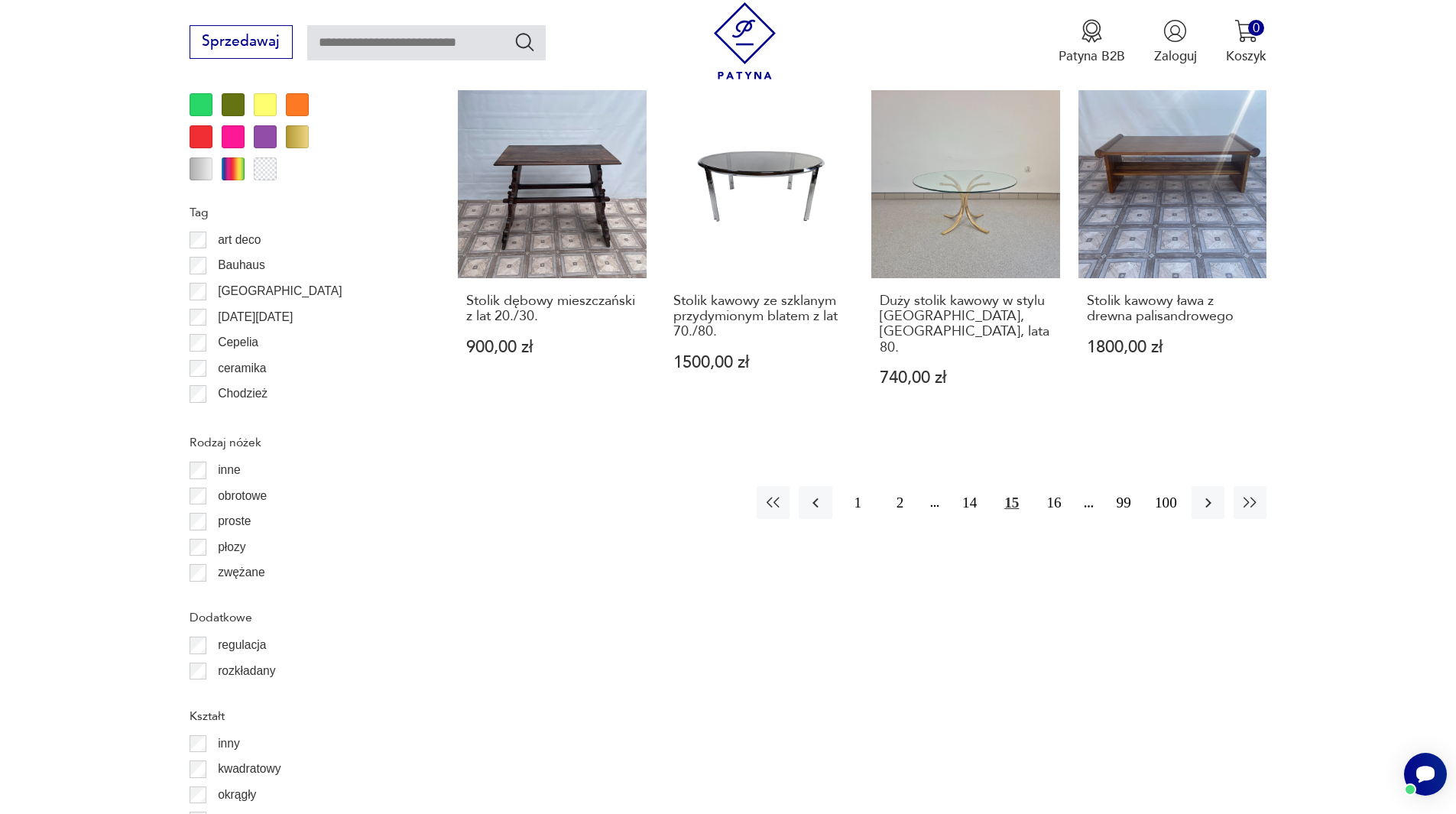
scroll to position [1808, 0]
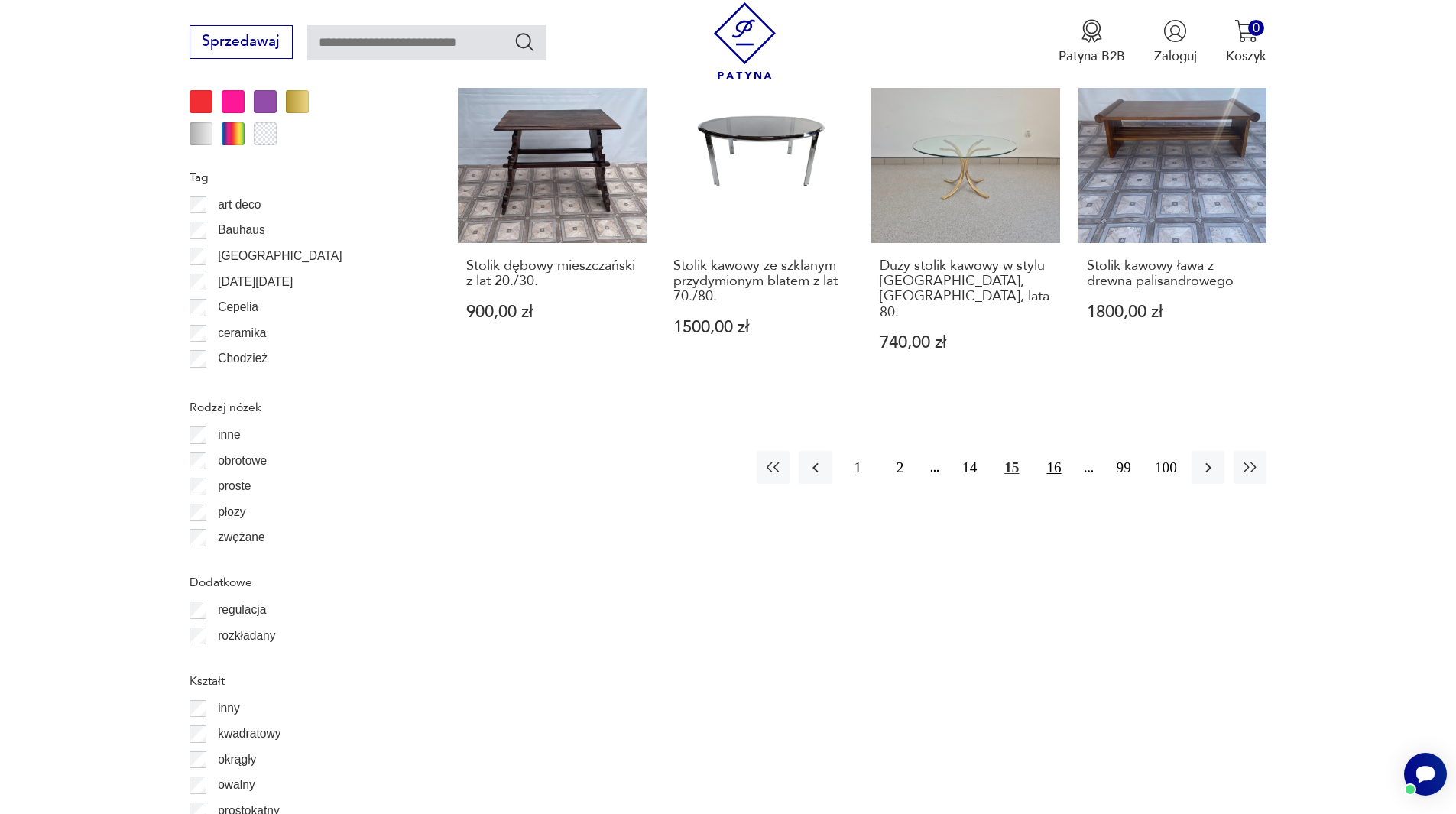
click at [1042, 451] on button "16" at bounding box center [1053, 467] width 32 height 32
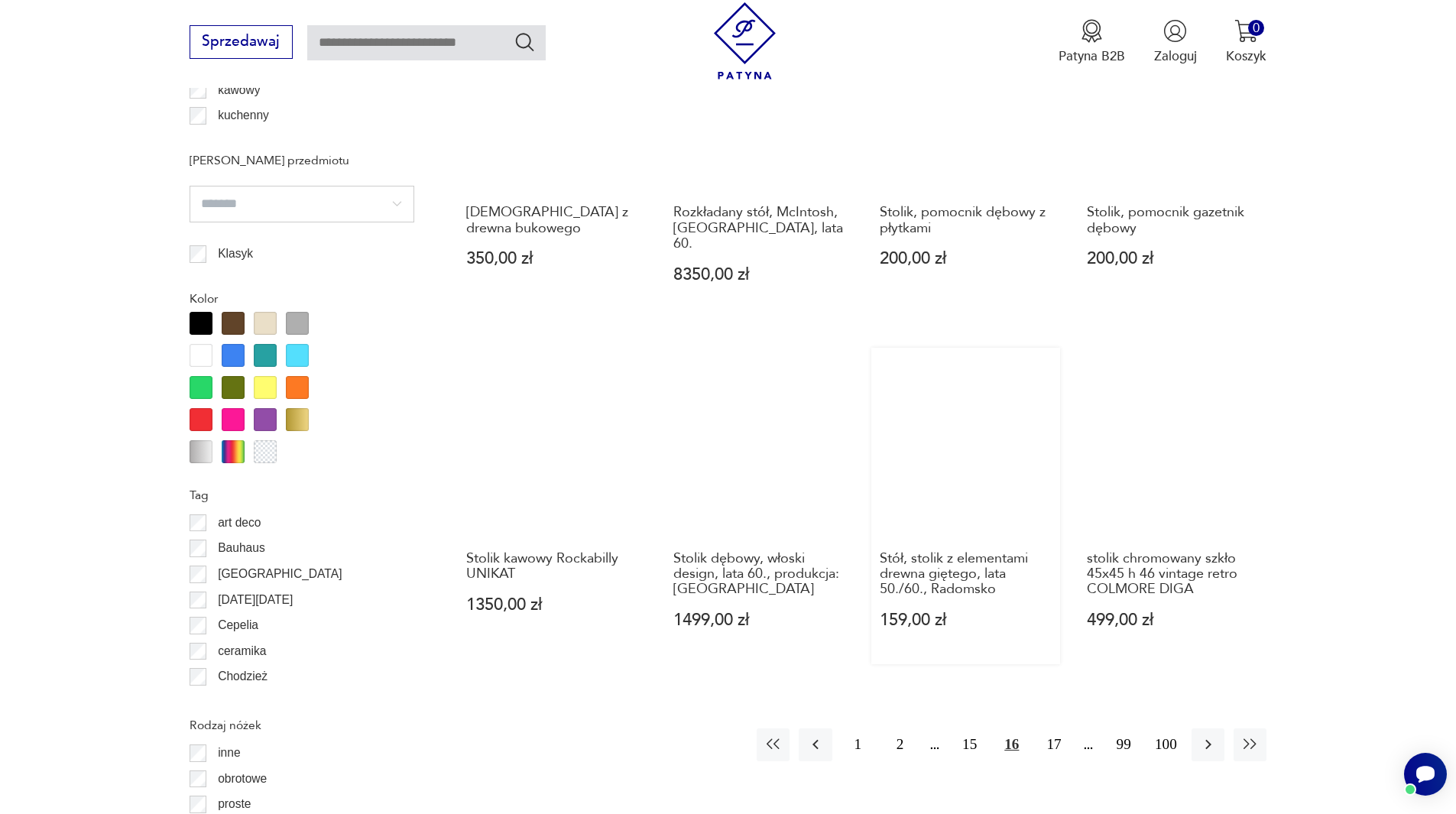
scroll to position [1502, 0]
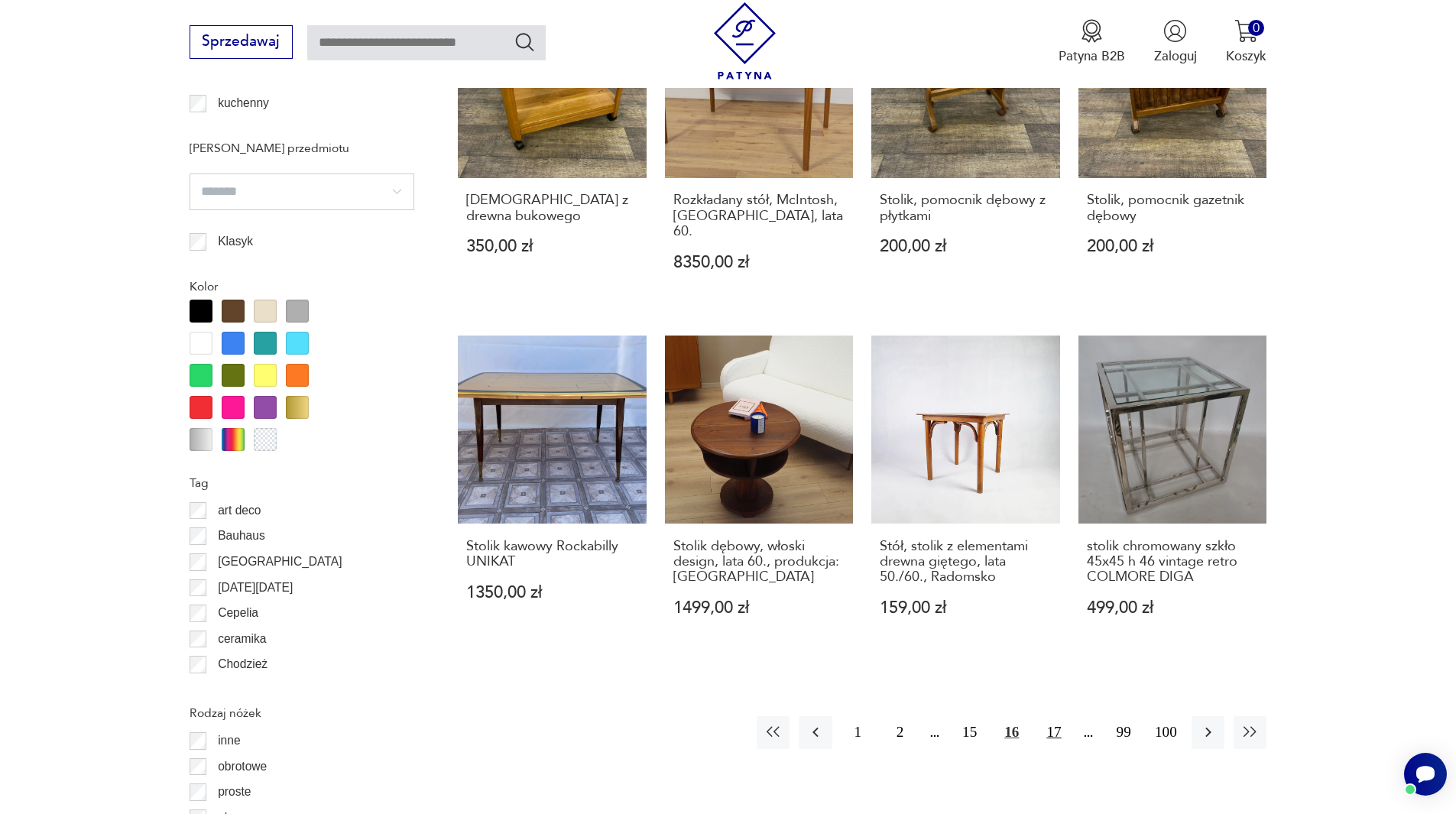
click at [1058, 716] on button "17" at bounding box center [1053, 732] width 32 height 32
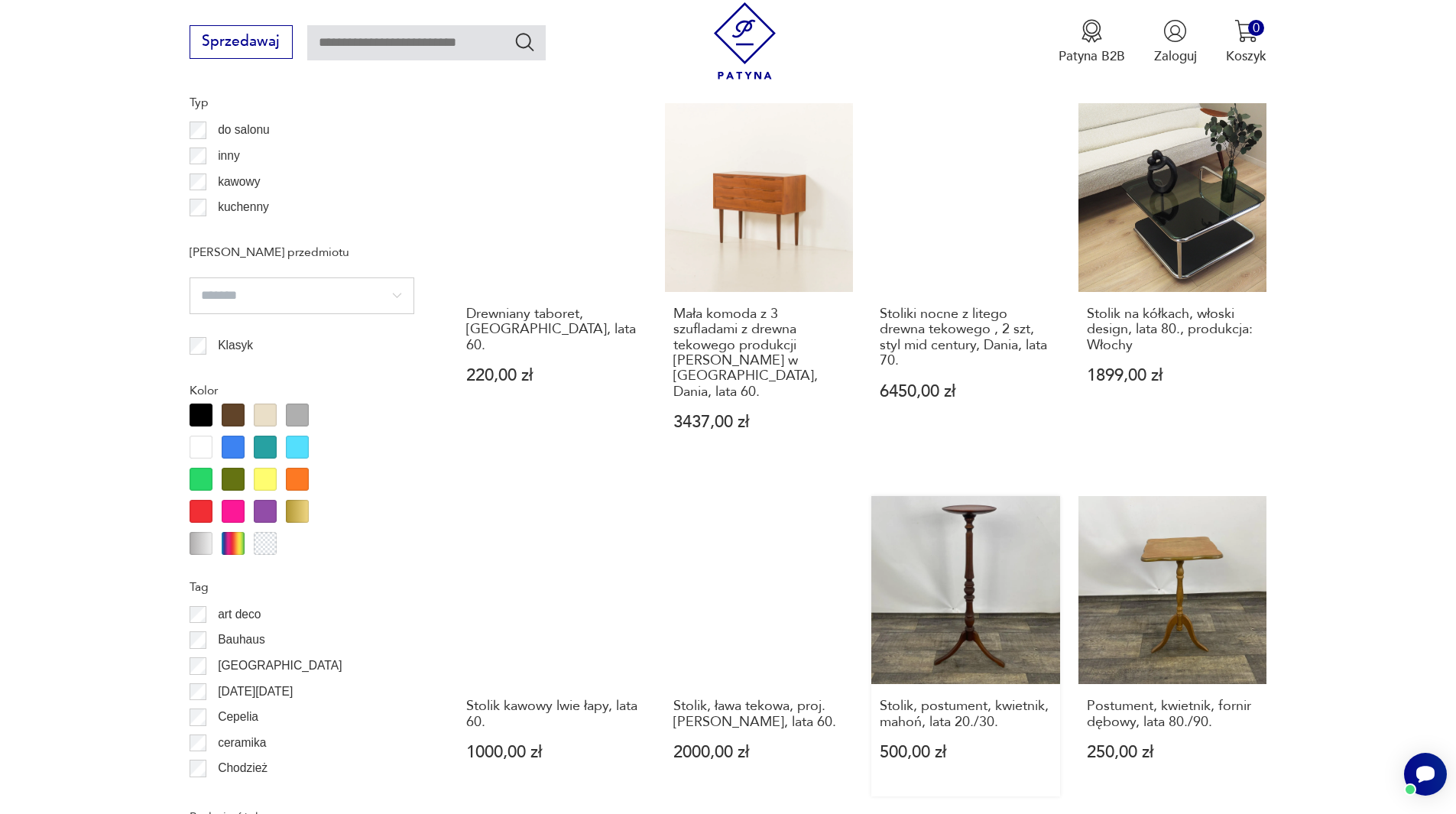
scroll to position [1502, 0]
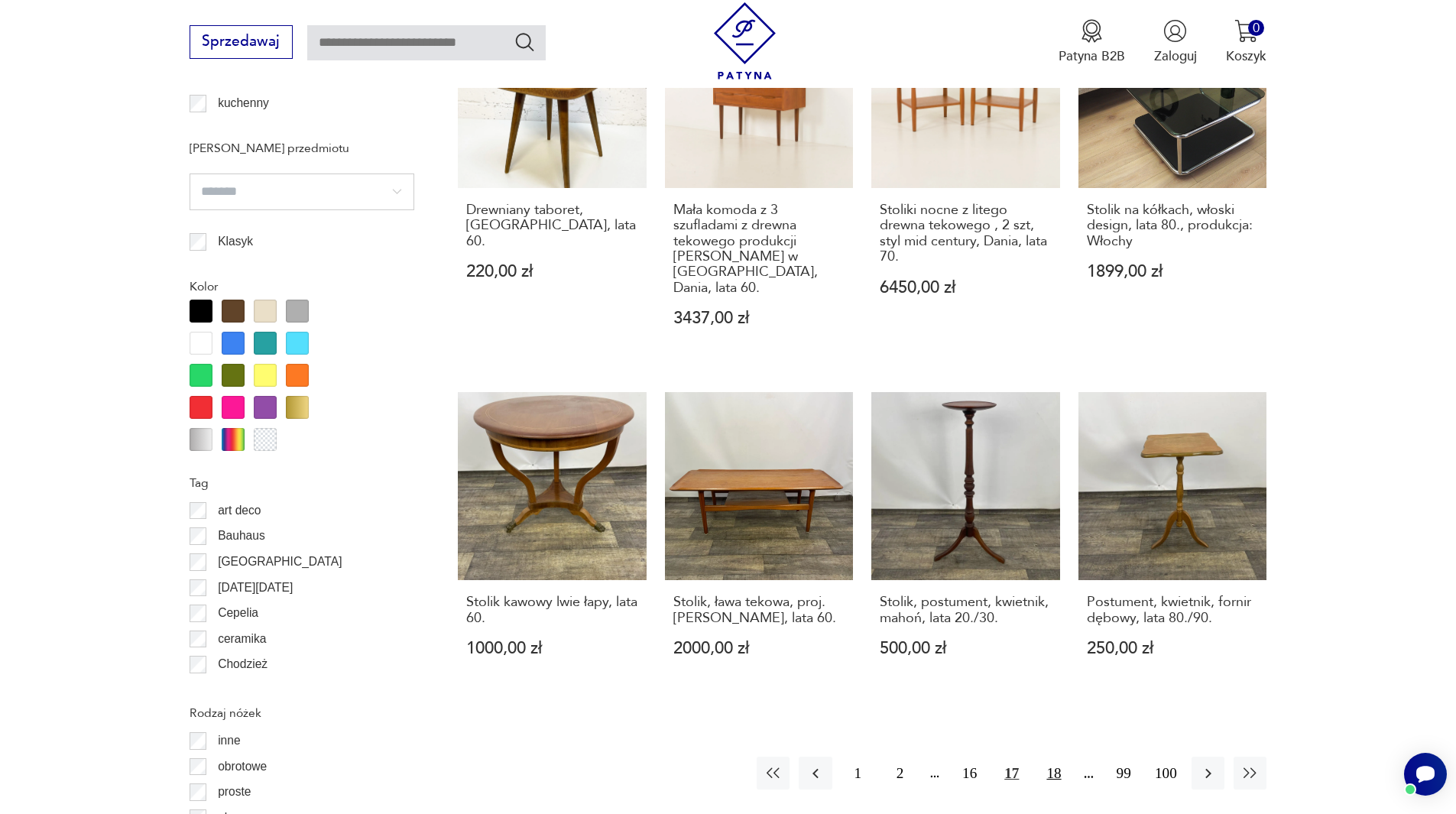
click at [1051, 761] on button "18" at bounding box center [1053, 772] width 32 height 32
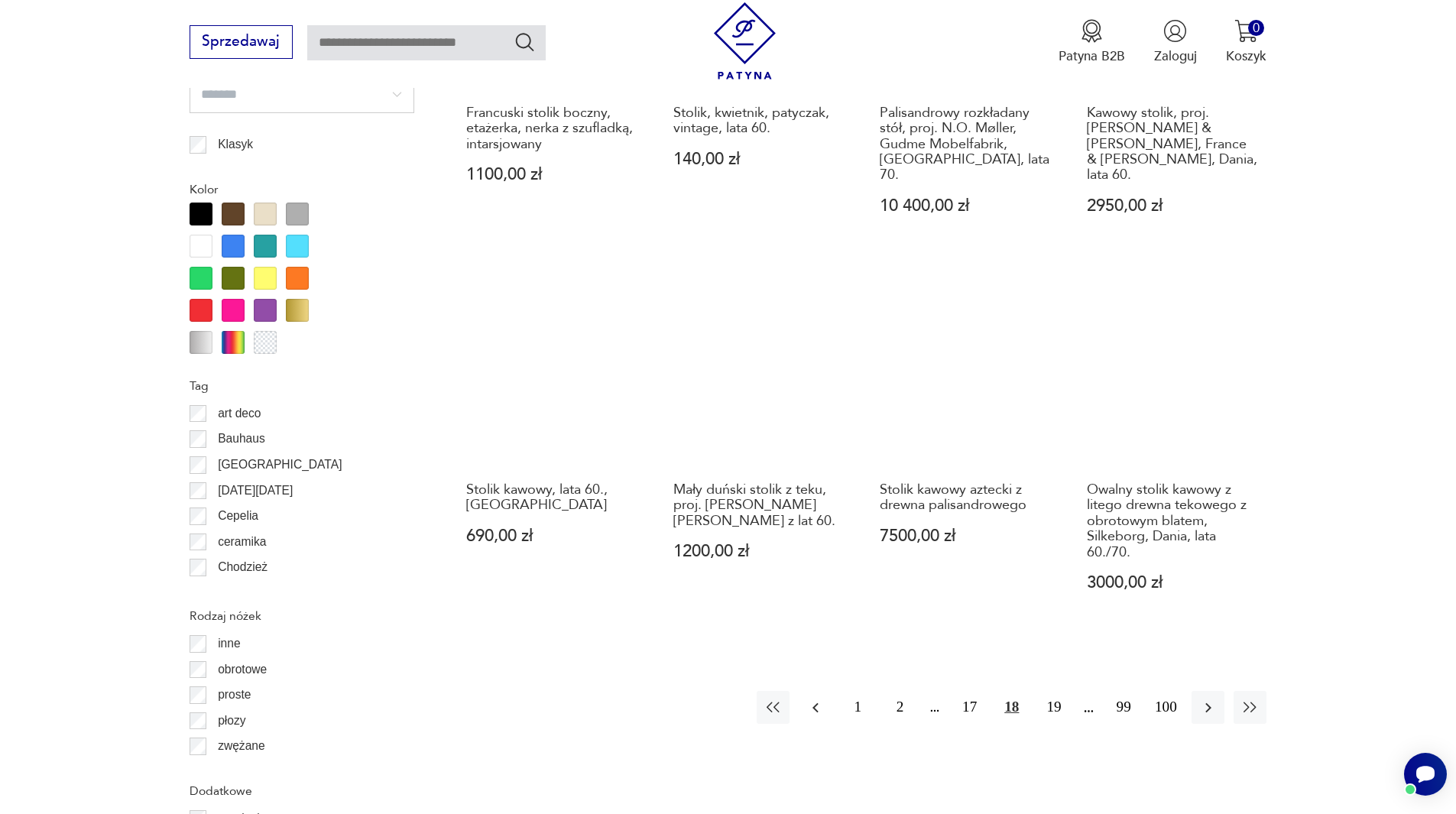
scroll to position [1731, 0]
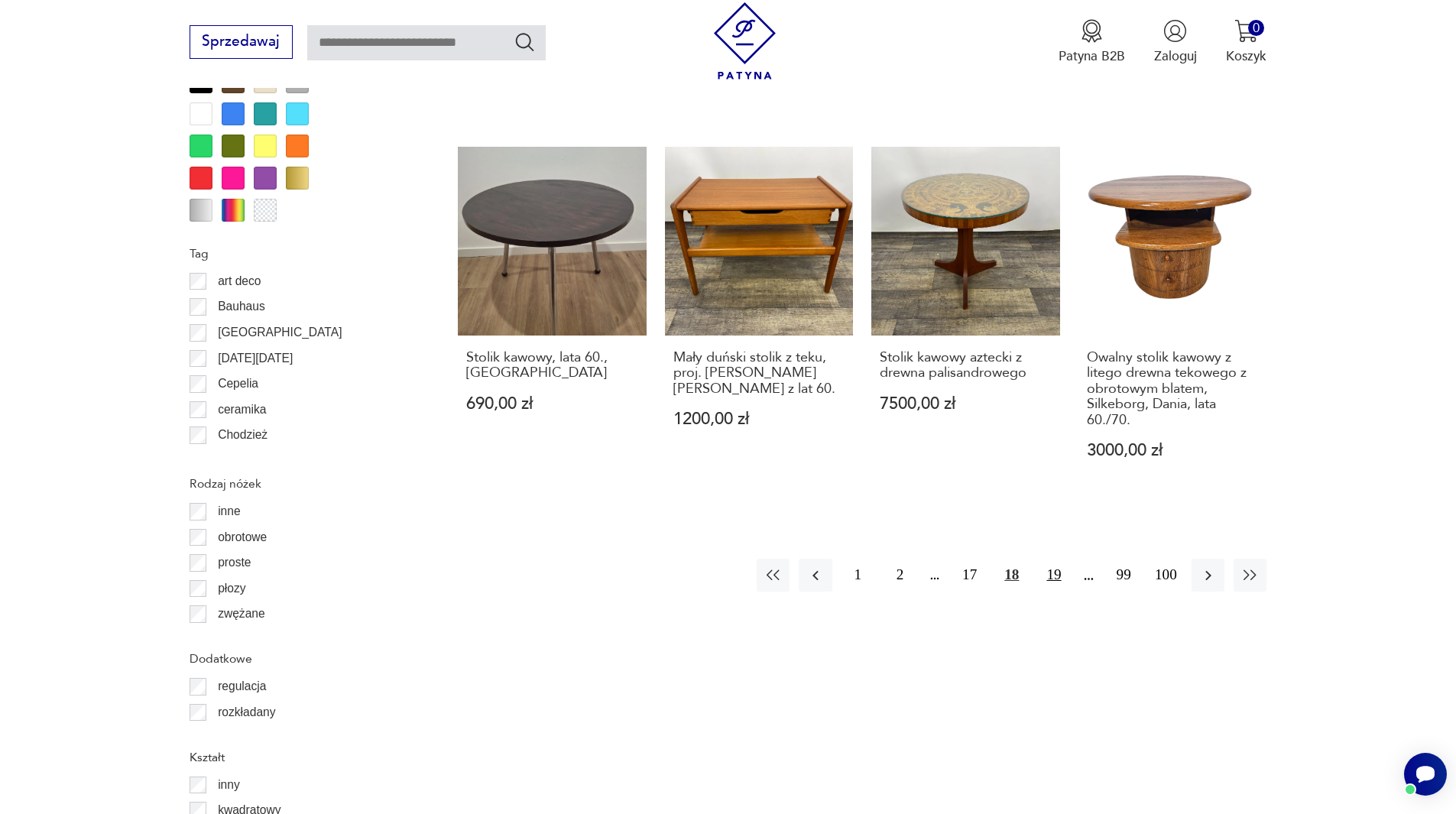
click at [1056, 558] on button "19" at bounding box center [1053, 574] width 32 height 32
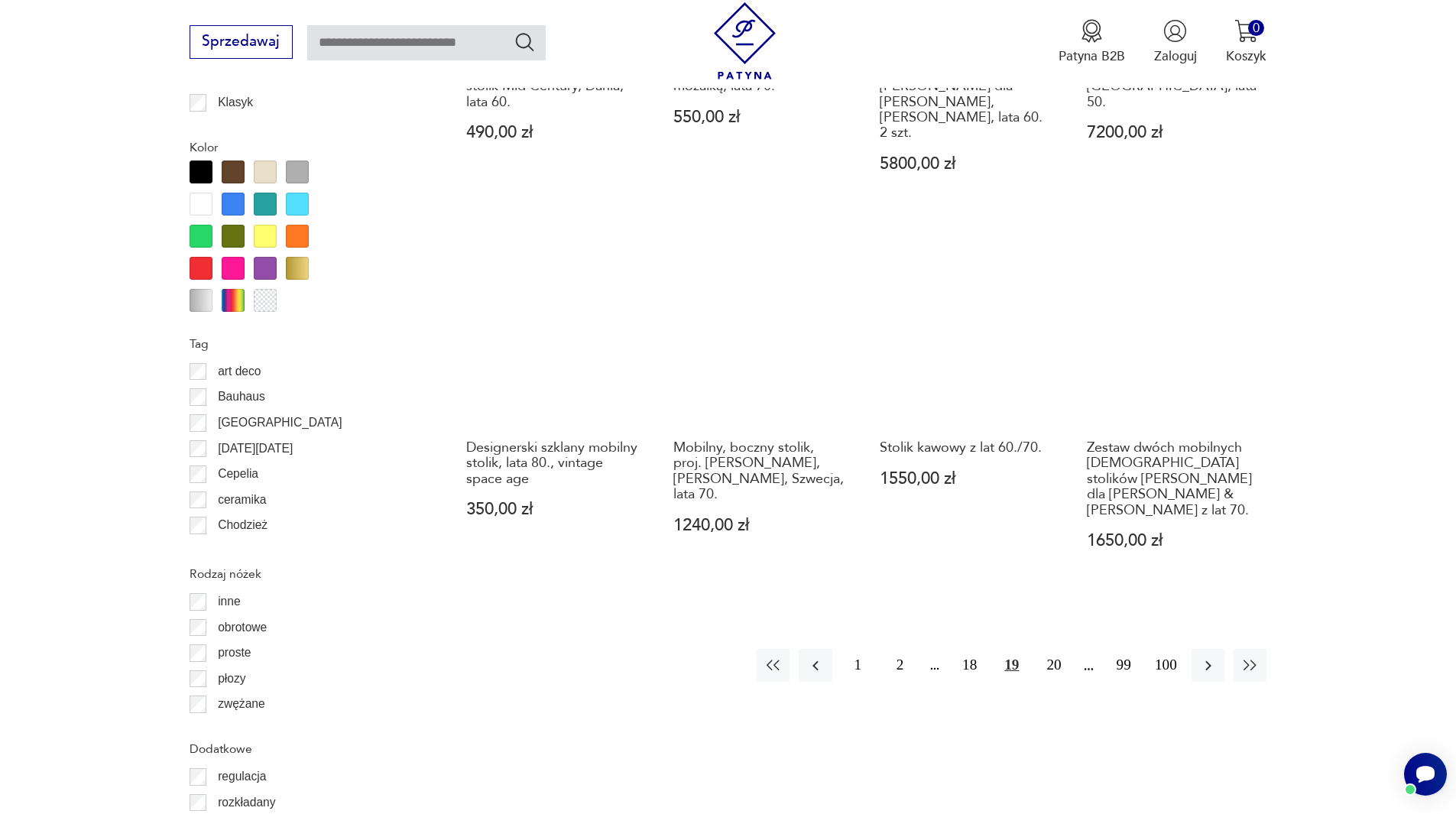
scroll to position [1655, 0]
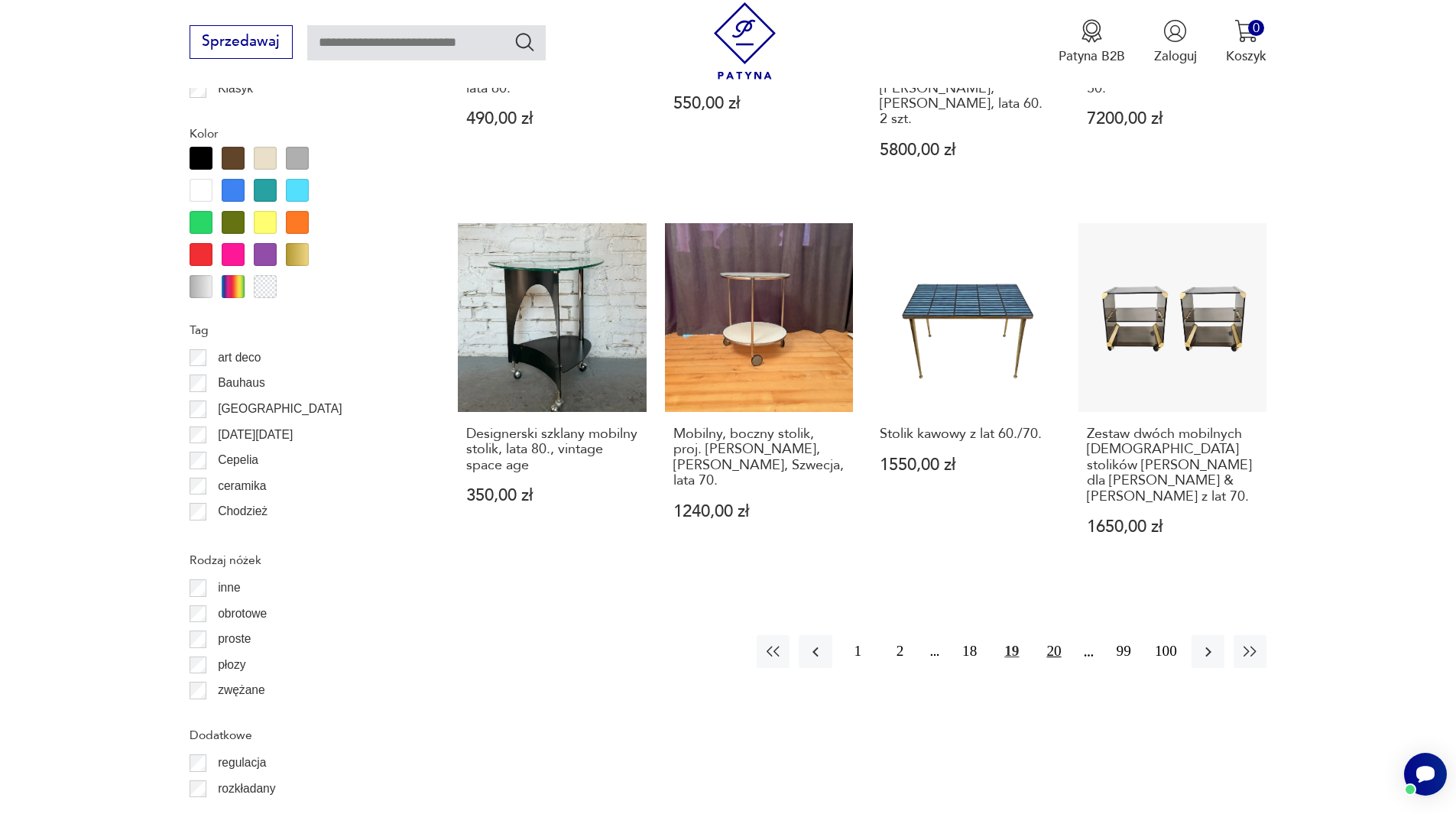
click at [1053, 635] on button "20" at bounding box center [1053, 651] width 32 height 32
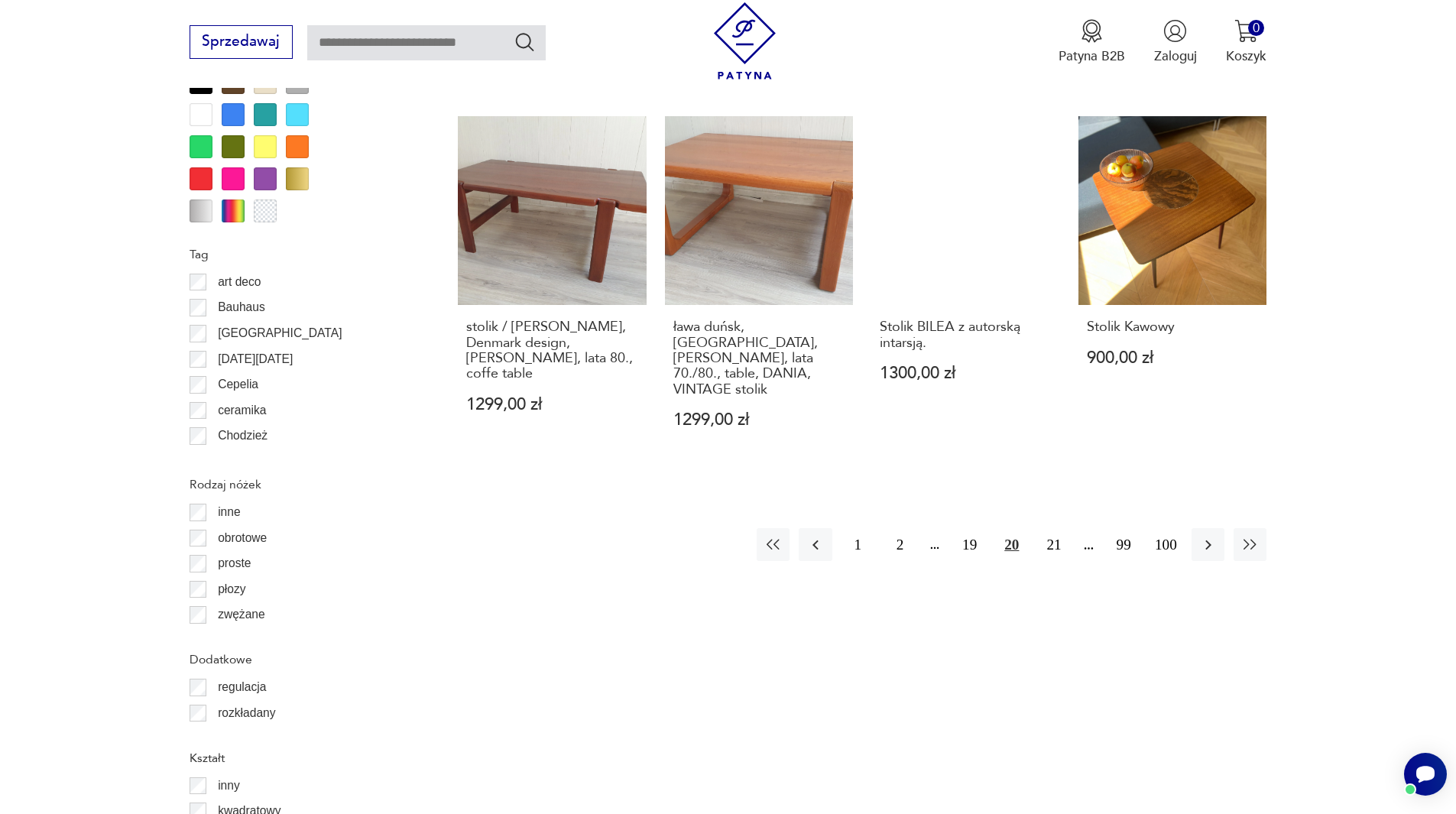
scroll to position [1731, 0]
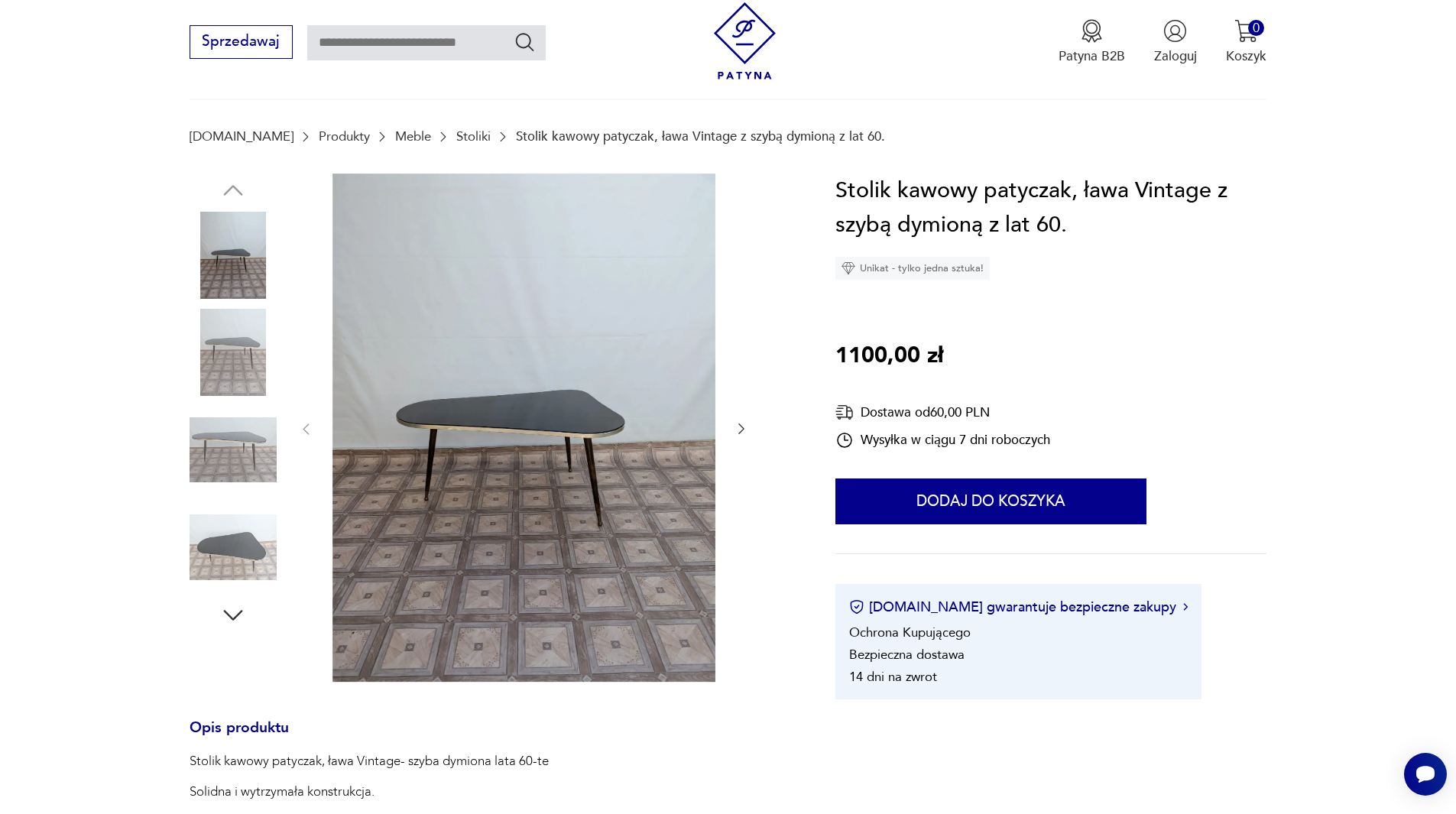
scroll to position [153, 0]
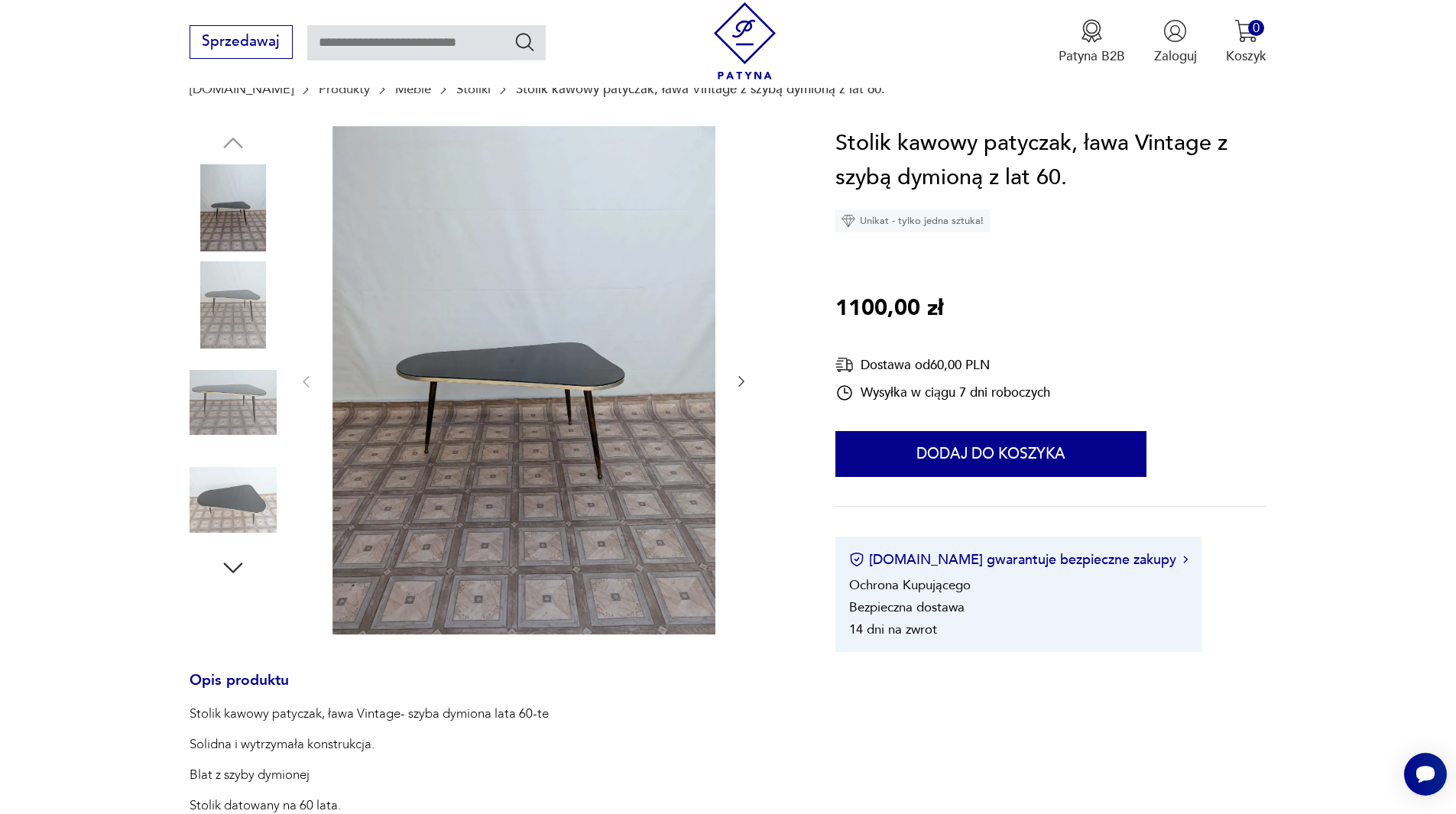
click at [220, 315] on img at bounding box center [233, 305] width 87 height 87
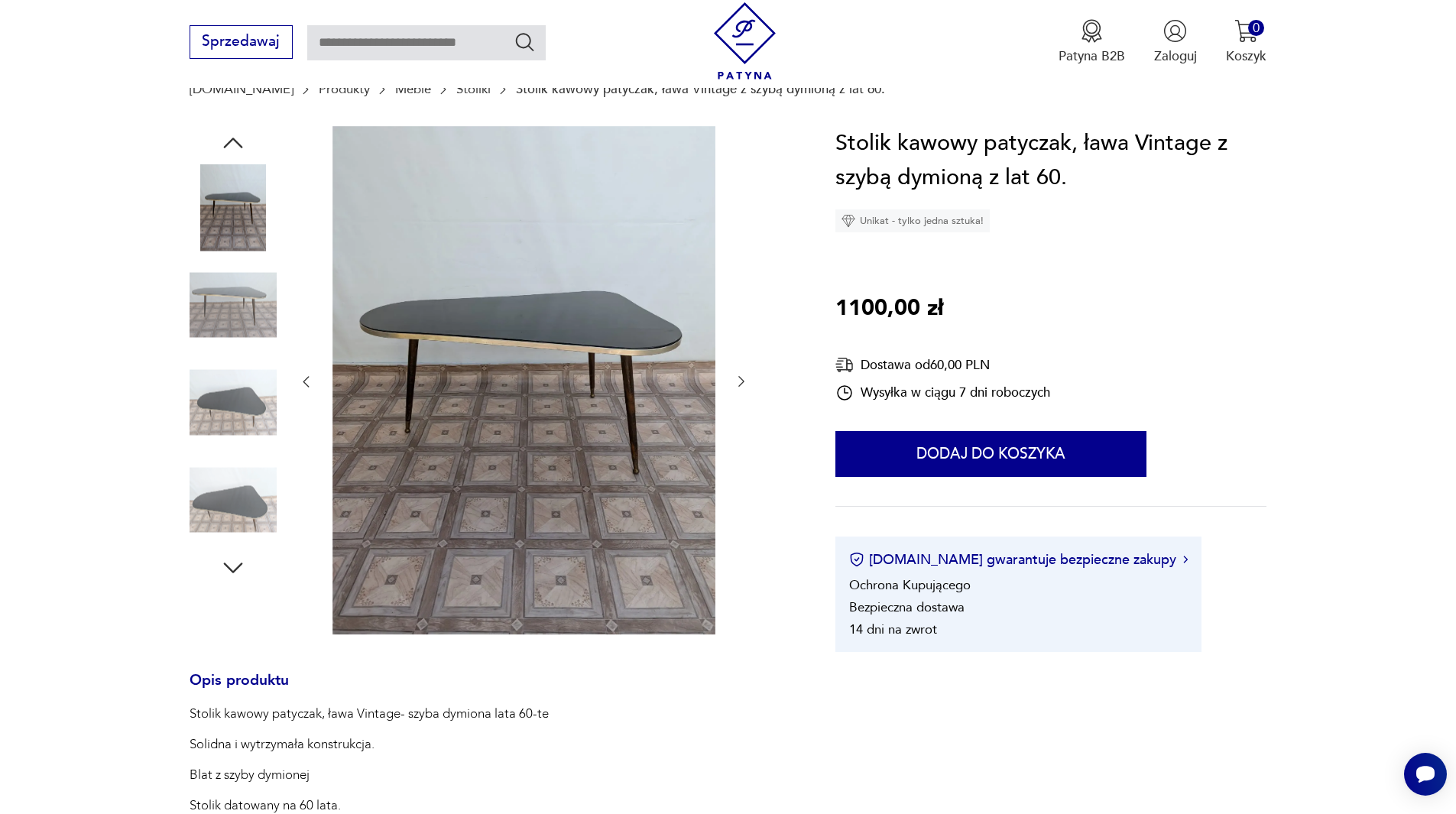
click at [221, 315] on img at bounding box center [233, 305] width 87 height 87
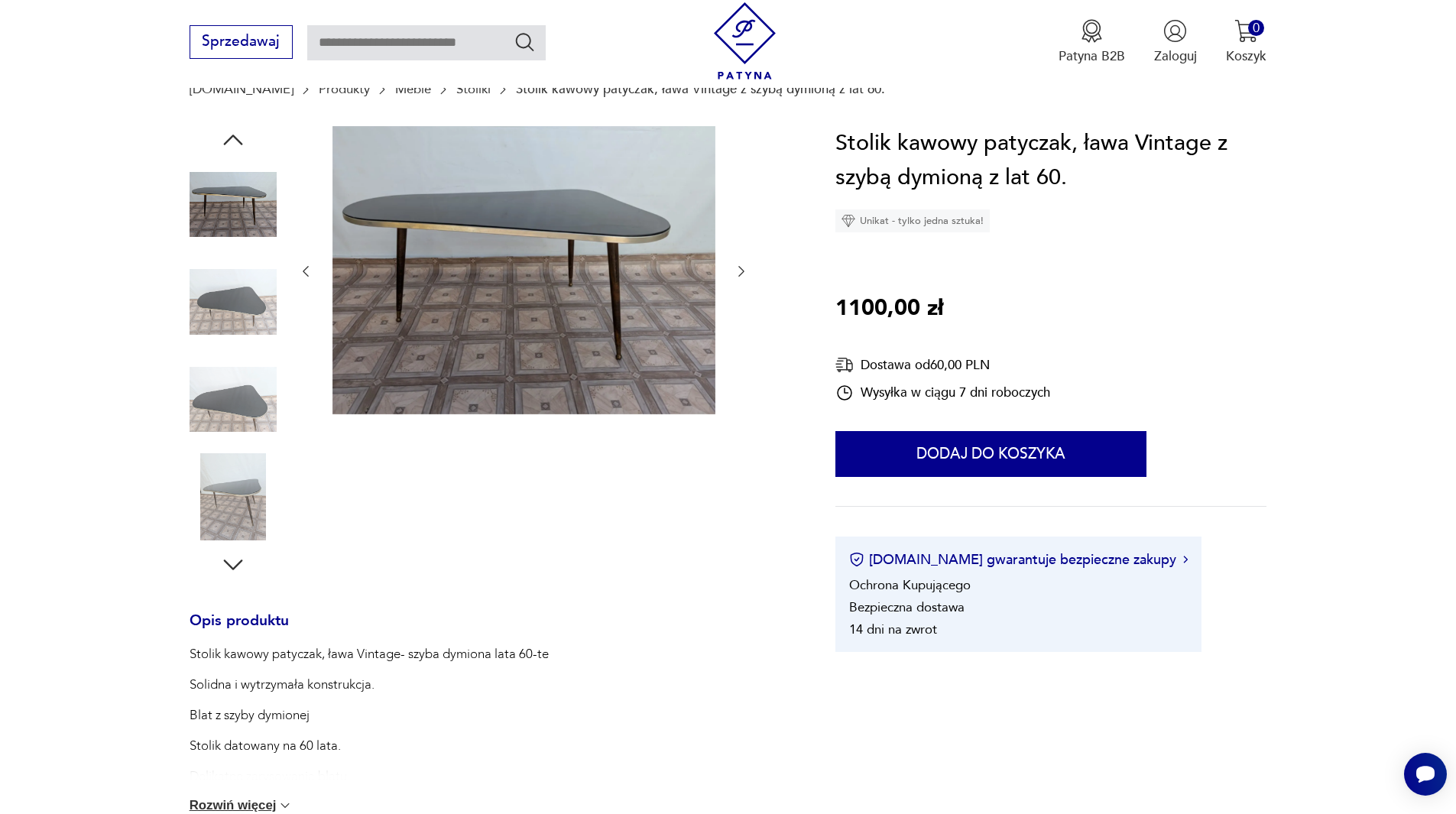
click at [252, 378] on img at bounding box center [233, 400] width 87 height 87
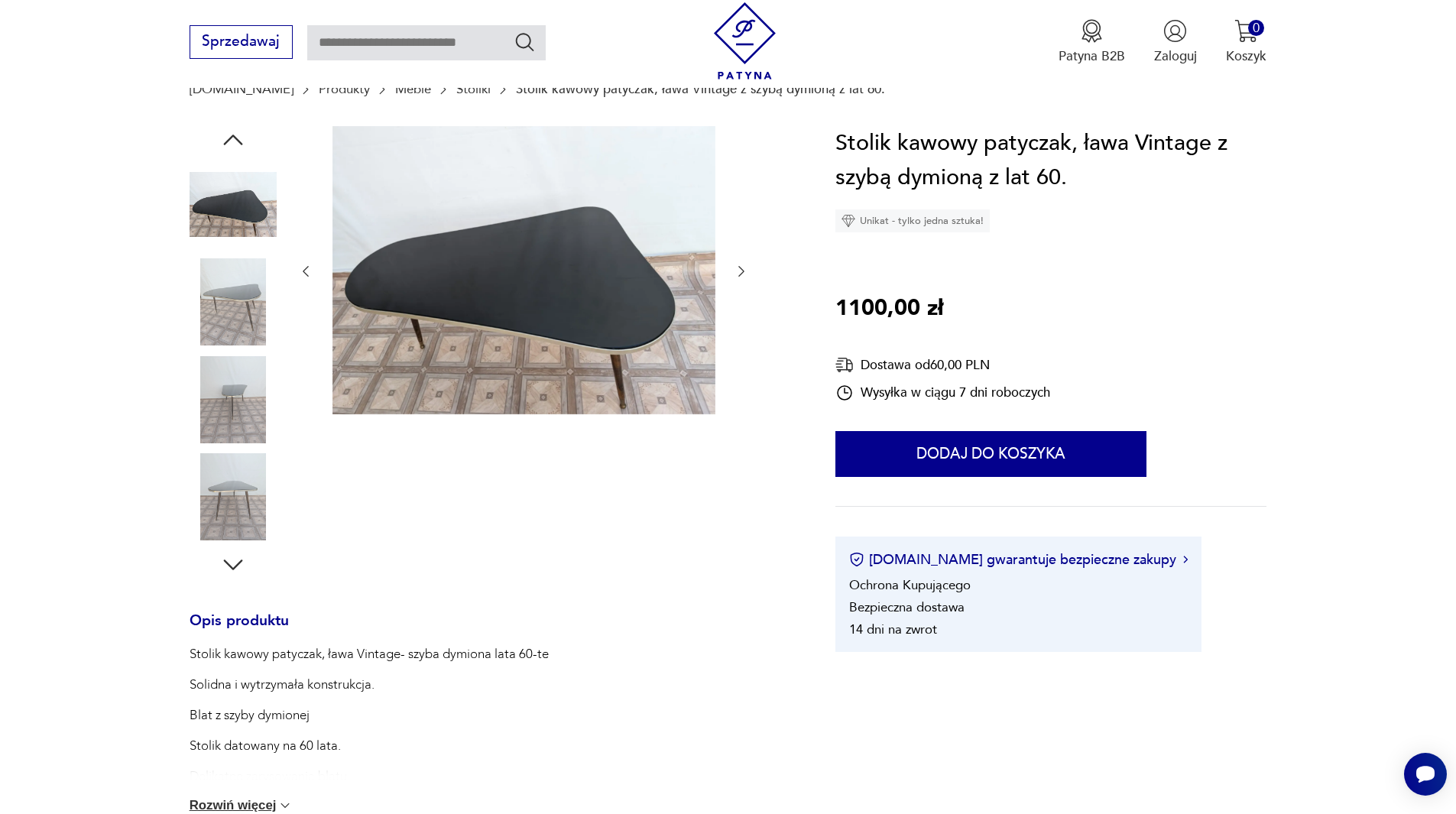
click at [253, 440] on img at bounding box center [233, 400] width 87 height 87
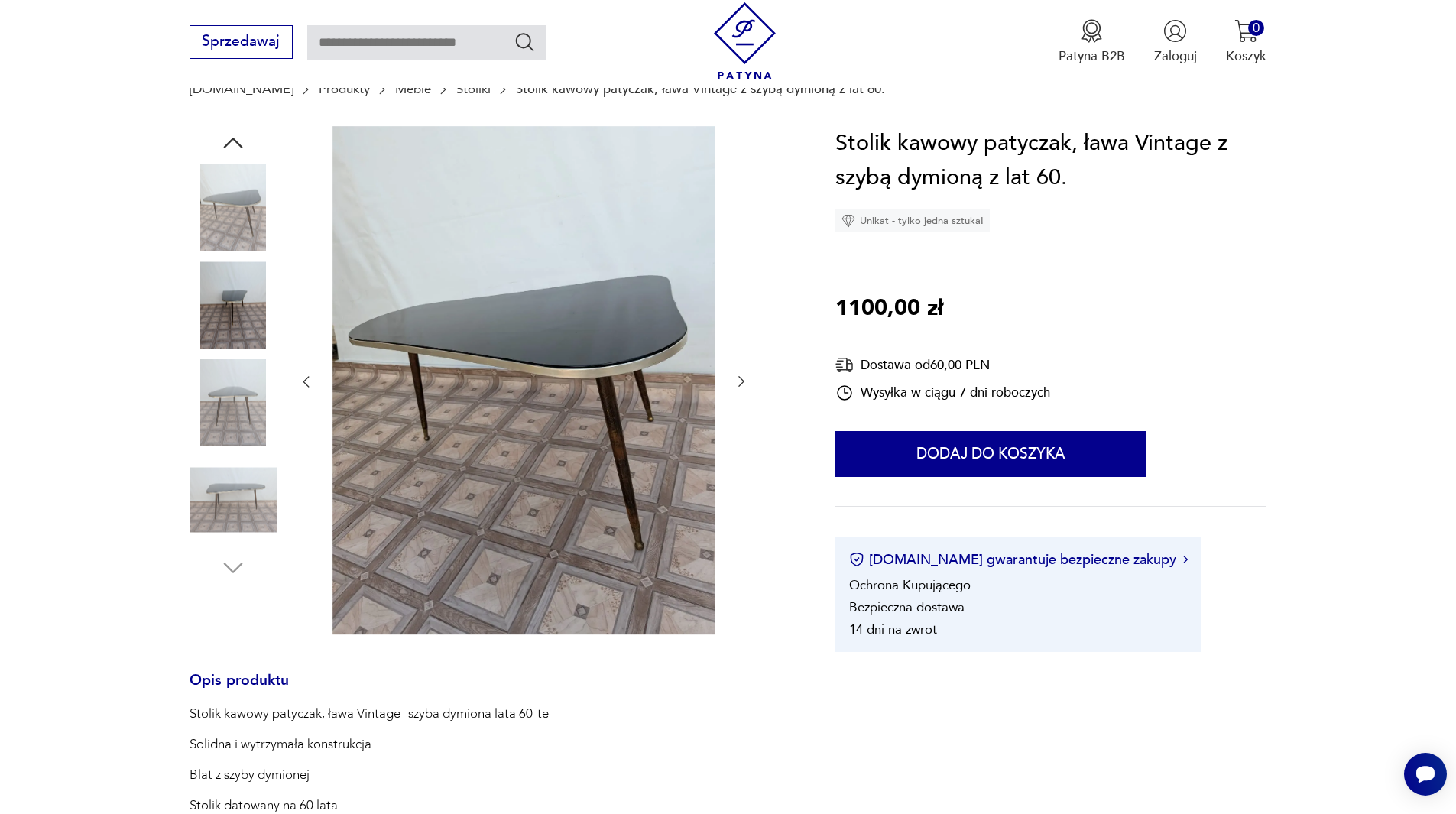
click at [251, 474] on img at bounding box center [233, 499] width 87 height 87
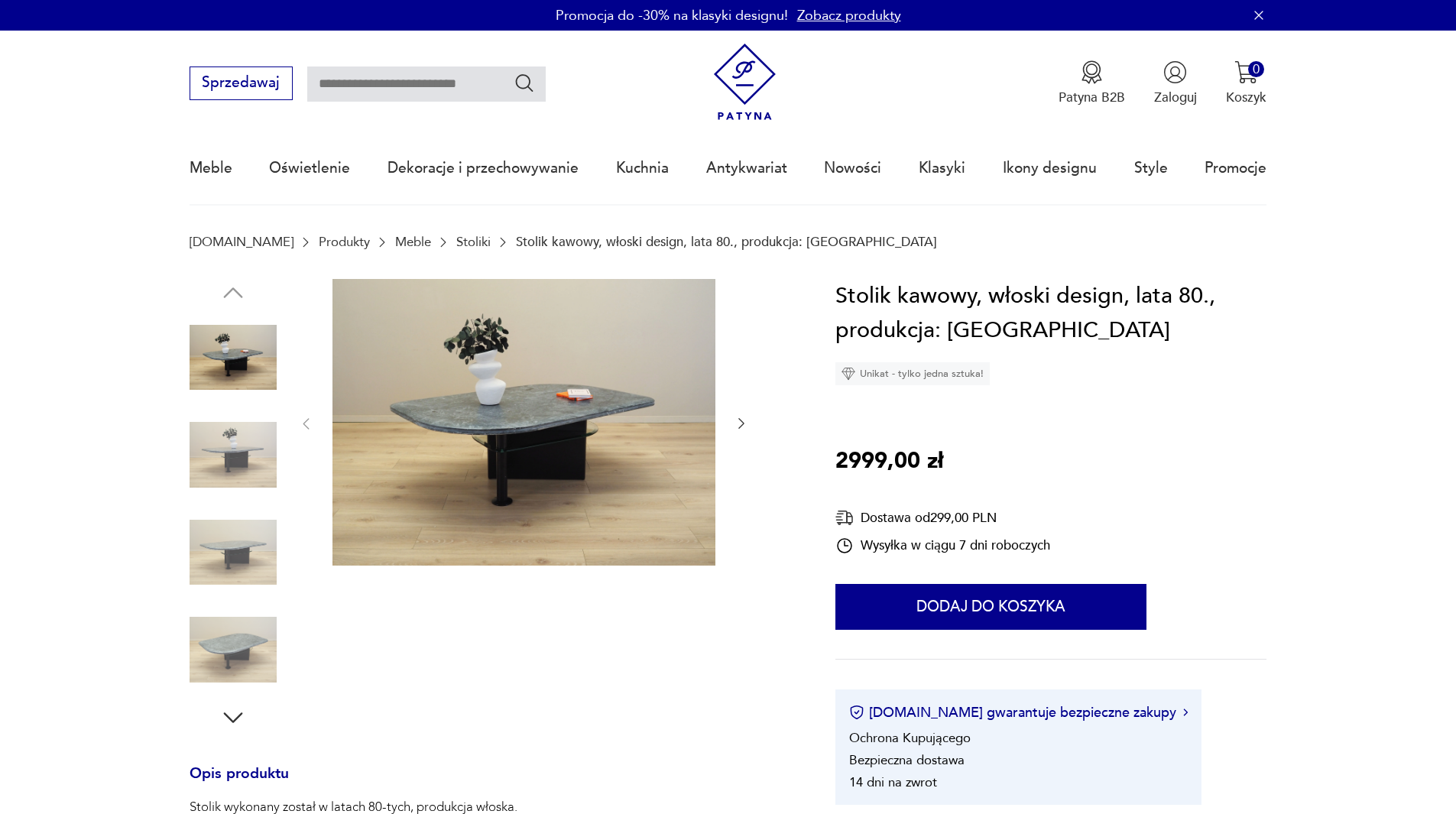
click at [219, 459] on img at bounding box center [233, 454] width 87 height 87
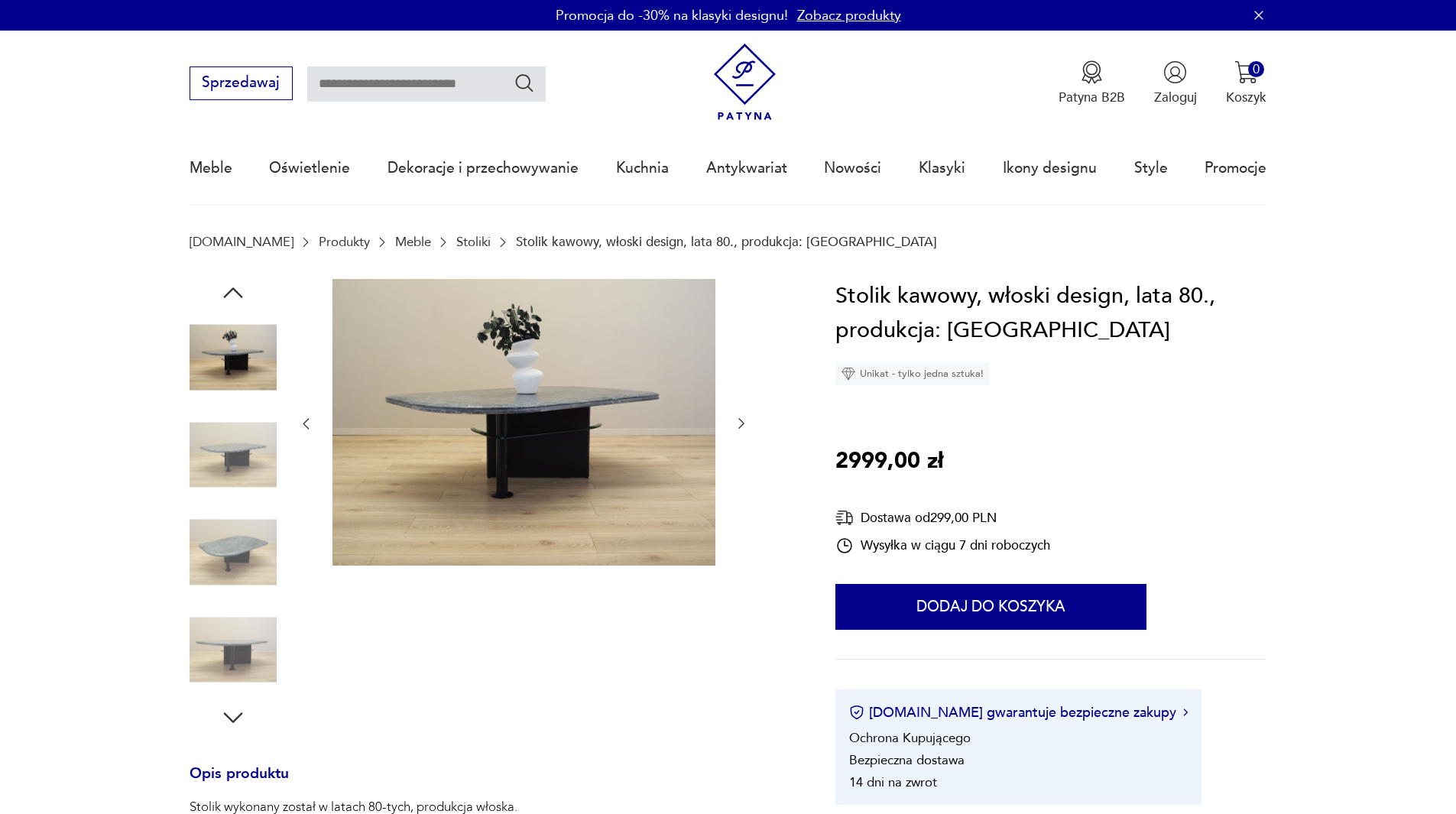
click at [222, 480] on img at bounding box center [233, 454] width 87 height 87
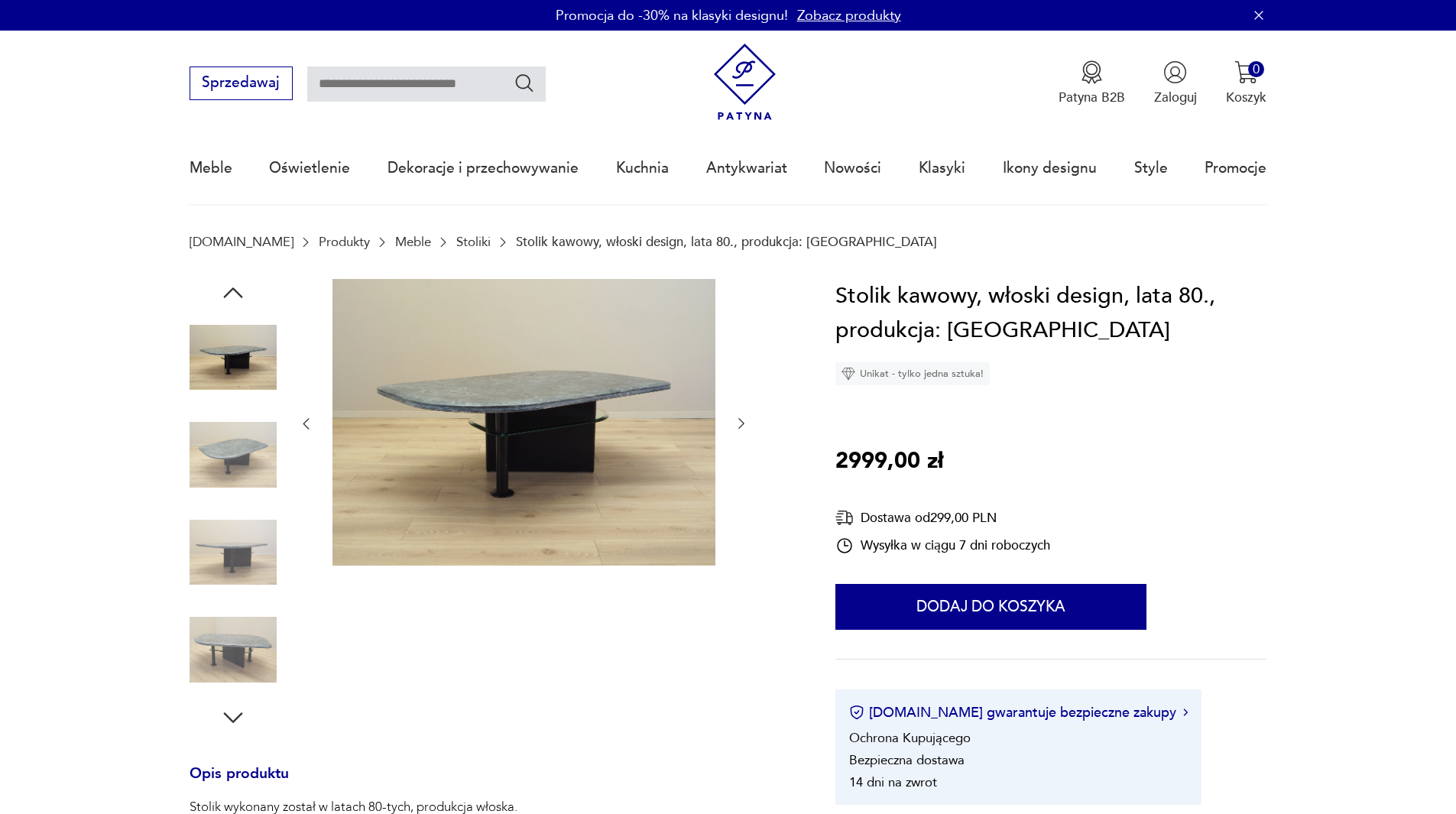
click at [238, 467] on img at bounding box center [233, 454] width 87 height 87
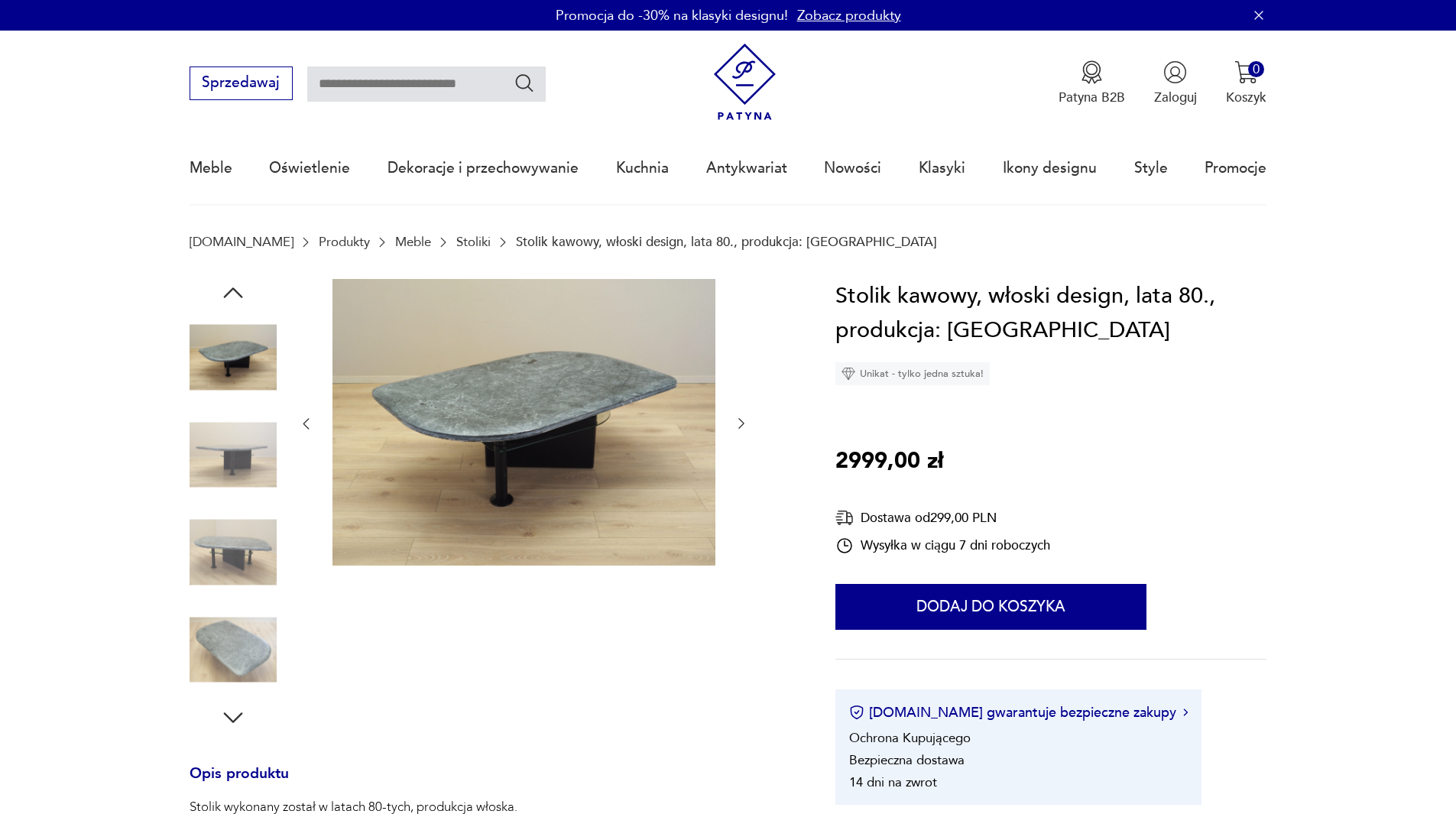
click at [237, 499] on img at bounding box center [233, 454] width 87 height 87
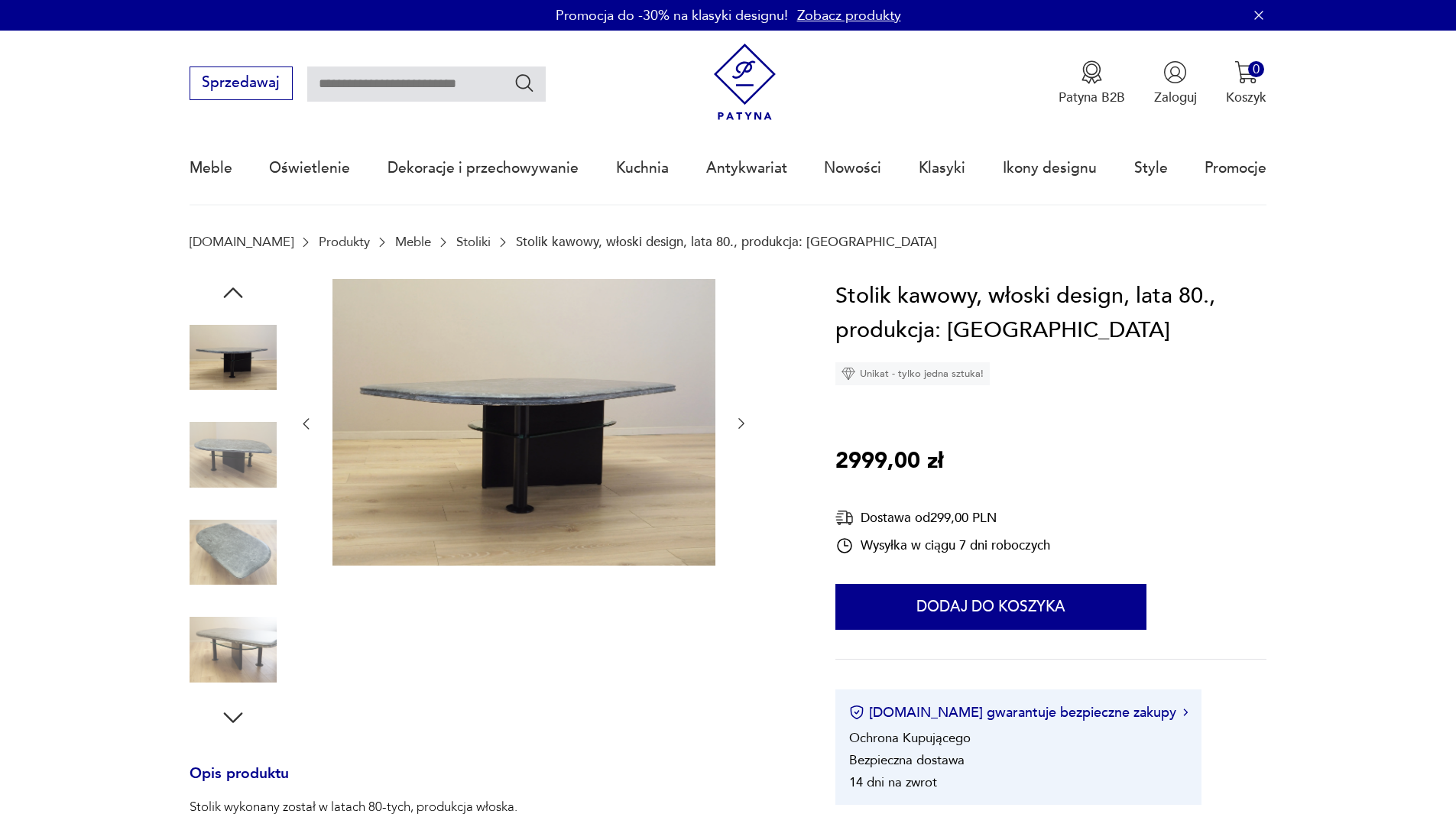
click at [246, 552] on img at bounding box center [233, 552] width 87 height 87
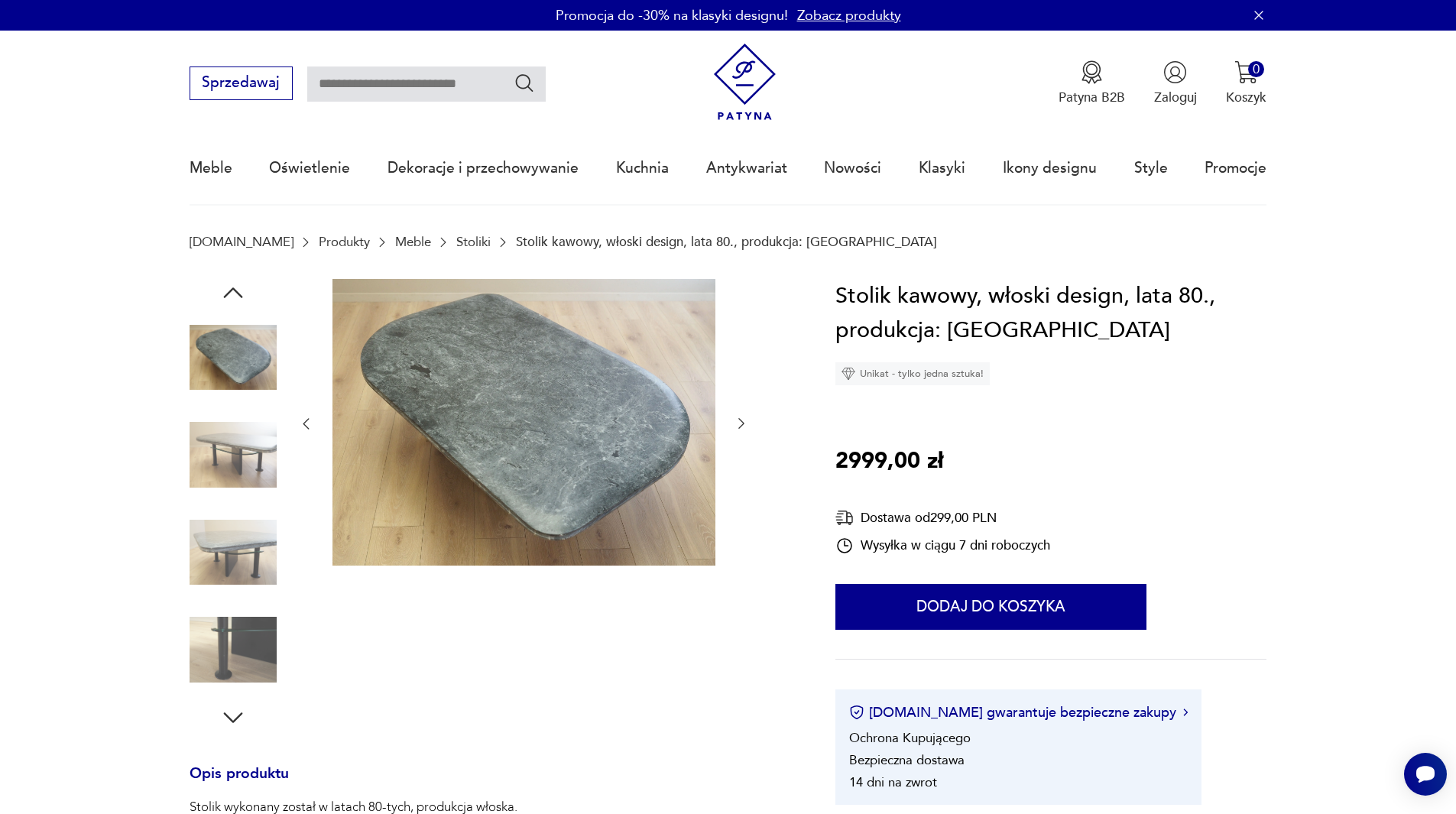
click at [238, 544] on img at bounding box center [233, 552] width 87 height 87
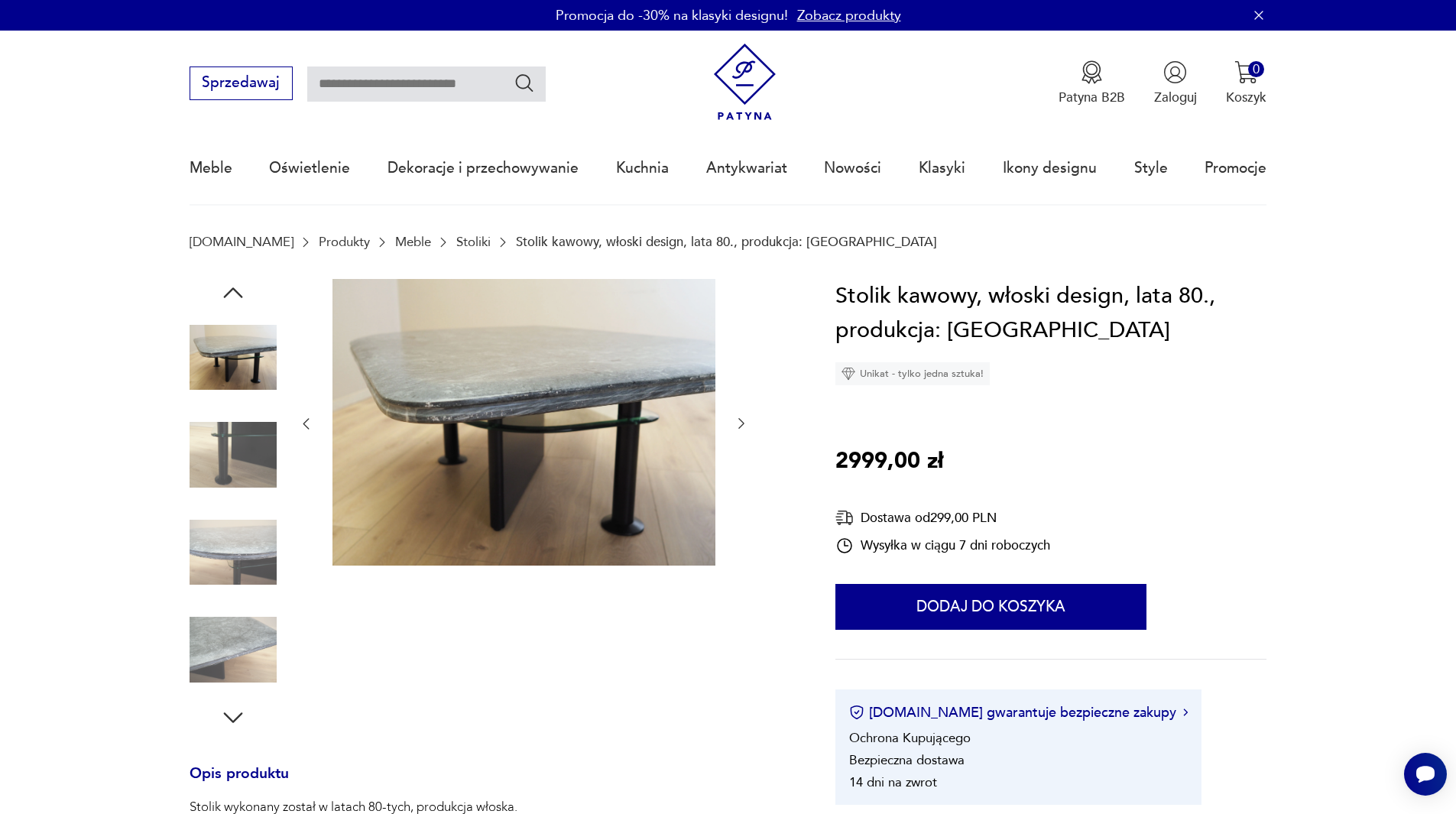
click at [234, 438] on img at bounding box center [233, 454] width 87 height 87
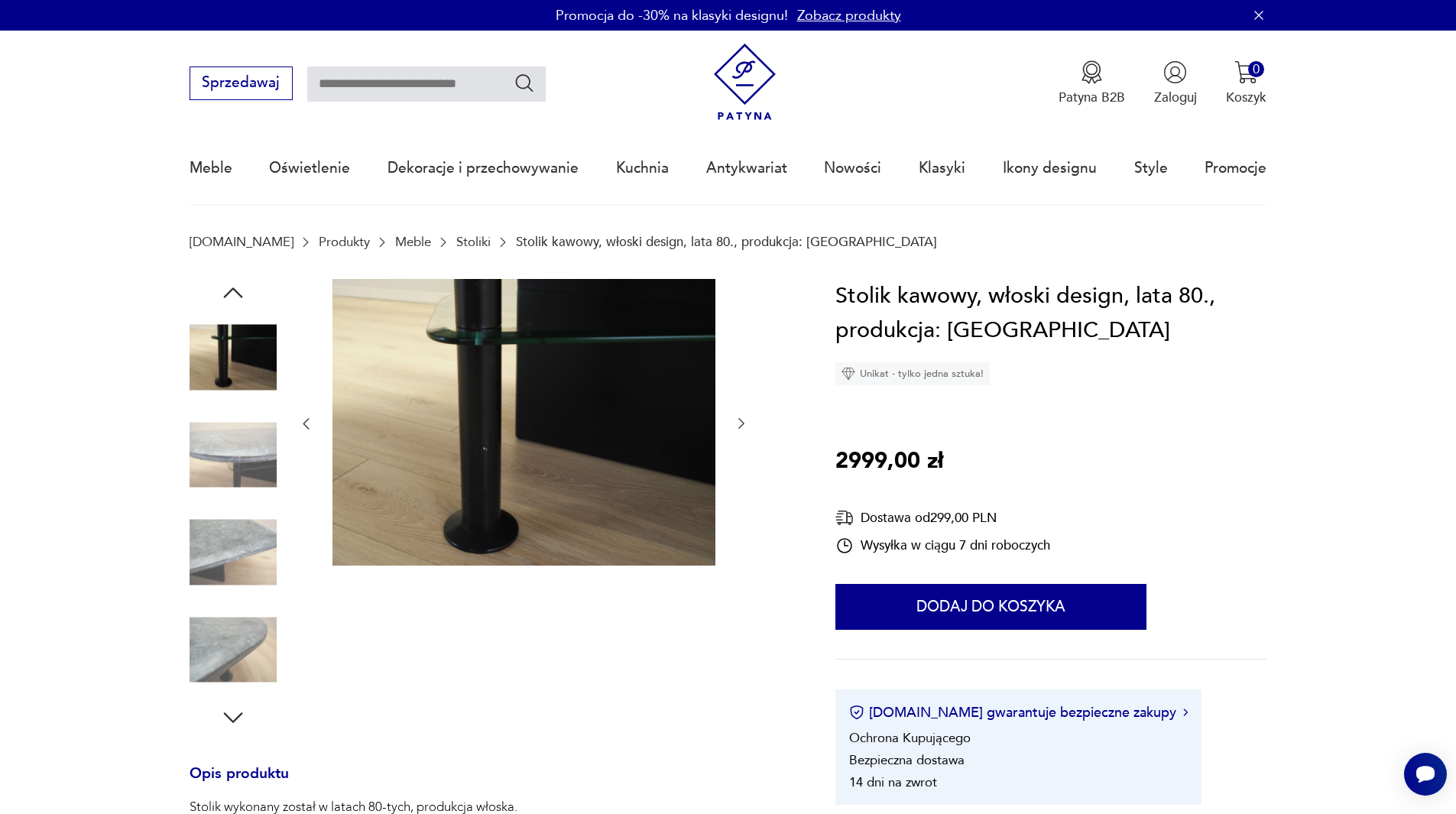
click at [261, 528] on img at bounding box center [233, 552] width 87 height 87
